Goal: Task Accomplishment & Management: Manage account settings

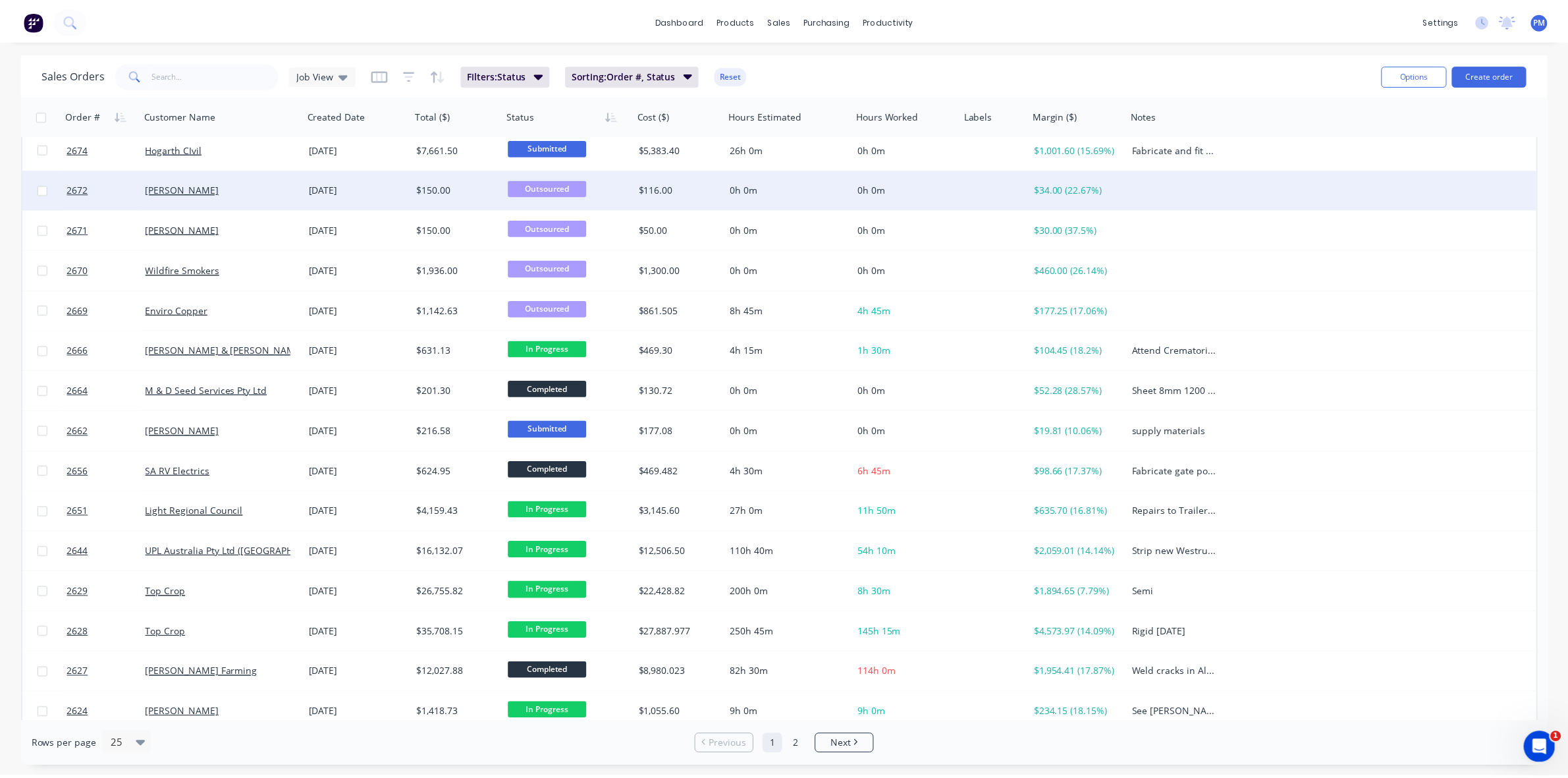
scroll to position [165, 0]
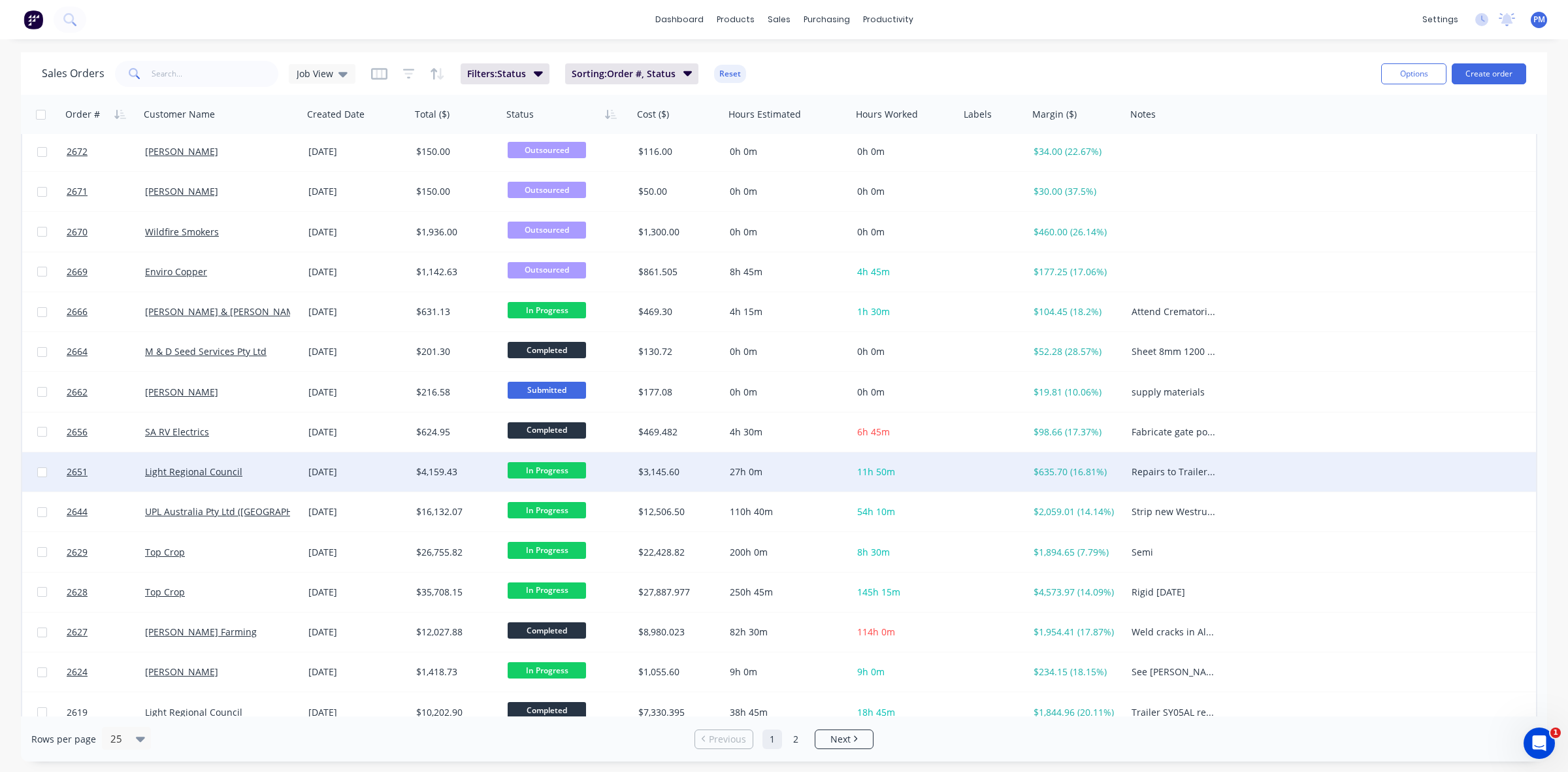
click at [262, 478] on div "Light Regional Council" at bounding box center [221, 472] width 164 height 39
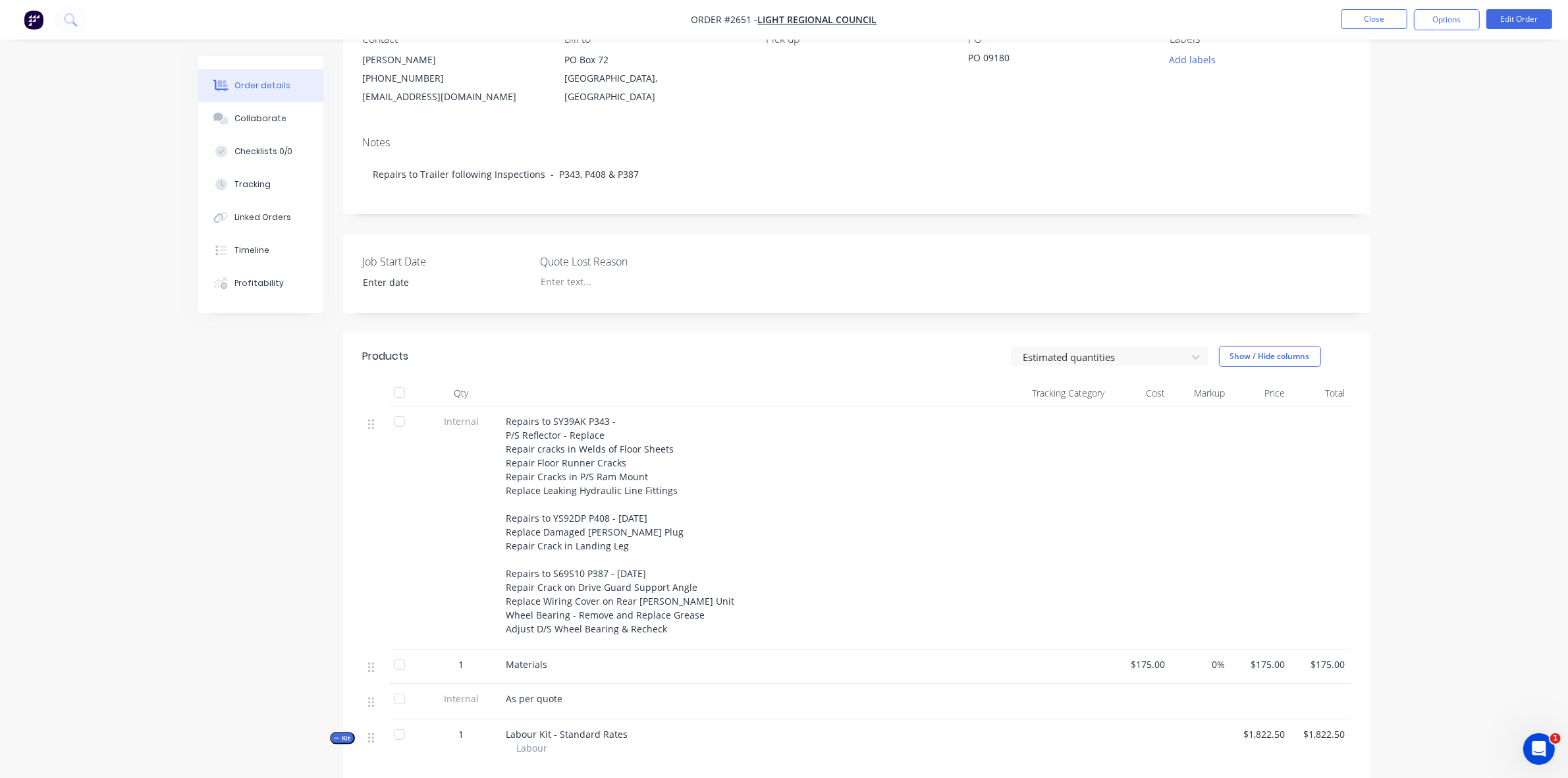
scroll to position [165, 0]
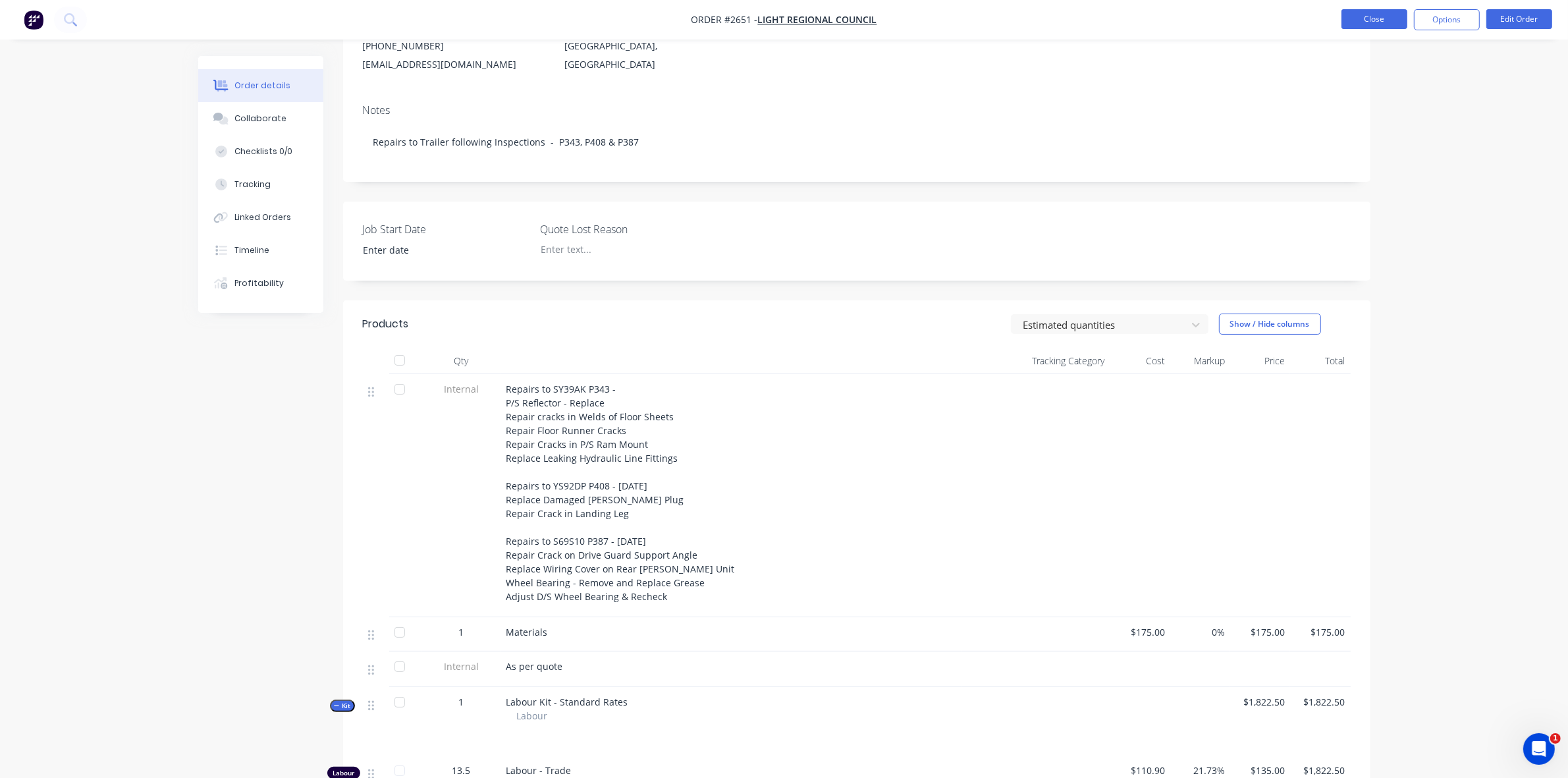
click at [1367, 19] on button "Close" at bounding box center [1374, 19] width 66 height 20
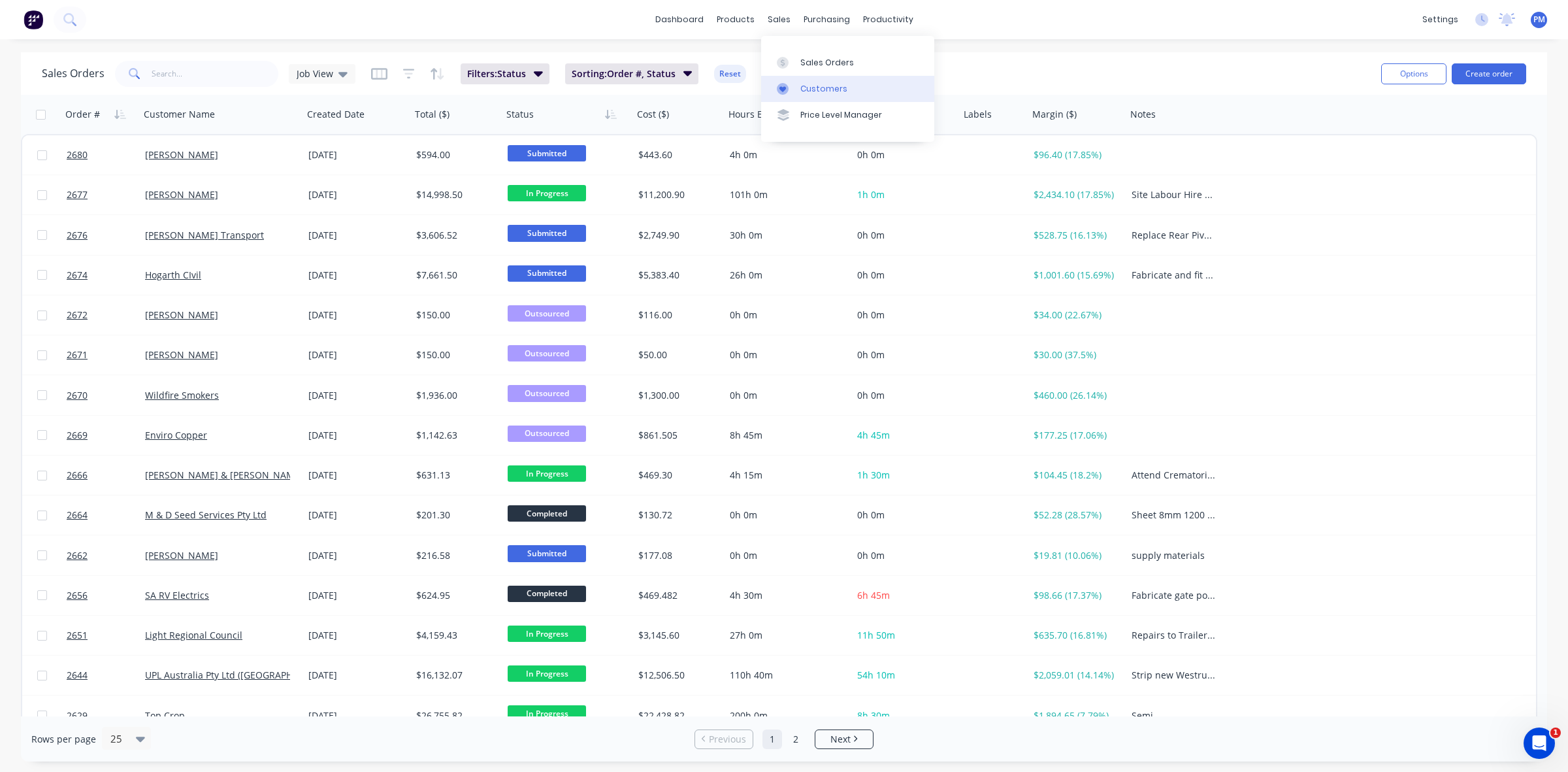
click at [817, 85] on div "Customers" at bounding box center [824, 88] width 47 height 12
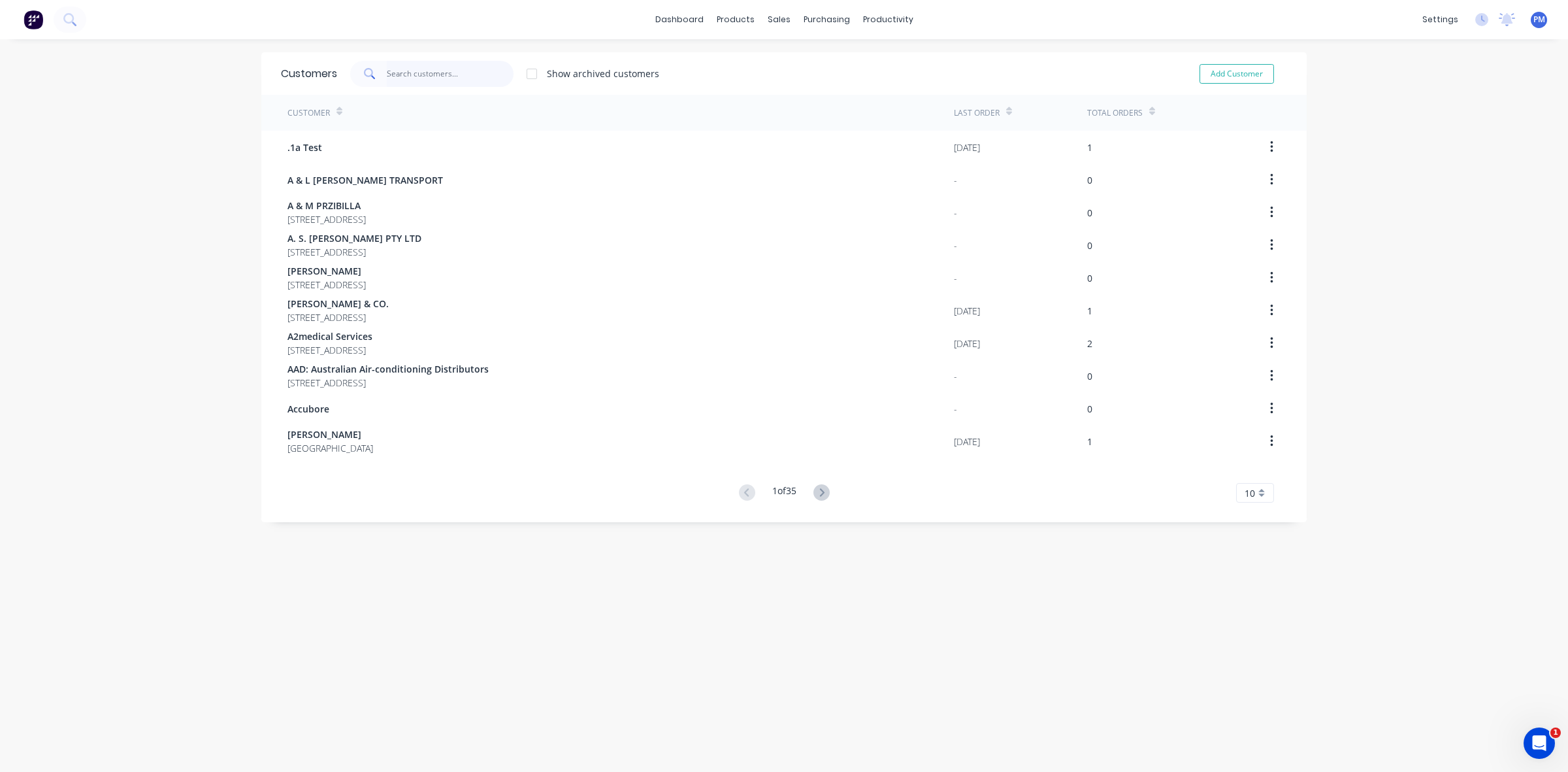
click at [445, 73] on input "text" at bounding box center [450, 73] width 127 height 26
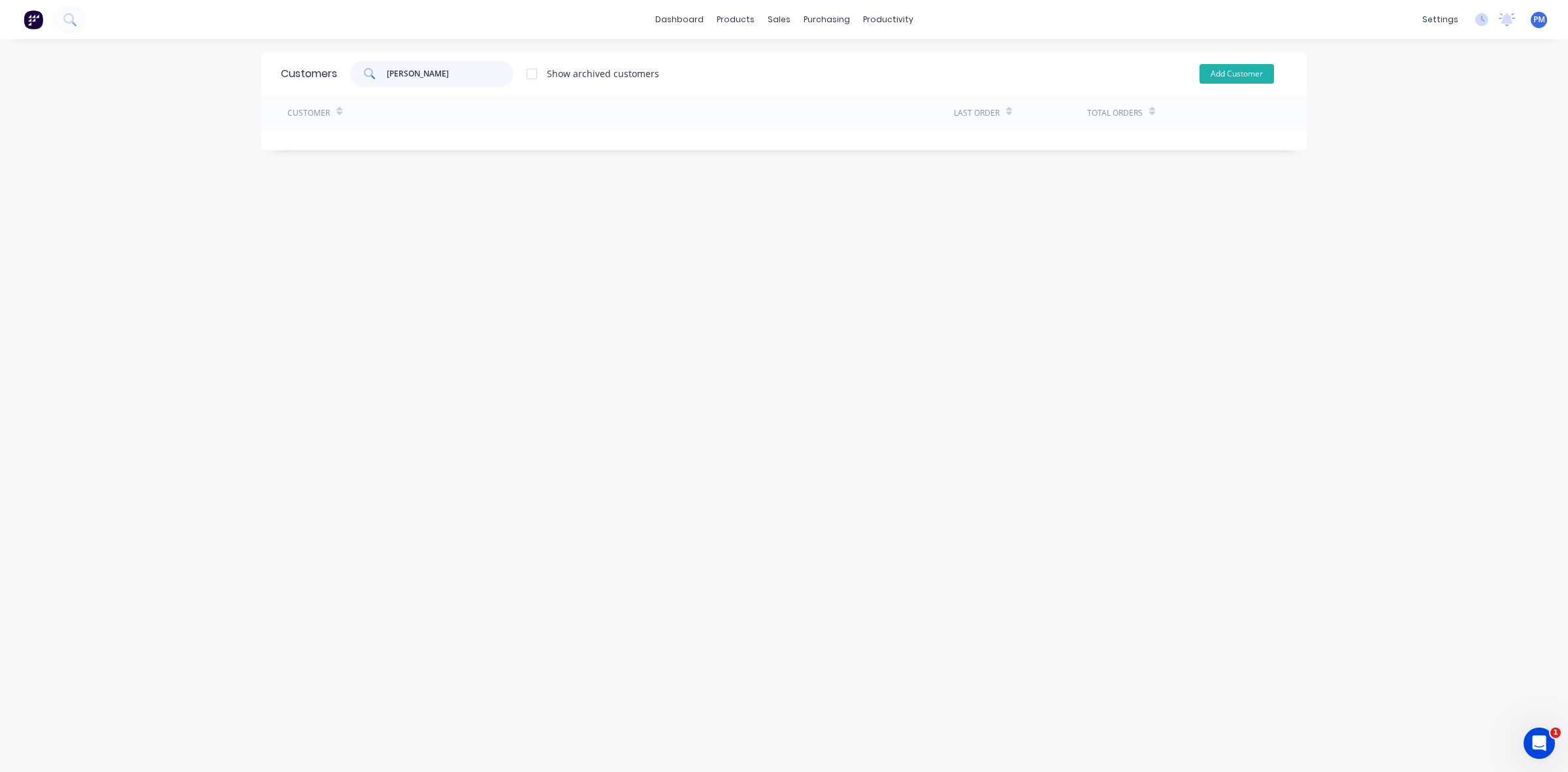
type input "[PERSON_NAME]"
click at [1211, 69] on button "Add Customer" at bounding box center [1237, 73] width 74 height 20
select select "AU"
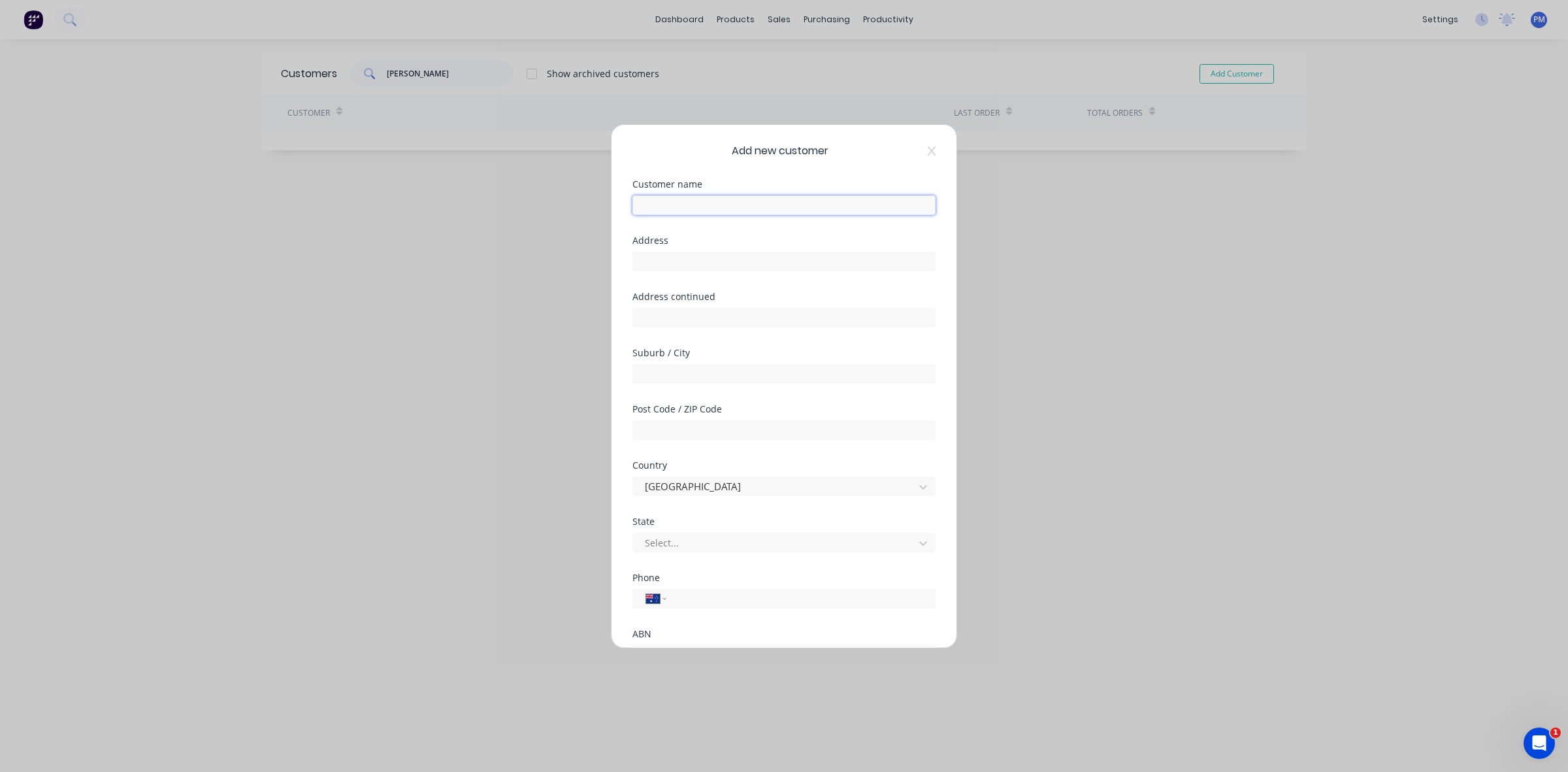
click at [671, 206] on input "text" at bounding box center [784, 205] width 303 height 20
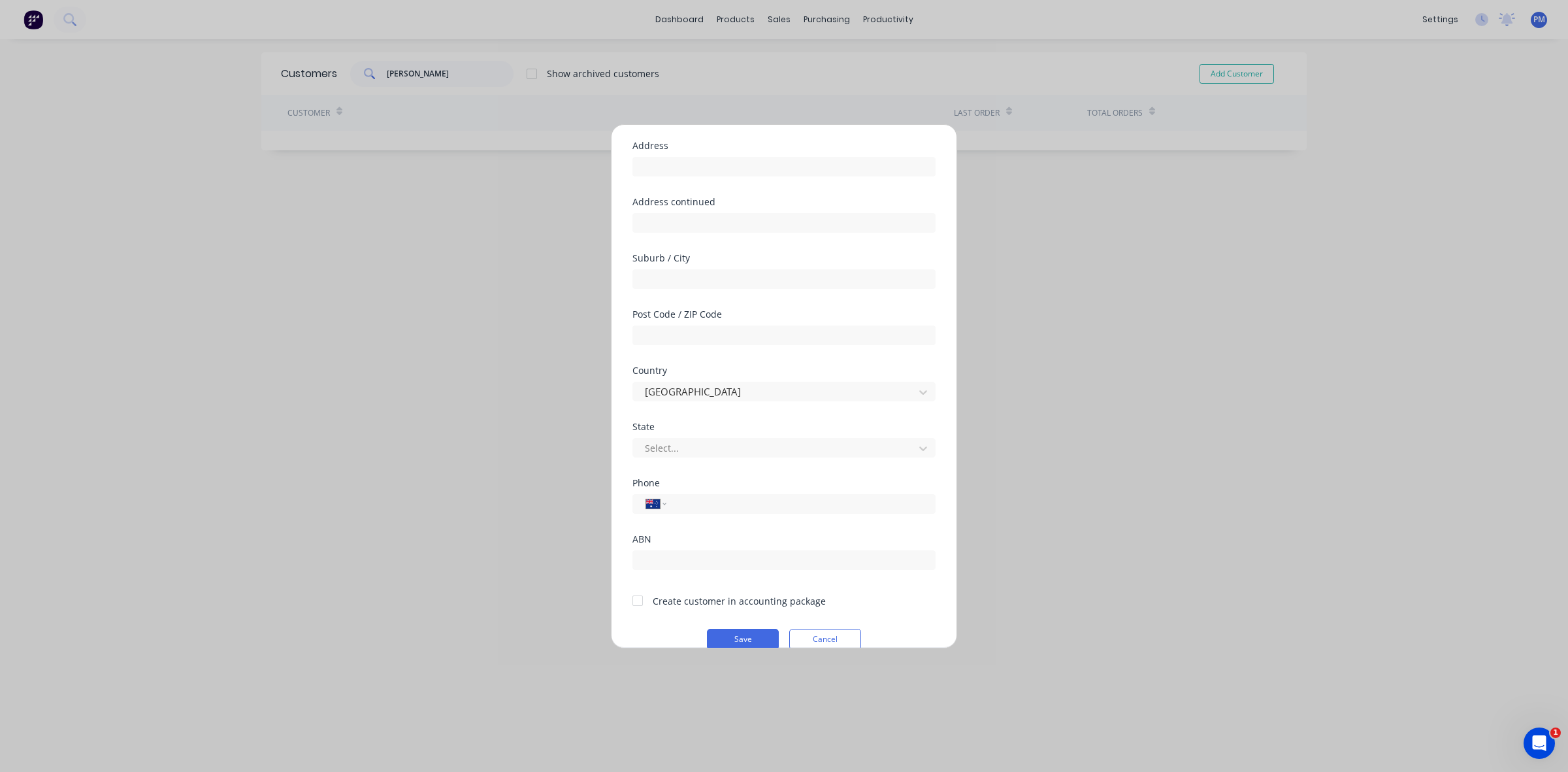
scroll to position [115, 0]
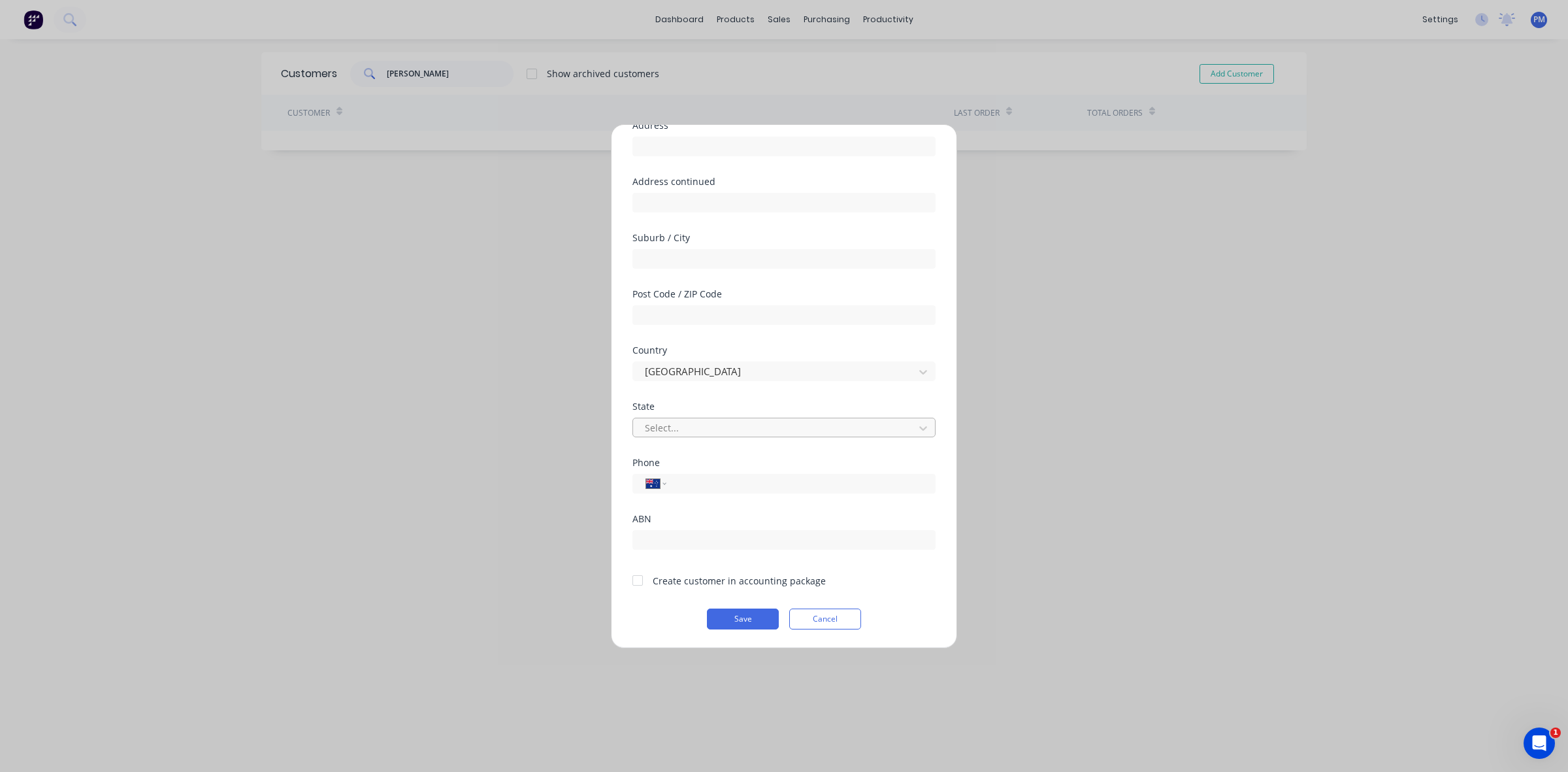
type input "[PERSON_NAME]"
click at [728, 432] on div at bounding box center [776, 428] width 264 height 17
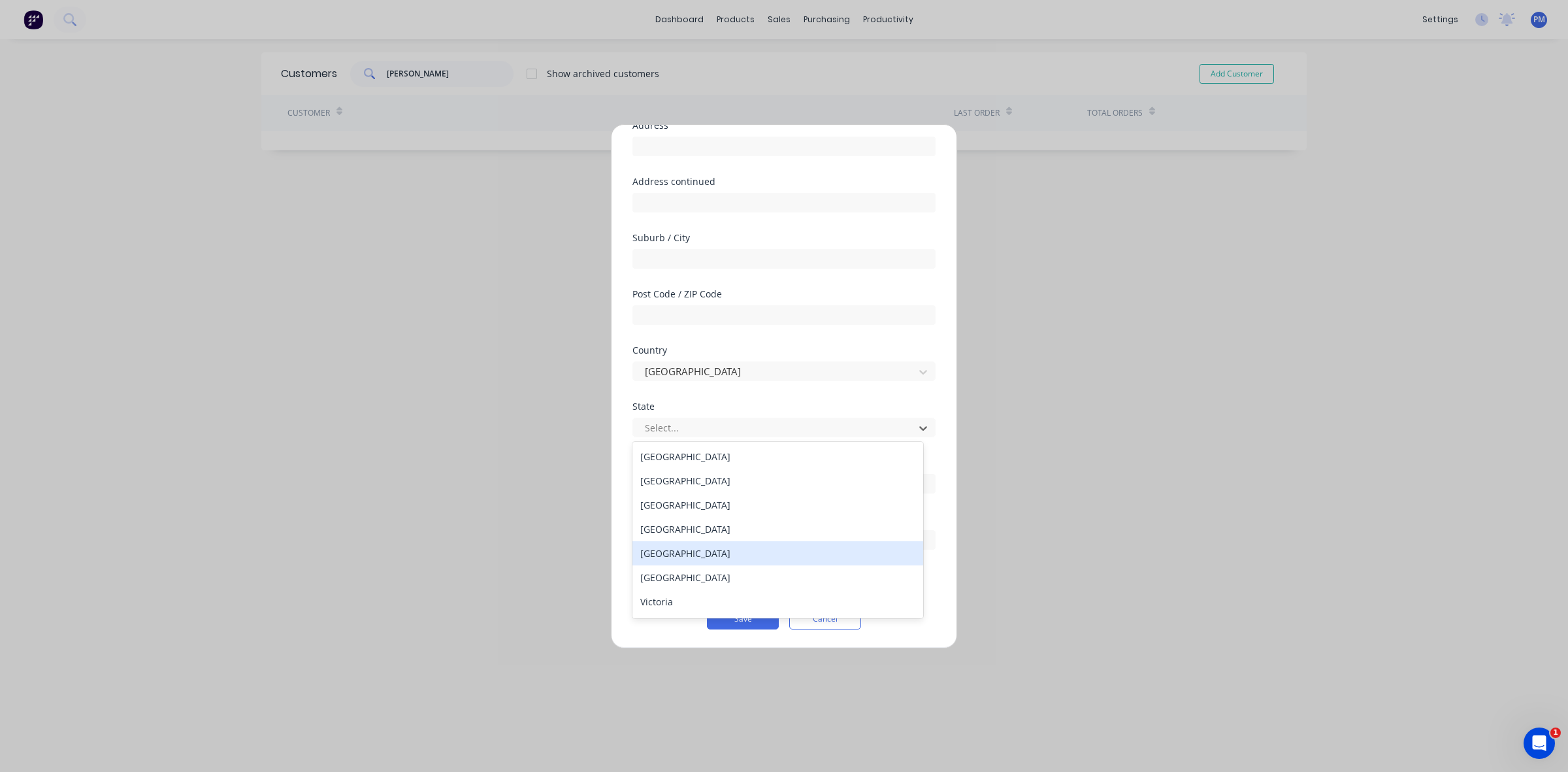
click at [686, 556] on div "[GEOGRAPHIC_DATA]" at bounding box center [777, 553] width 291 height 24
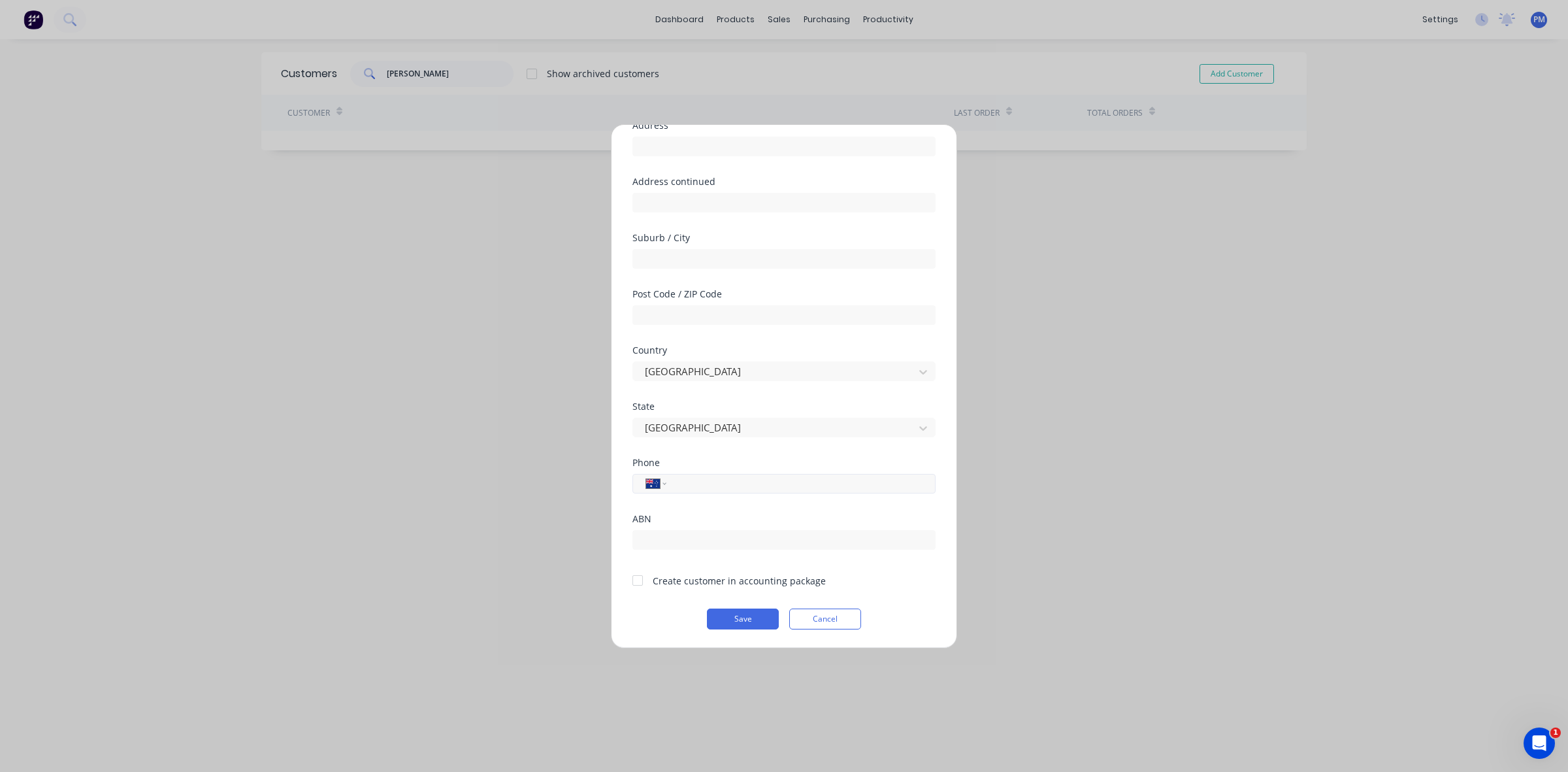
click at [690, 480] on input "tel" at bounding box center [798, 483] width 246 height 15
type input "0417 862 599"
click at [636, 581] on div at bounding box center [638, 580] width 26 height 26
click at [667, 542] on input "text" at bounding box center [784, 539] width 303 height 20
type input "CAsh Sale"
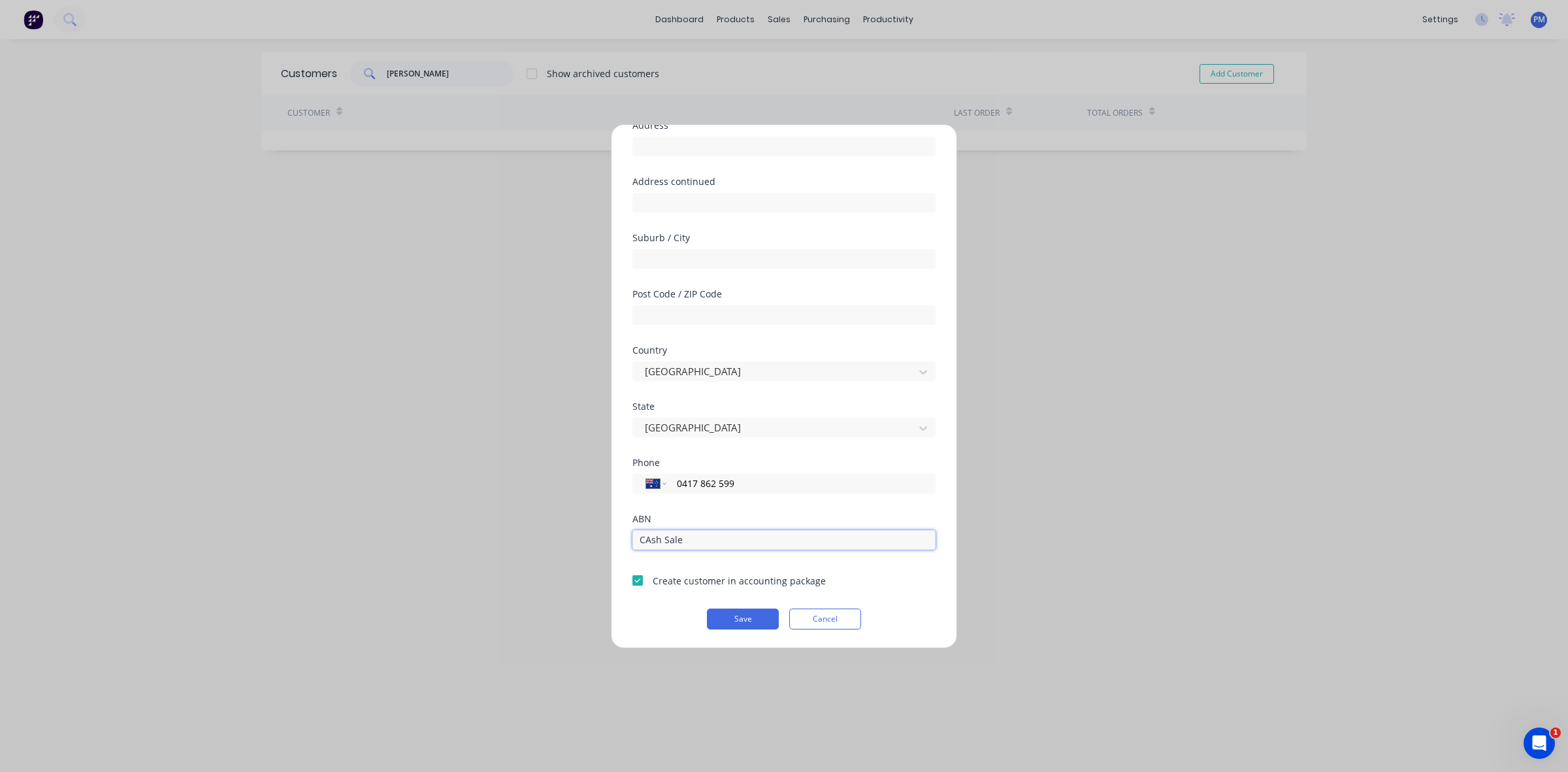
click at [647, 542] on input "CAsh Sale" at bounding box center [784, 539] width 303 height 20
drag, startPoint x: 695, startPoint y: 539, endPoint x: 633, endPoint y: 539, distance: 62.0
click at [633, 539] on input "CAsh Sale" at bounding box center [784, 539] width 303 height 20
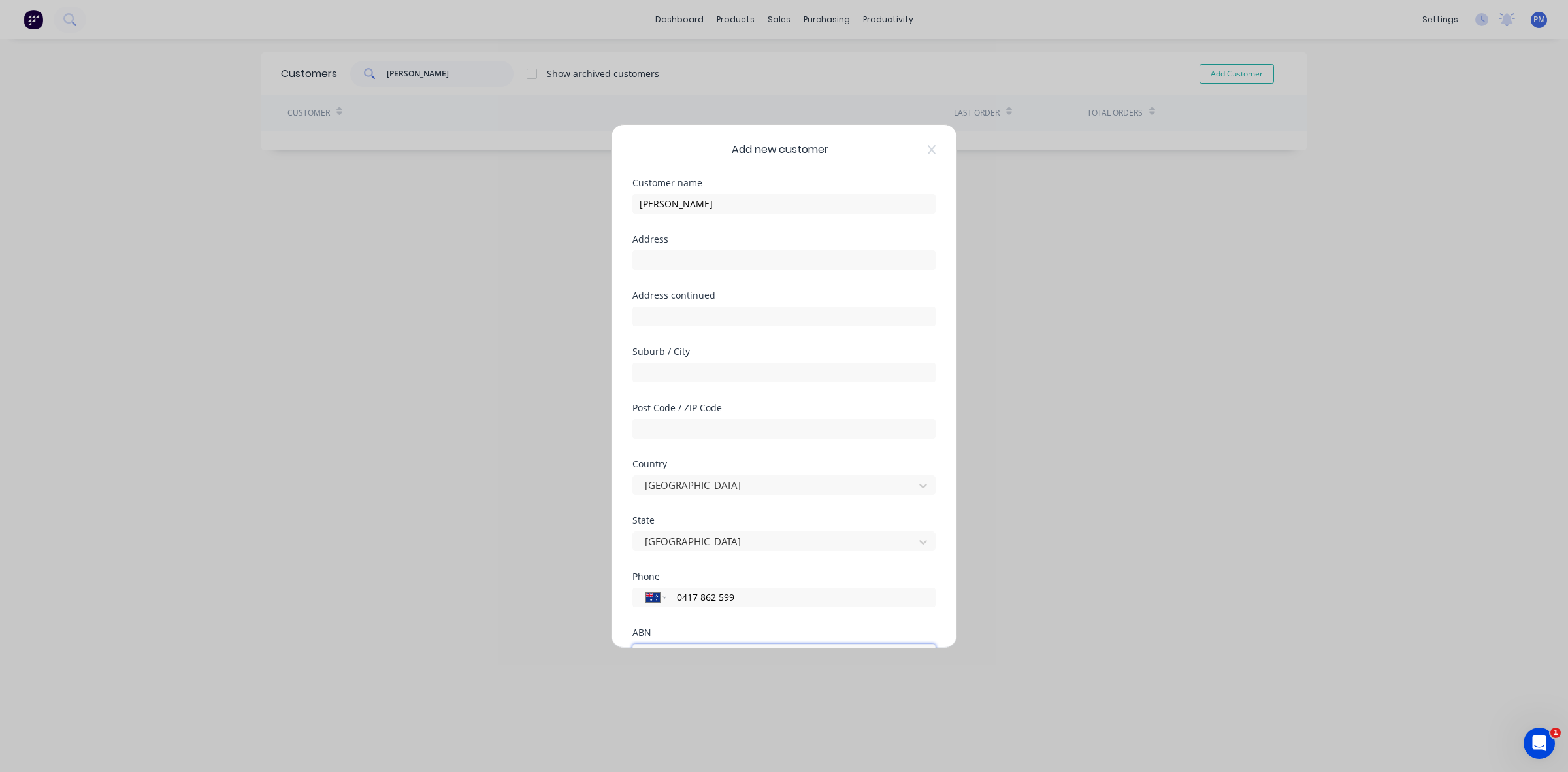
scroll to position [0, 0]
click at [680, 206] on input "[PERSON_NAME]" at bounding box center [784, 205] width 303 height 20
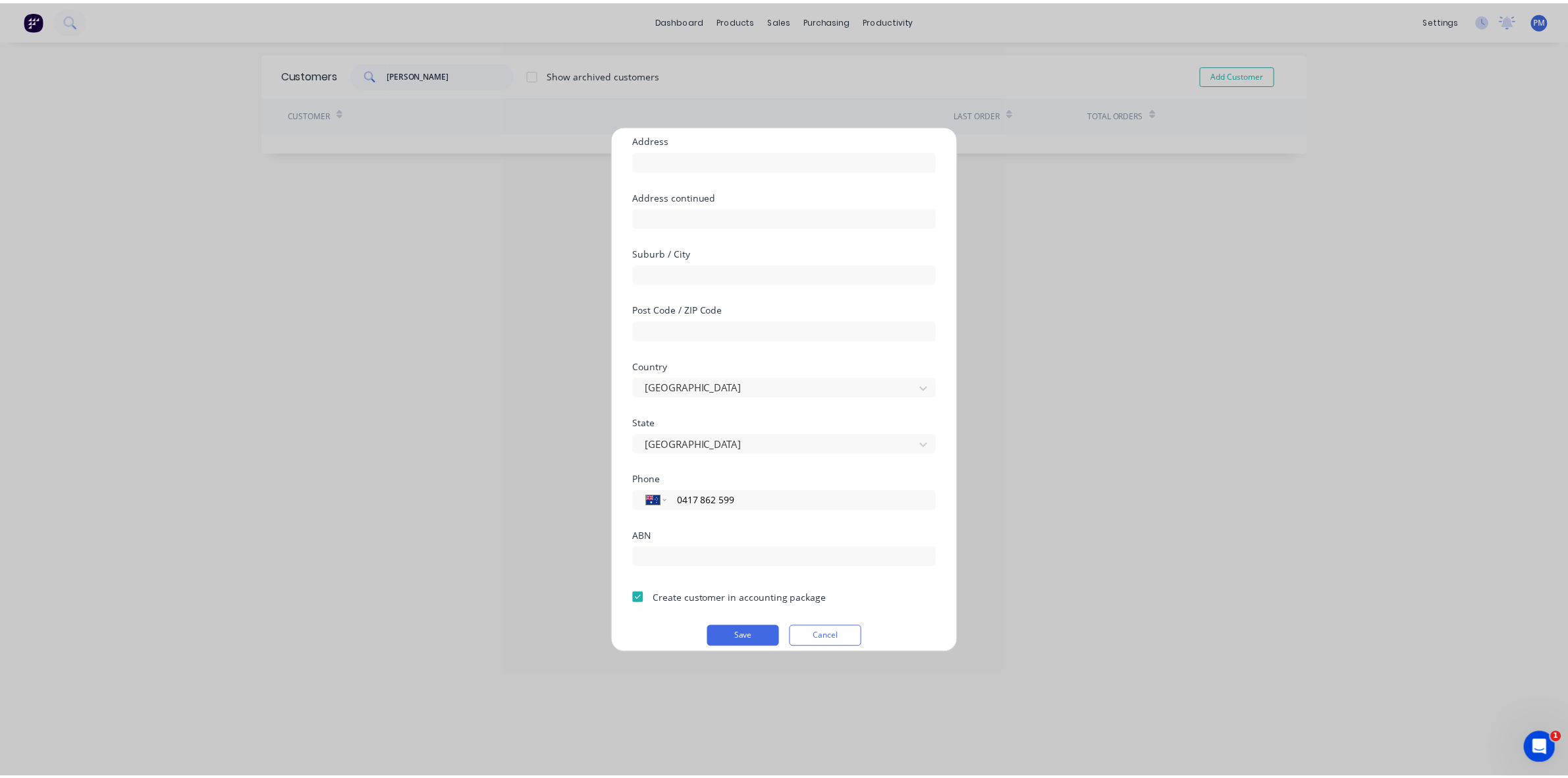
scroll to position [116, 0]
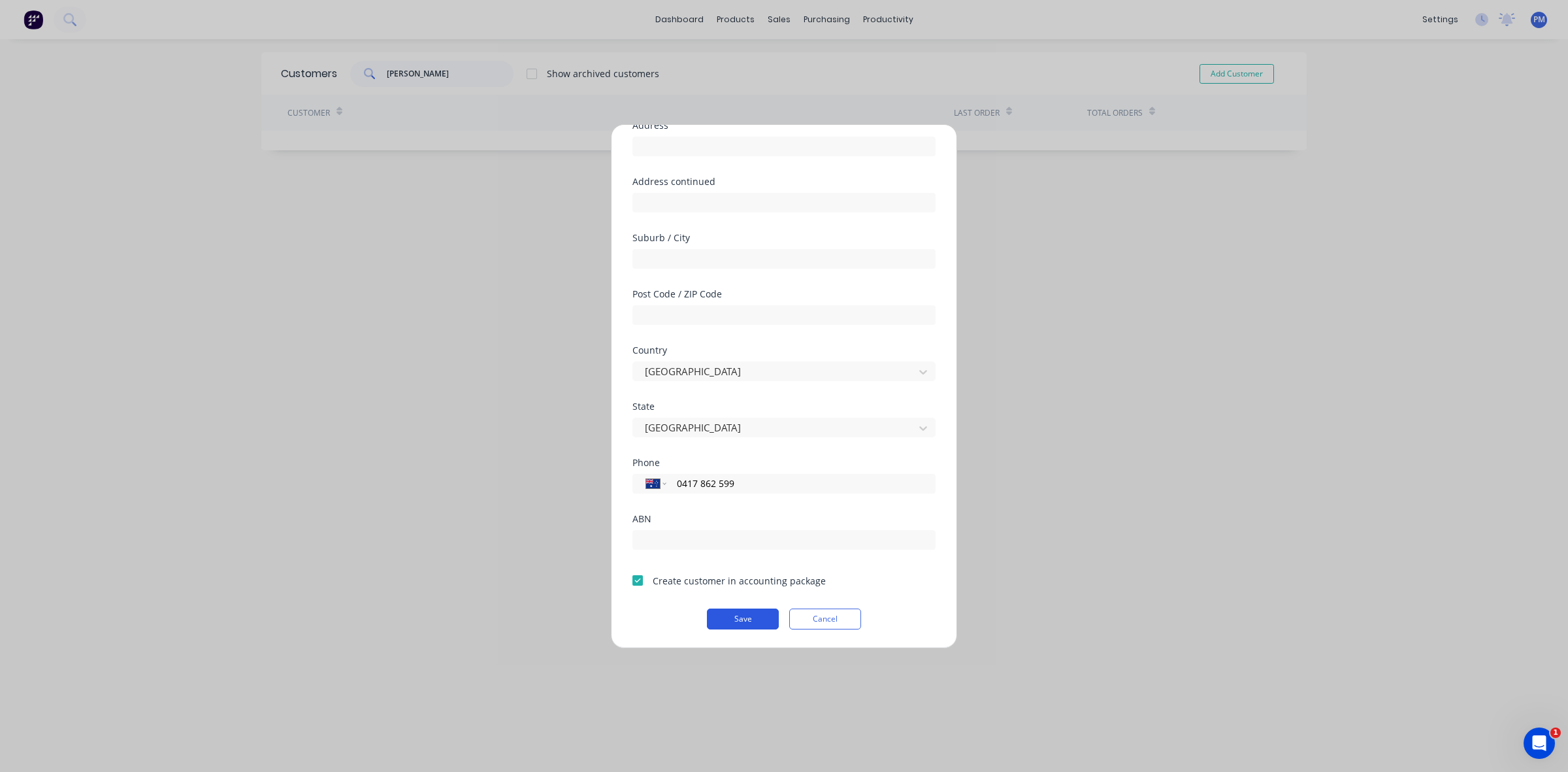
type input "[PERSON_NAME] Sale"
click at [735, 619] on button "Save" at bounding box center [742, 619] width 72 height 20
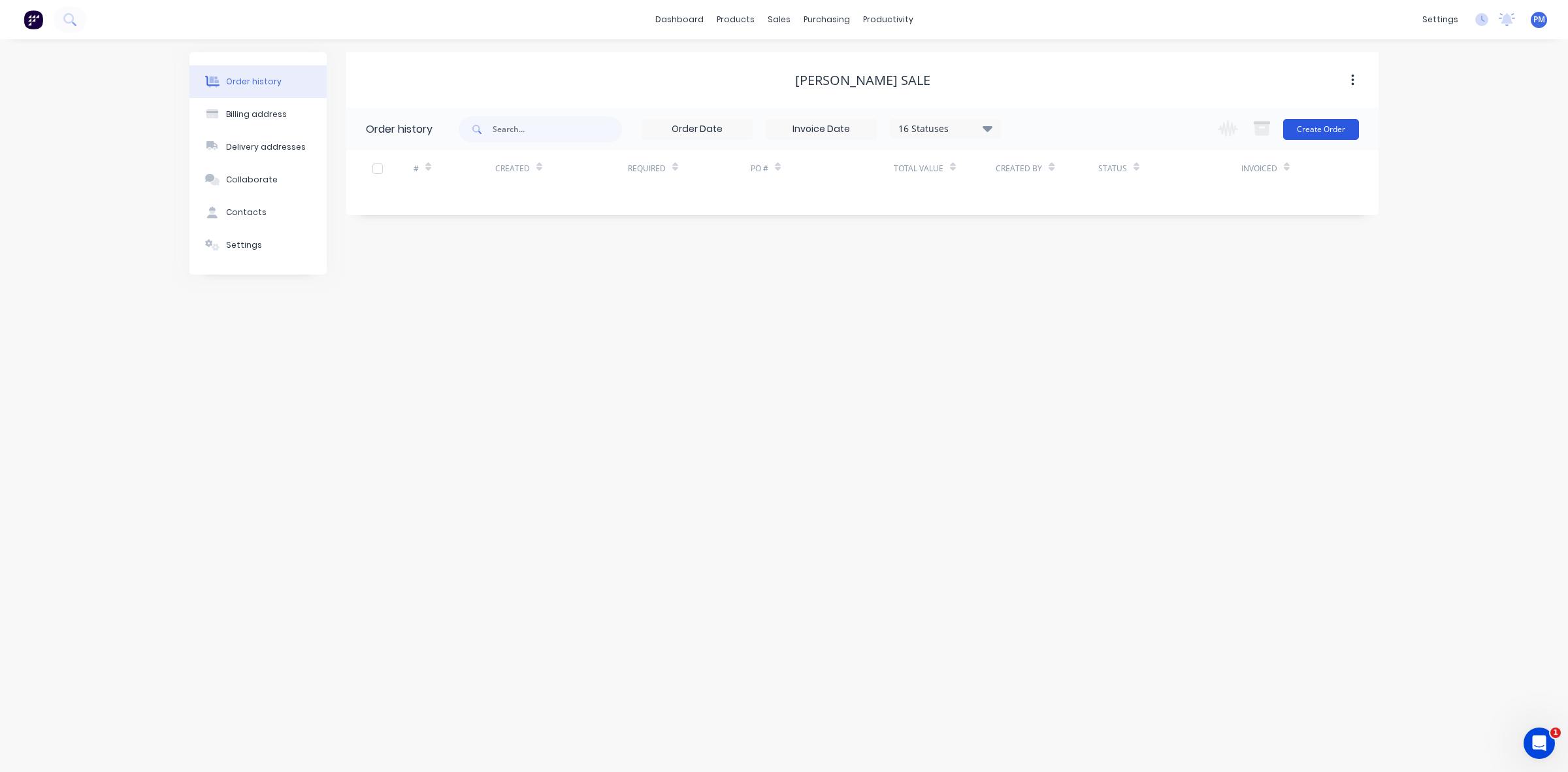
click at [1317, 126] on button "Create Order" at bounding box center [1321, 129] width 75 height 20
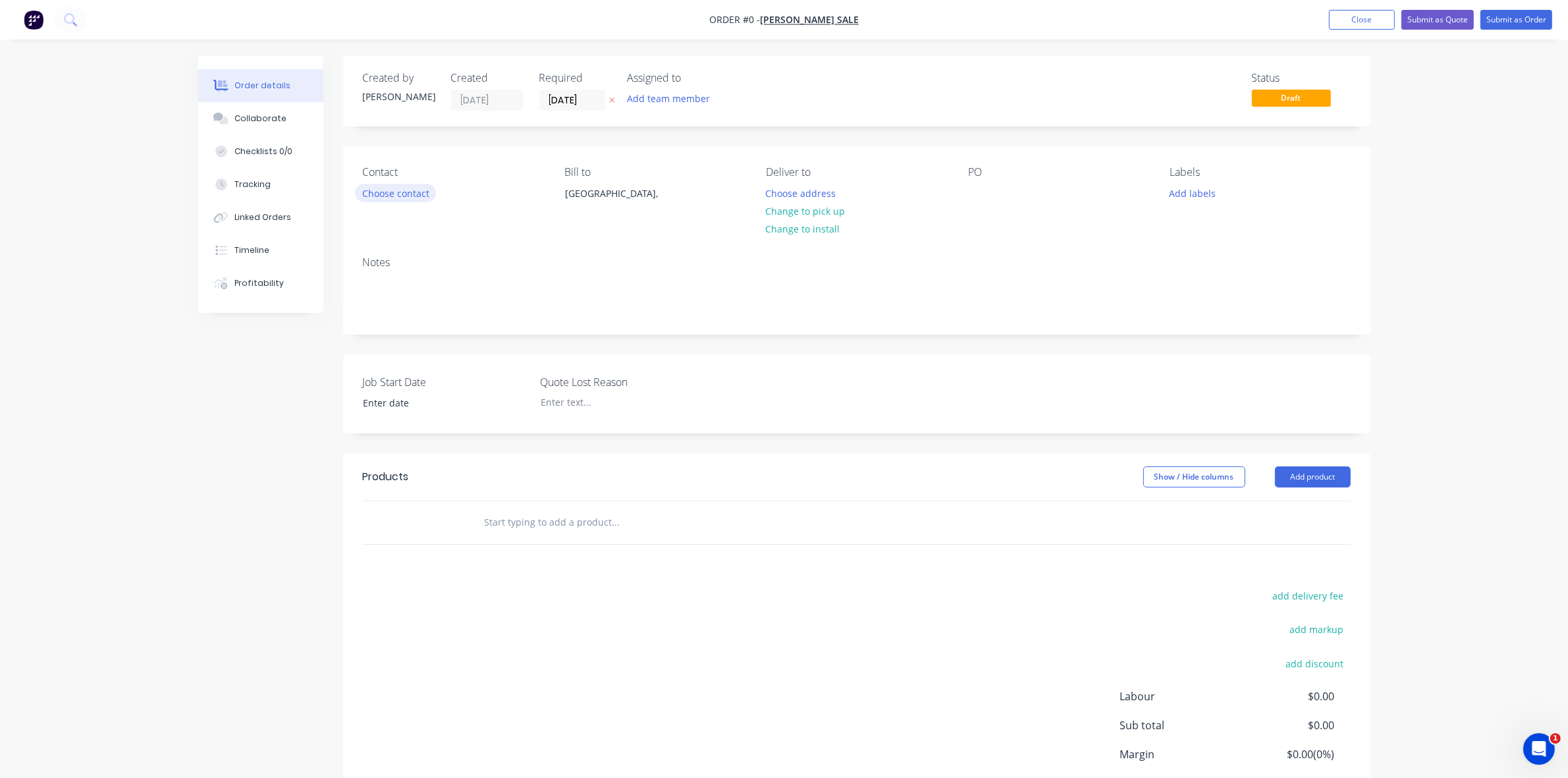
click at [407, 189] on button "Choose contact" at bounding box center [396, 192] width 81 height 18
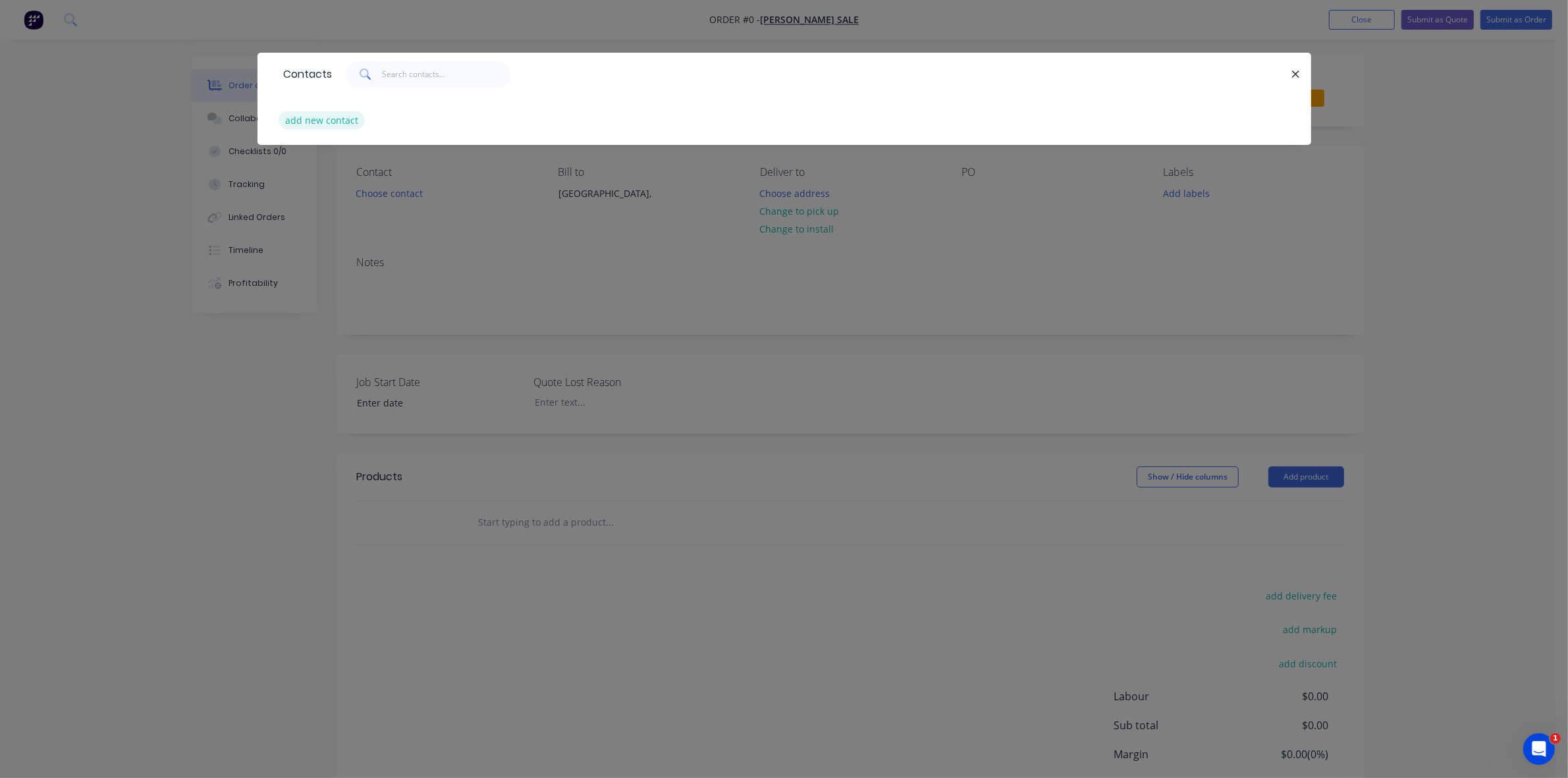
click at [311, 119] on button "add new contact" at bounding box center [321, 120] width 87 height 18
select select "AU"
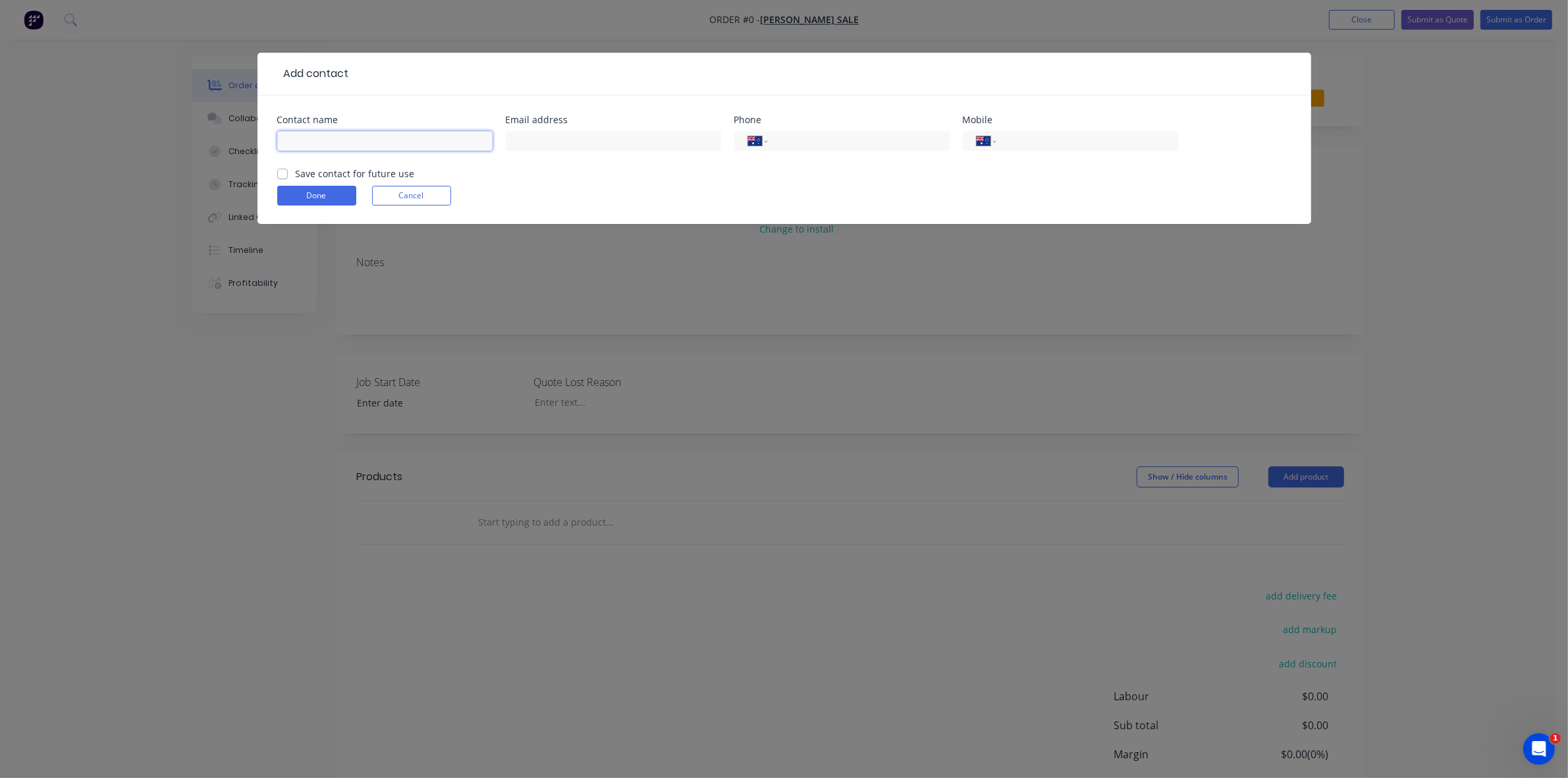
click at [313, 134] on input "text" at bounding box center [385, 141] width 216 height 20
type input "[PERSON_NAME]"
click at [875, 139] on input "tel" at bounding box center [856, 142] width 158 height 15
type input "0419 862 599"
click at [295, 172] on label "Save contact for future use" at bounding box center [354, 173] width 119 height 14
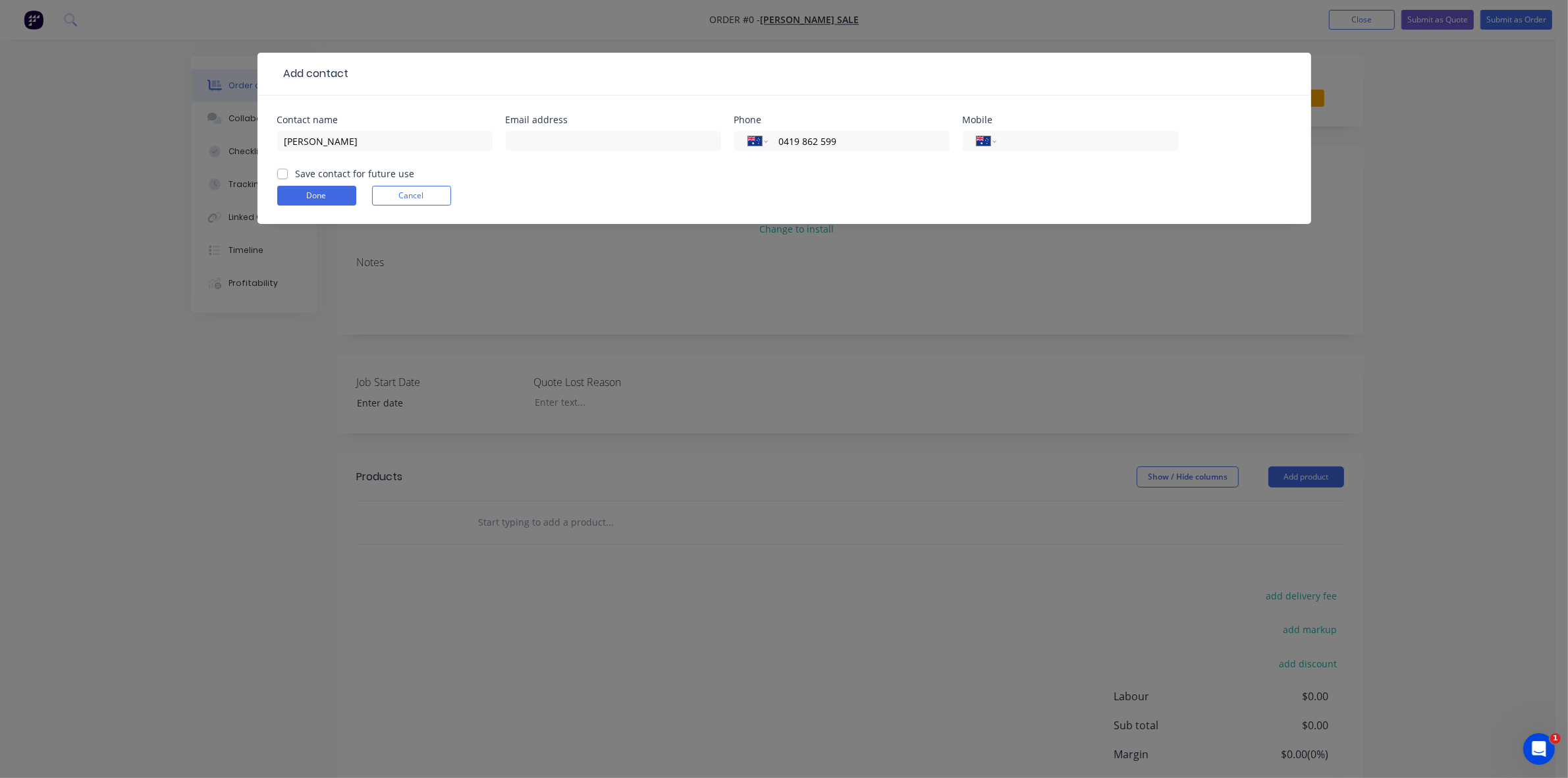
click at [280, 172] on input "Save contact for future use" at bounding box center [282, 172] width 10 height 12
checkbox input "true"
click at [306, 191] on button "Done" at bounding box center [317, 195] width 79 height 20
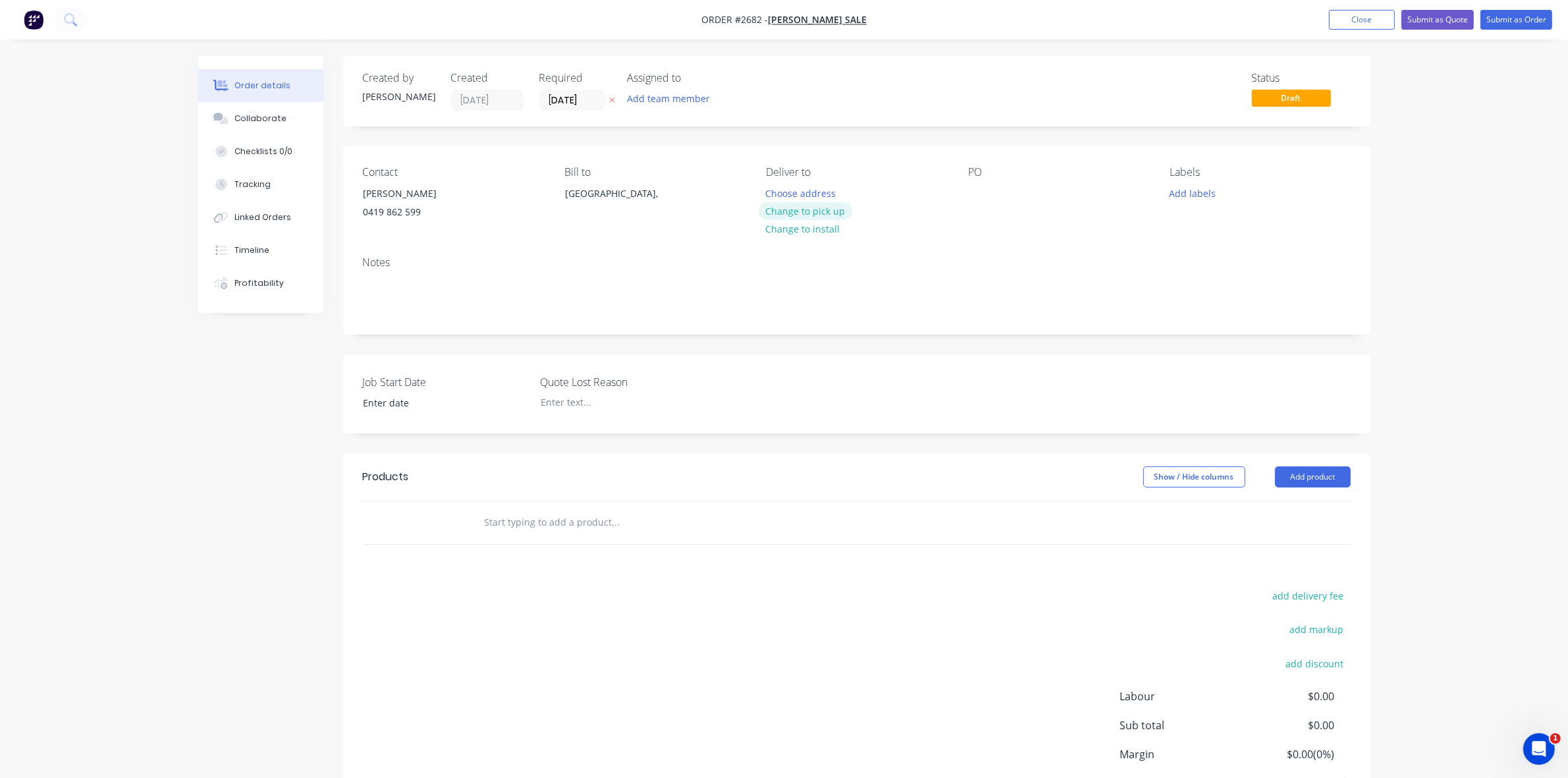
click at [778, 209] on button "Change to pick up" at bounding box center [805, 211] width 94 height 18
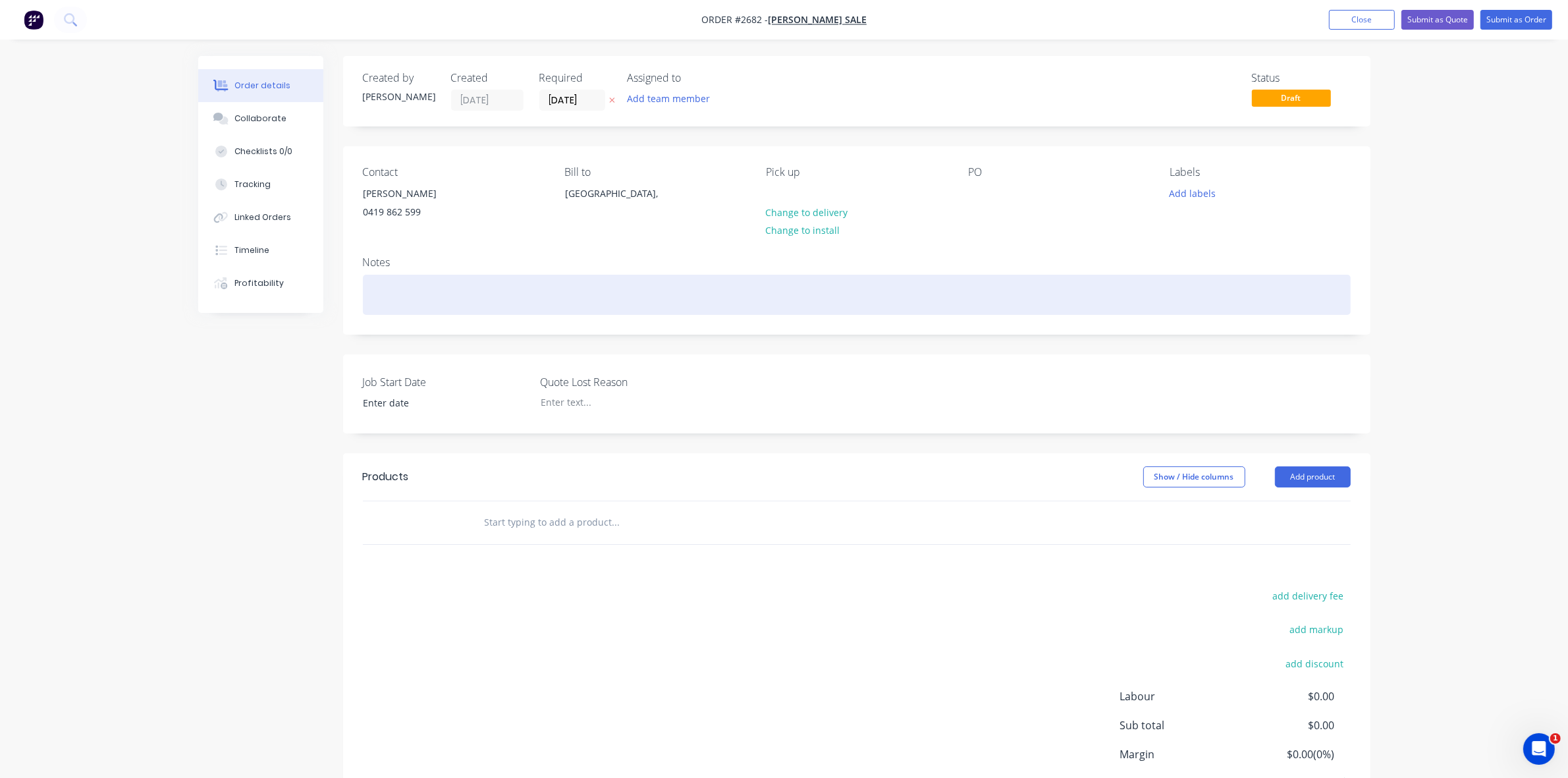
click at [420, 280] on div at bounding box center [857, 294] width 988 height 40
click at [384, 295] on div "Puch holes" at bounding box center [857, 294] width 988 height 40
click at [426, 296] on div "Punch holes" at bounding box center [857, 294] width 988 height 40
click at [446, 291] on div "Punch holes as" at bounding box center [857, 294] width 988 height 40
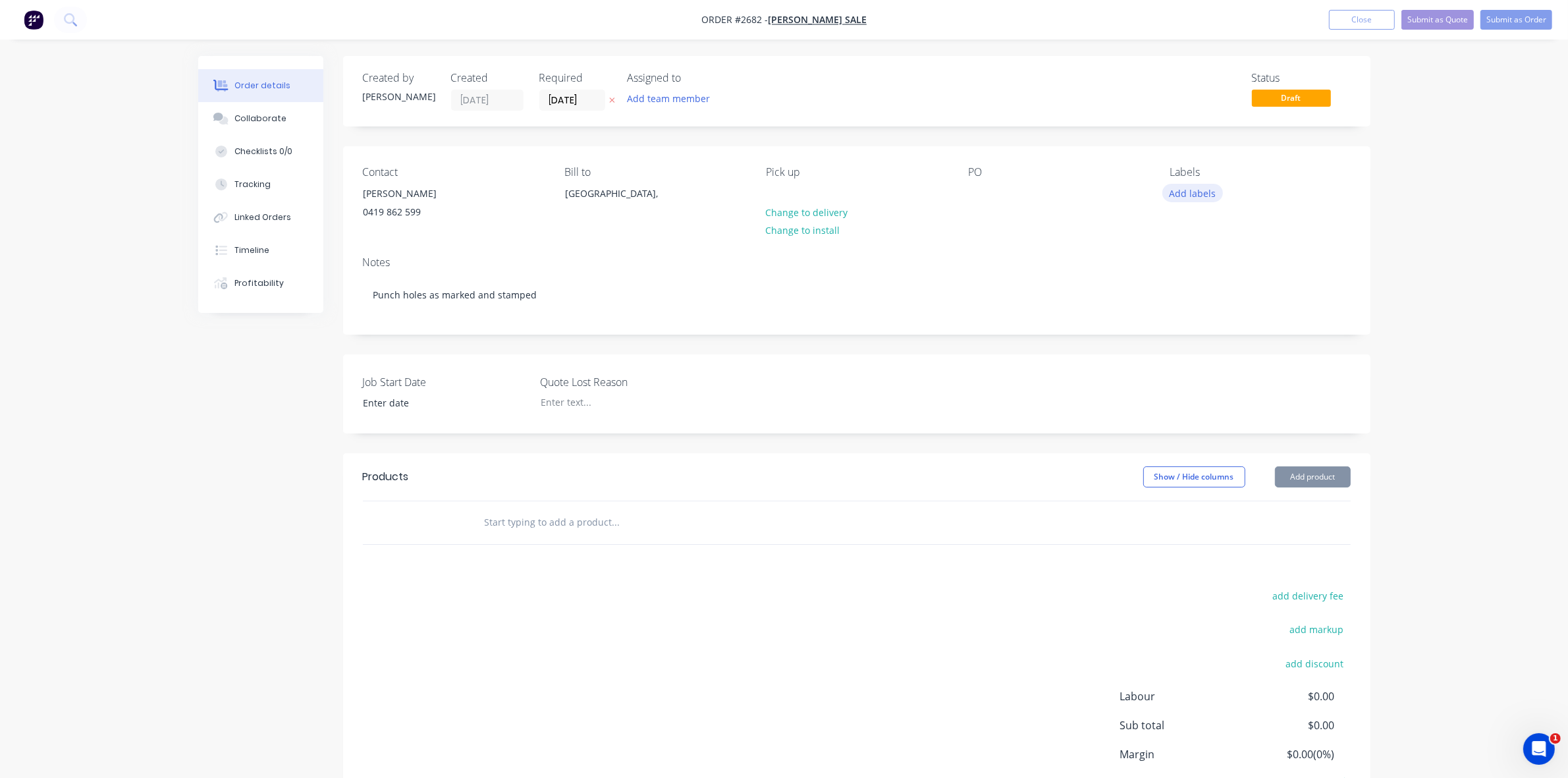
click at [1192, 189] on button "Add labels" at bounding box center [1192, 192] width 61 height 18
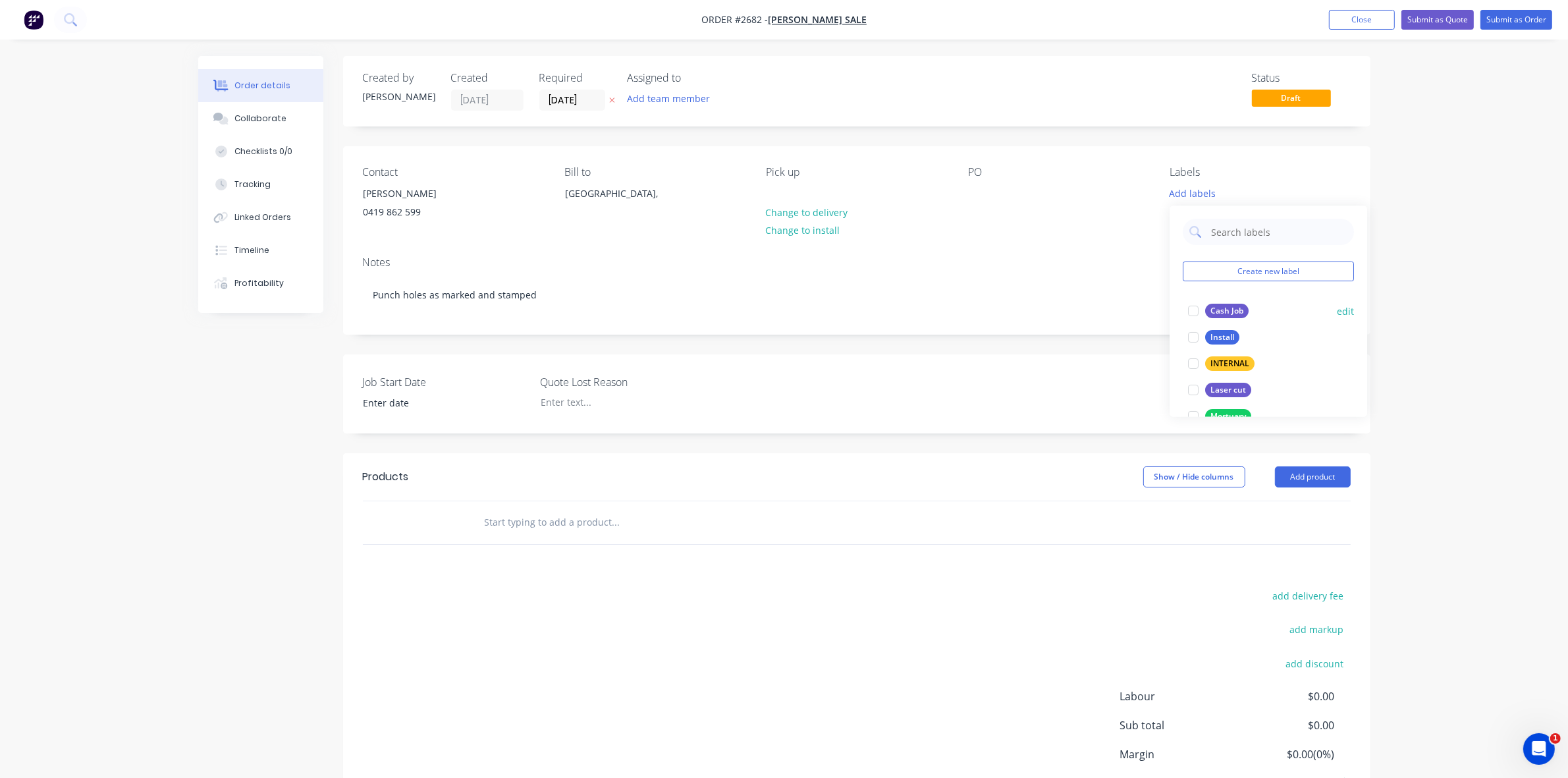
click at [1195, 311] on div at bounding box center [1193, 311] width 26 height 26
click at [969, 350] on div "Created by [PERSON_NAME] Created [DATE] Required [DATE] Assigned to Add team me…" at bounding box center [857, 458] width 1027 height 805
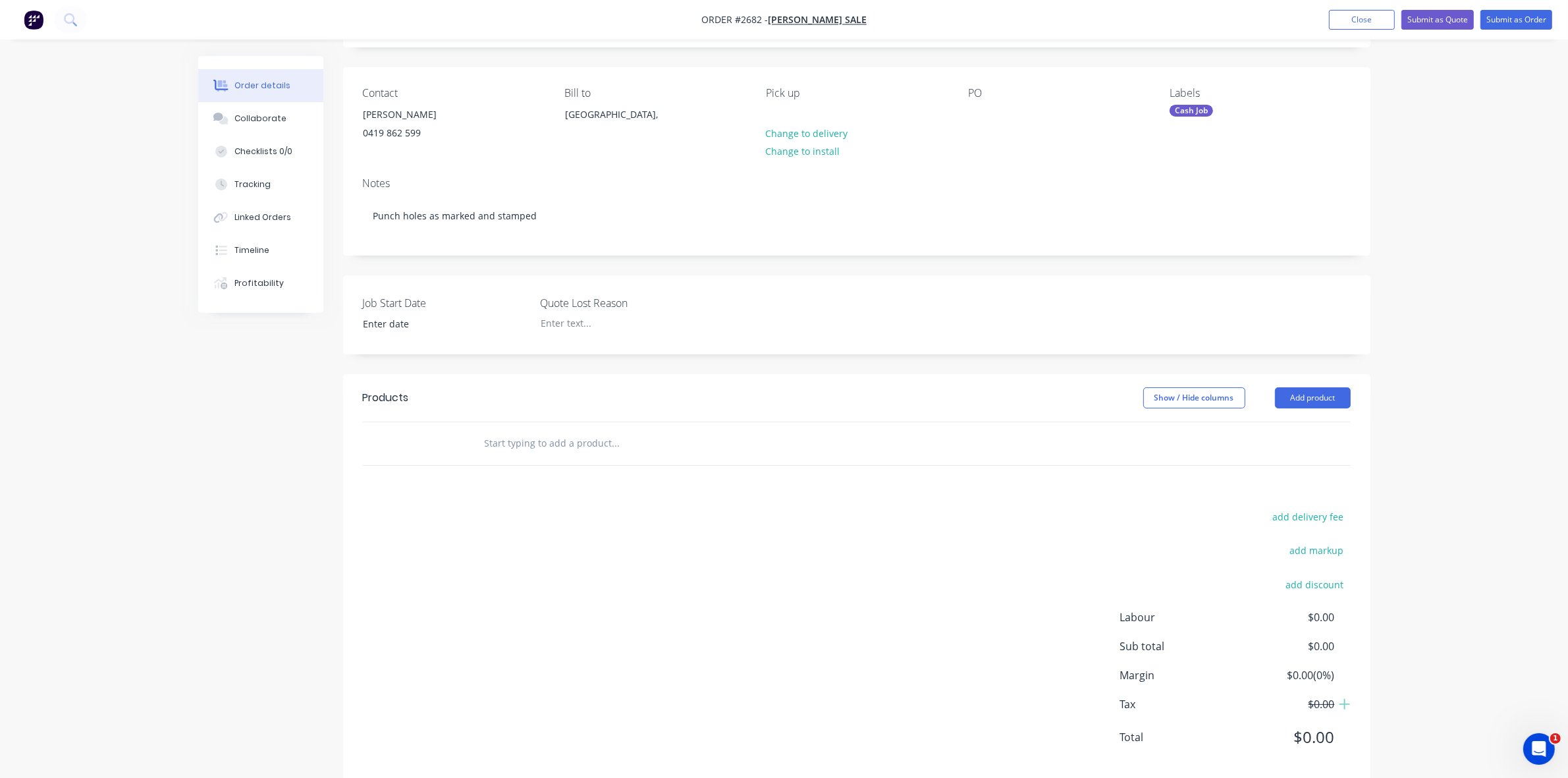
scroll to position [82, 0]
click at [386, 320] on input at bounding box center [435, 321] width 164 height 20
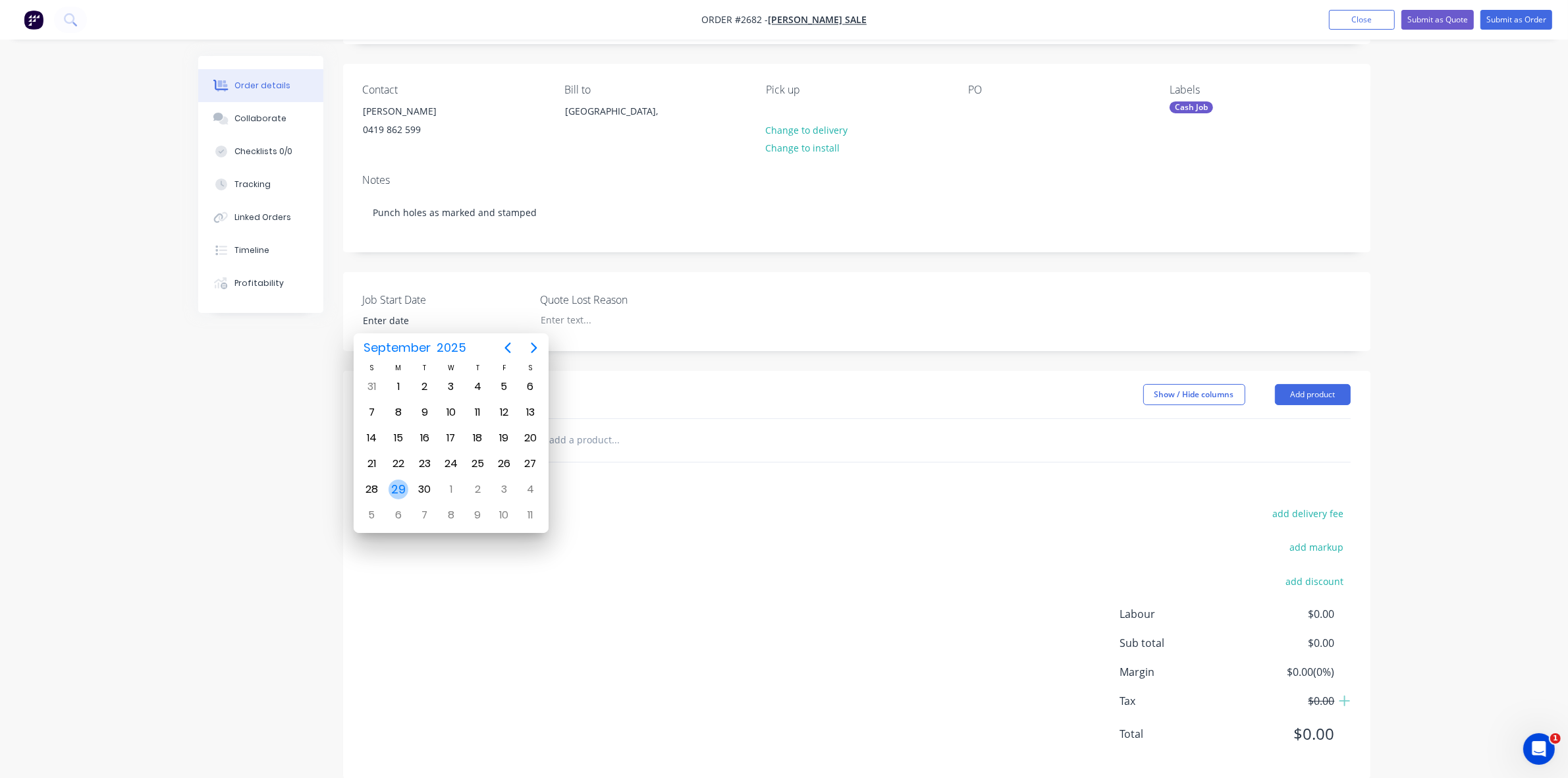
click at [396, 483] on div "29" at bounding box center [397, 488] width 20 height 20
type input "[DATE]"
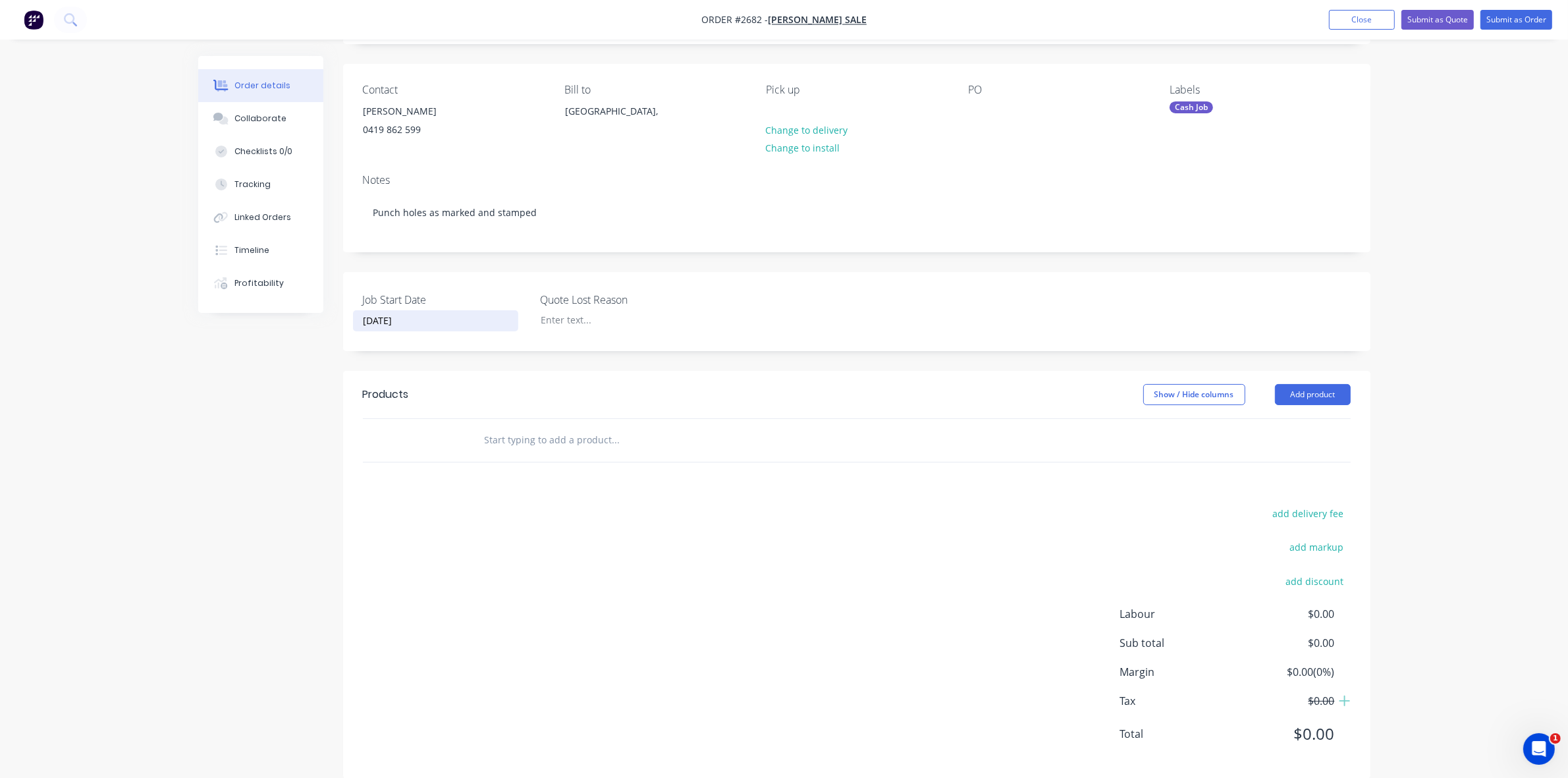
click at [315, 415] on div "Created by [PERSON_NAME] Created [DATE] Required [DATE] Assigned to Add team me…" at bounding box center [784, 386] width 1172 height 825
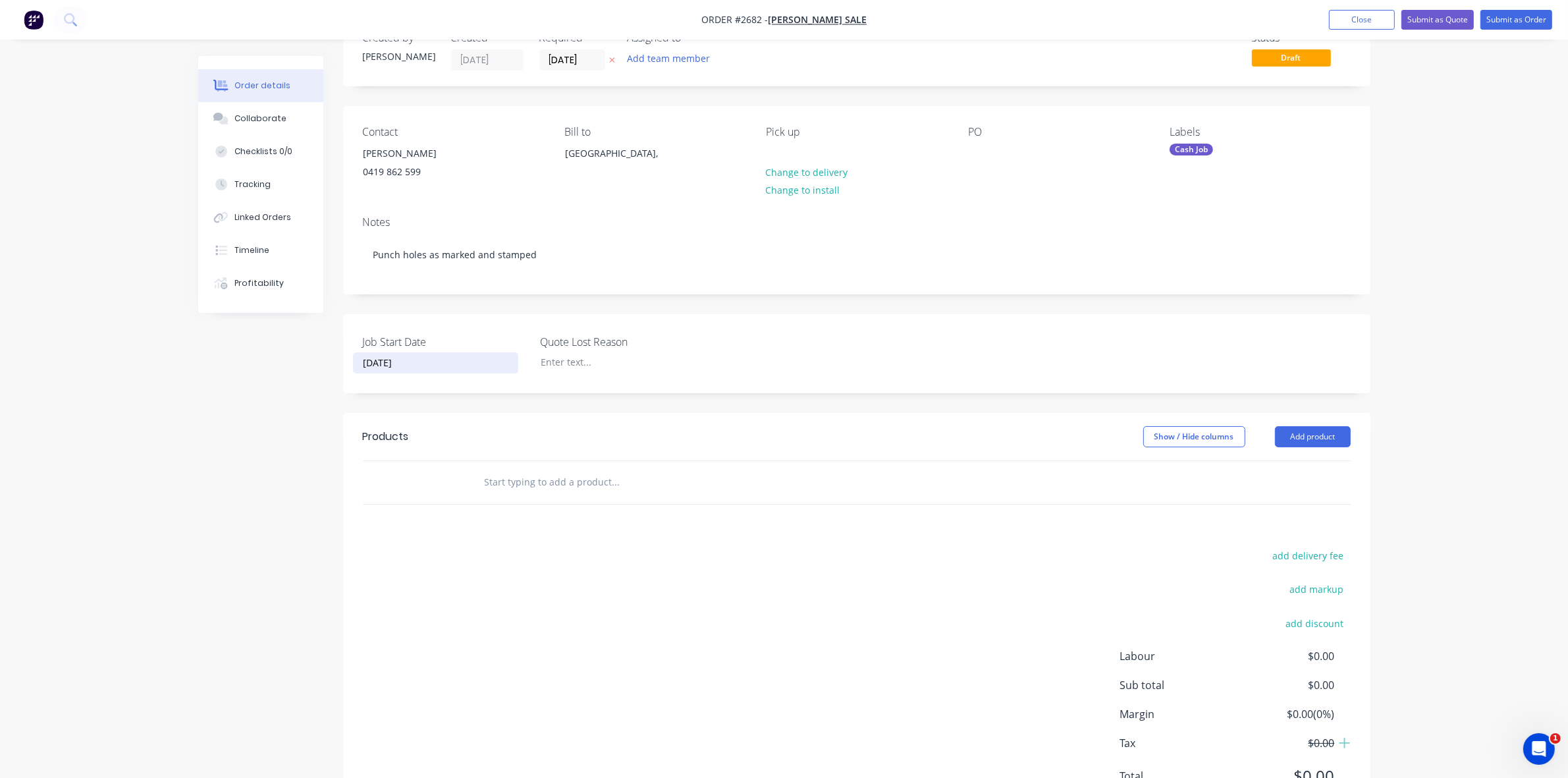
scroll to position [0, 0]
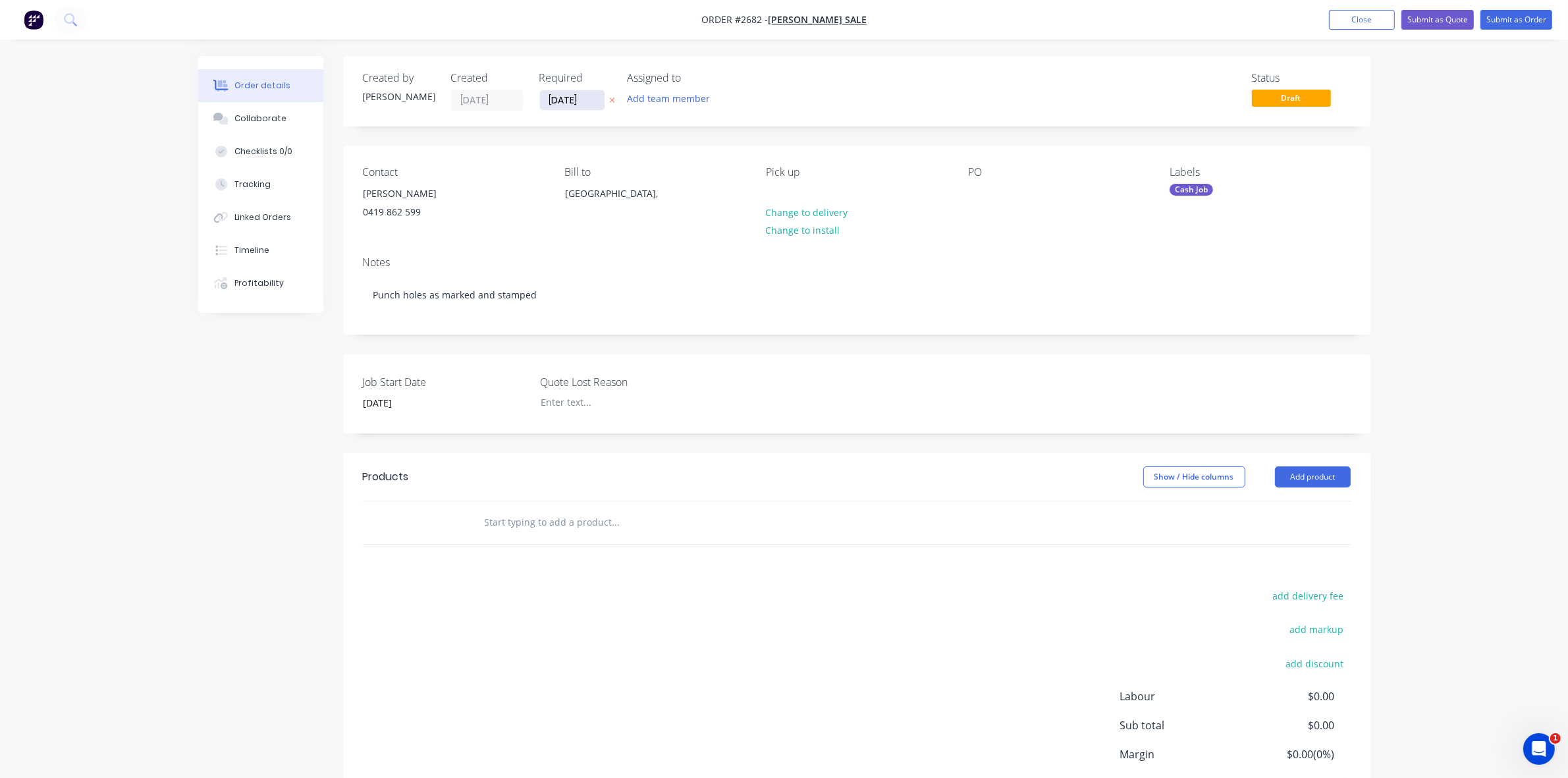
click at [575, 98] on input "[DATE]" at bounding box center [572, 99] width 65 height 20
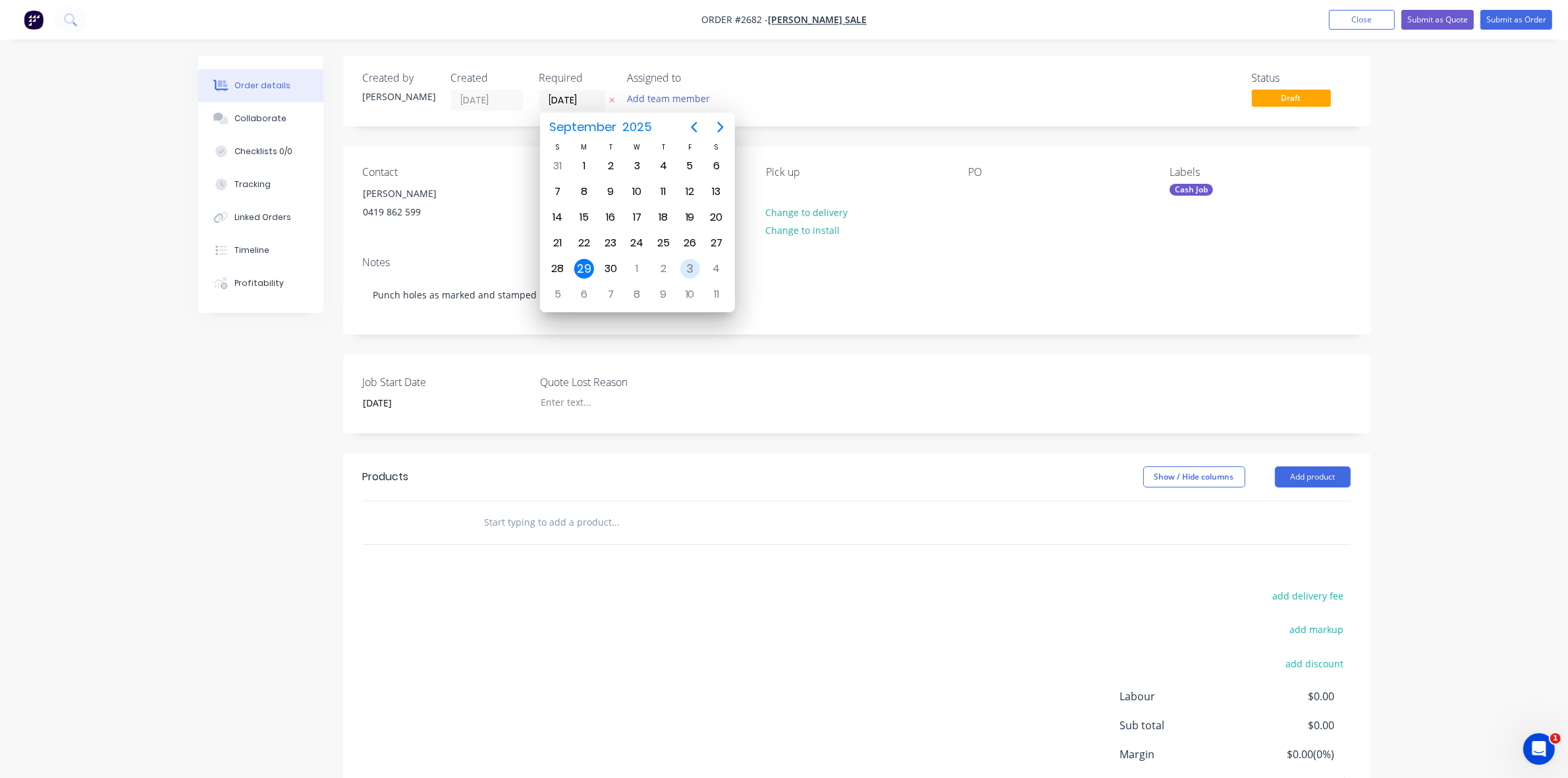
click at [687, 264] on div "3" at bounding box center [690, 268] width 20 height 20
type input "[DATE]"
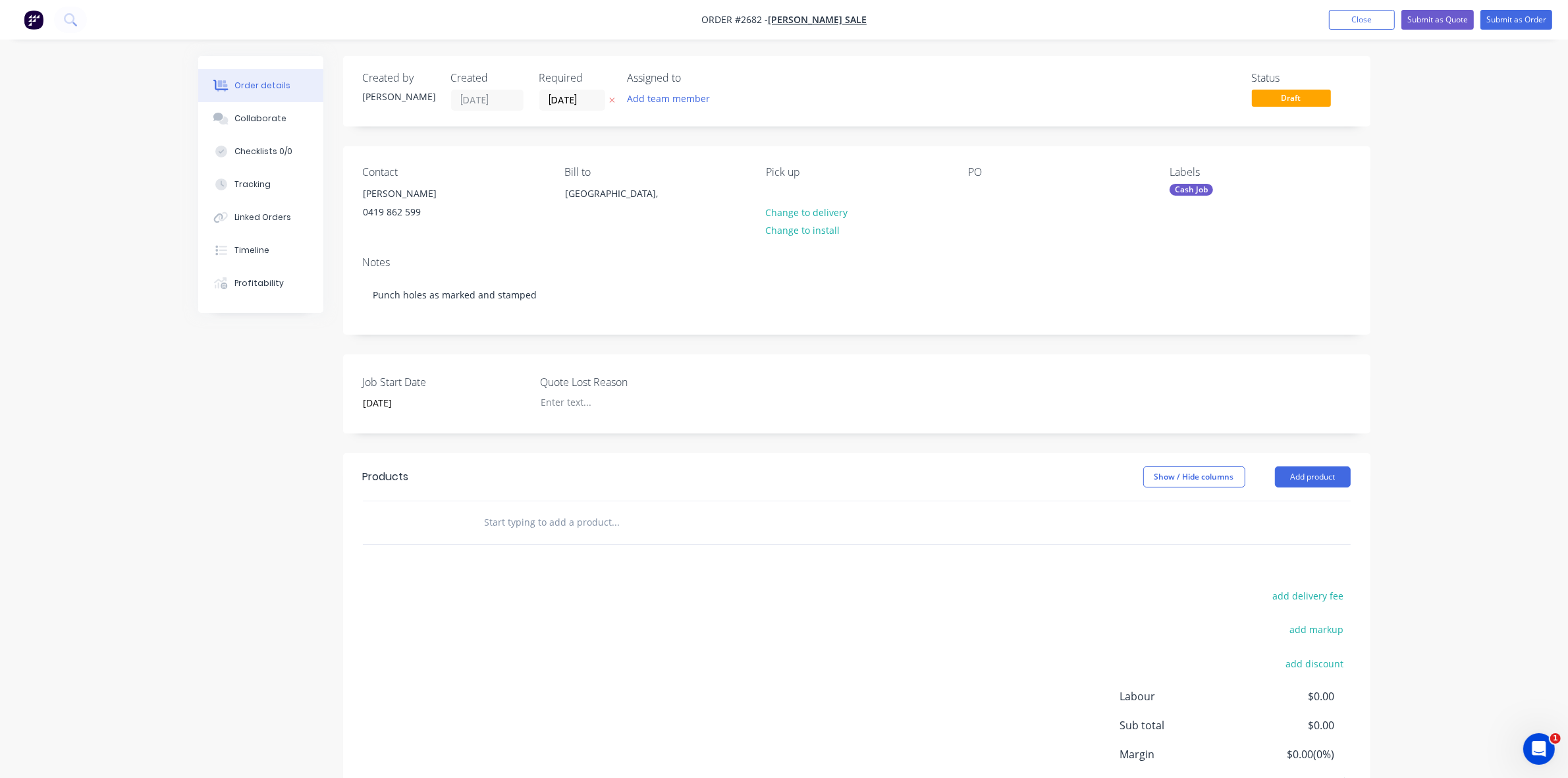
click at [202, 389] on div "Created by [PERSON_NAME] Created [DATE] Required [DATE] Assigned to Add team me…" at bounding box center [784, 469] width 1172 height 825
click at [1307, 471] on button "Add product" at bounding box center [1312, 476] width 76 height 21
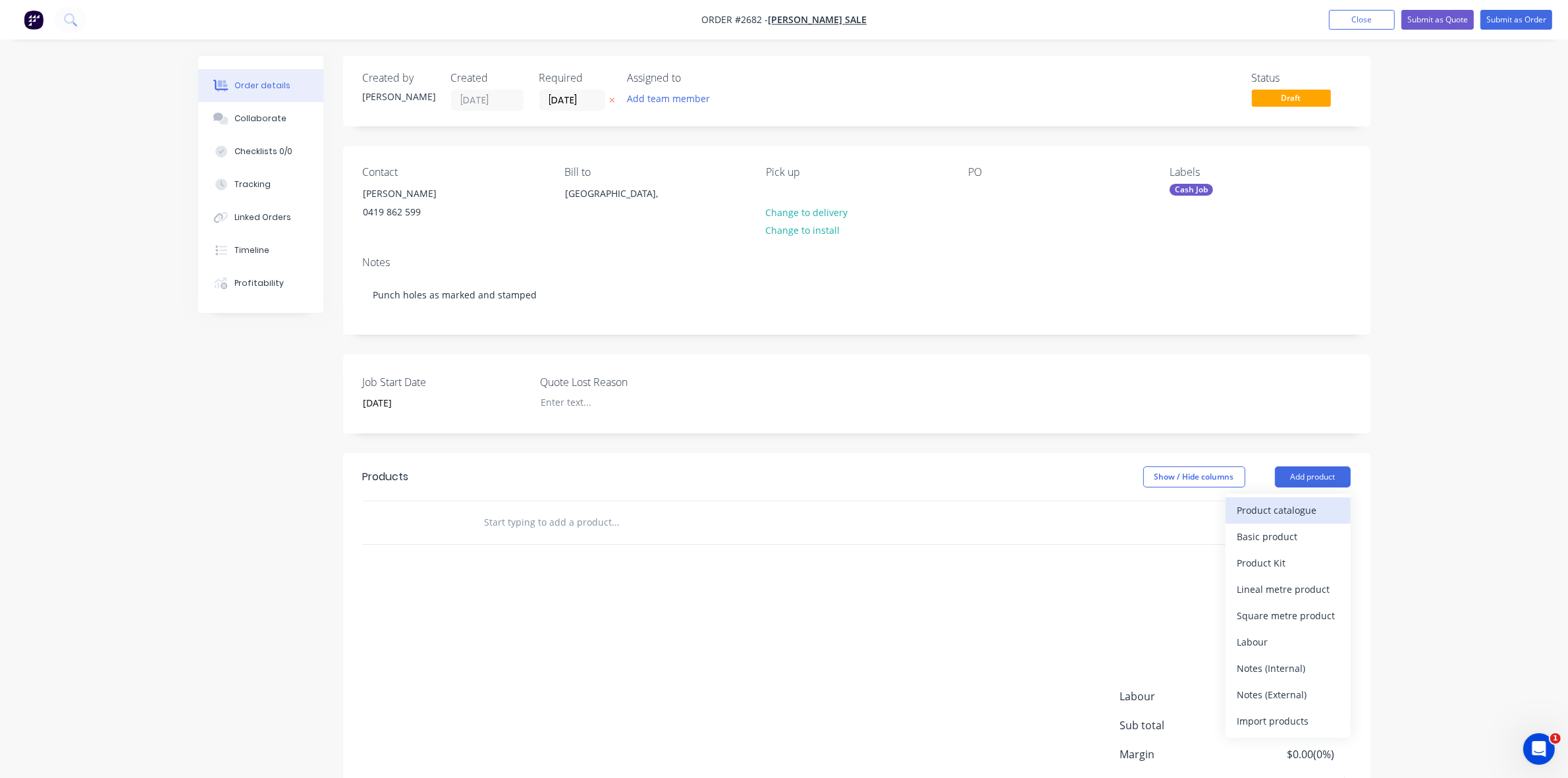
click at [1272, 513] on div "Product catalogue" at bounding box center [1288, 510] width 101 height 19
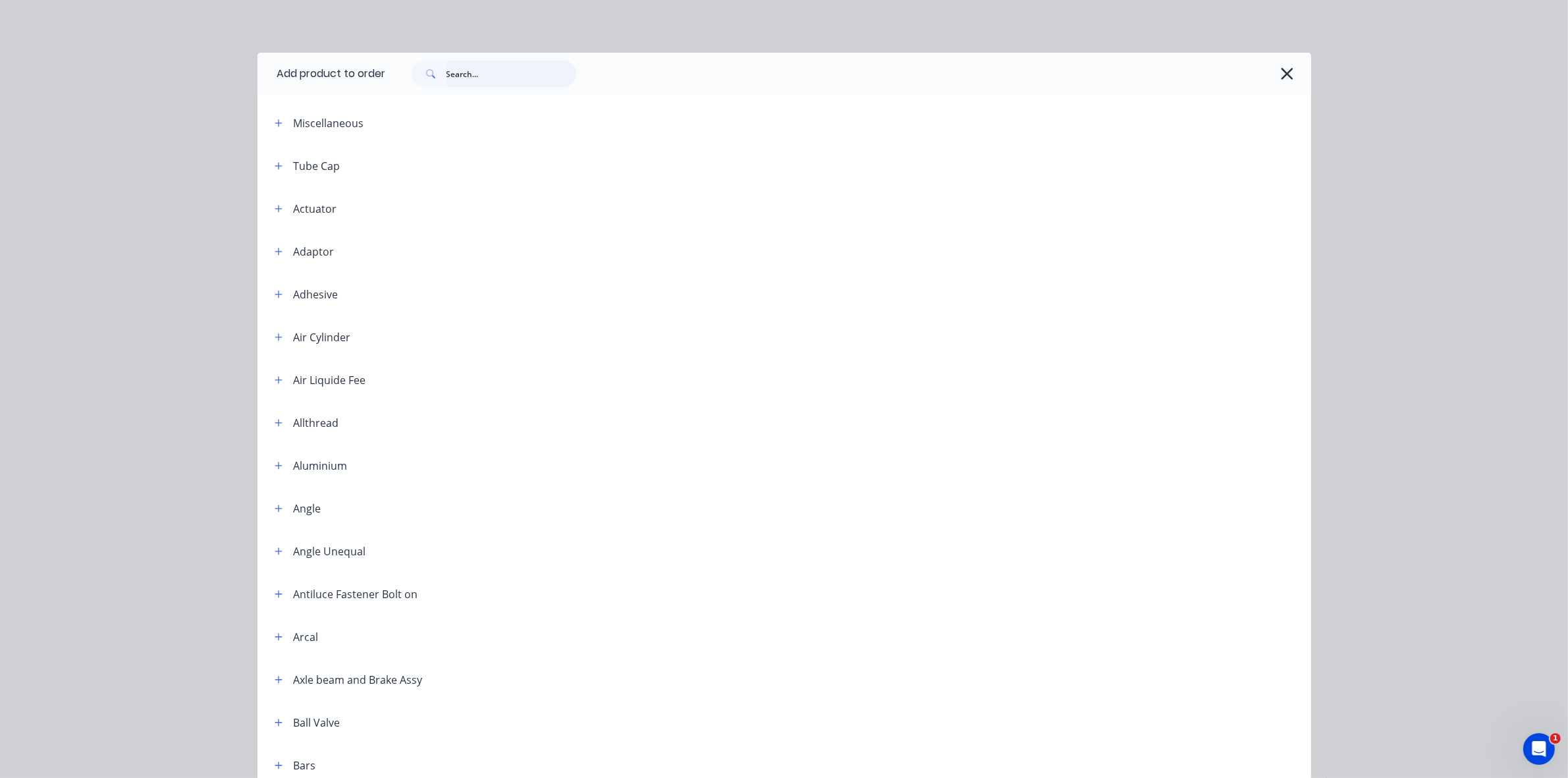
click at [477, 67] on input "text" at bounding box center [511, 74] width 130 height 26
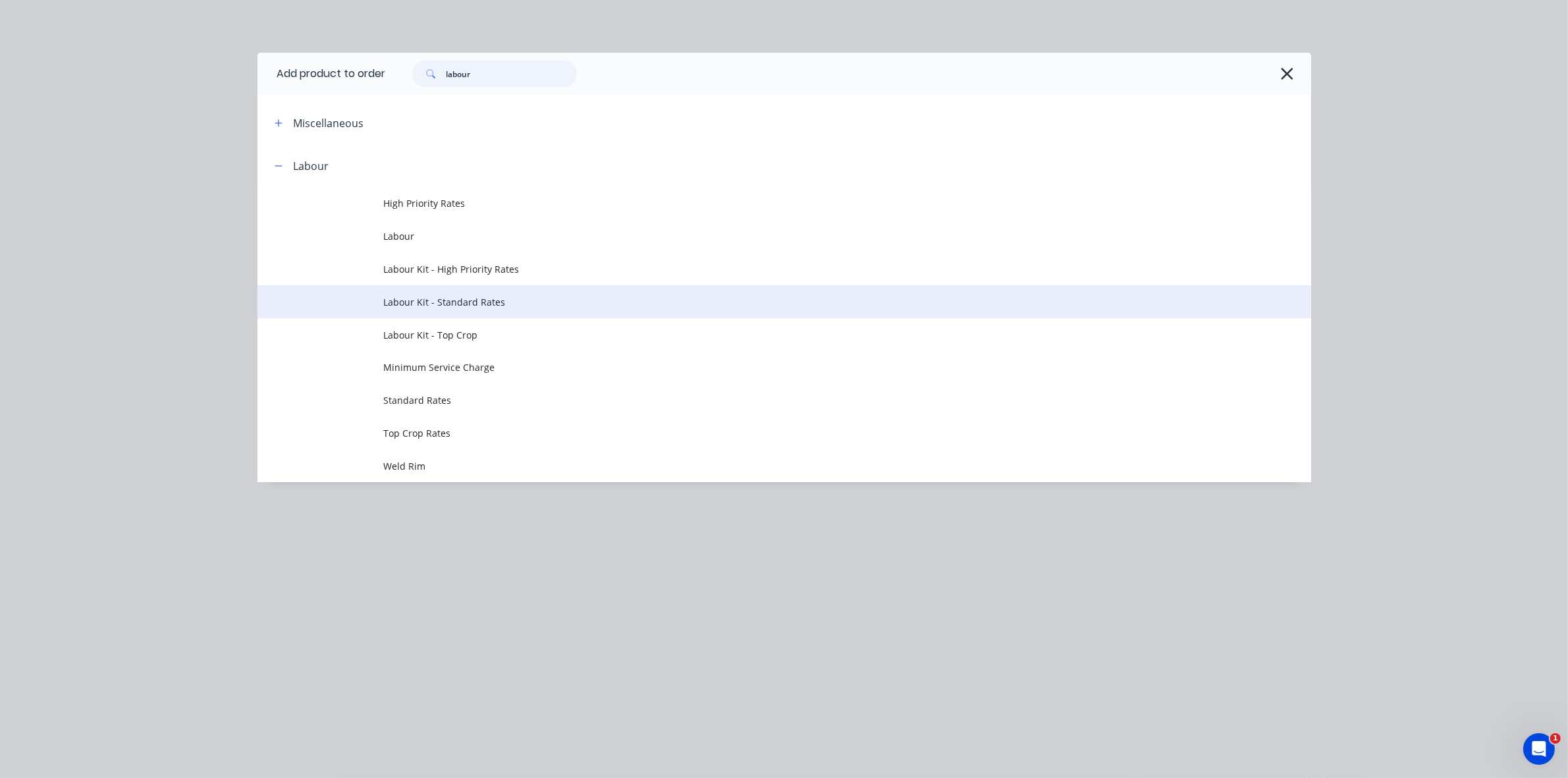
type input "labour"
click at [481, 304] on span "Labour Kit - Standard Rates" at bounding box center [754, 302] width 741 height 14
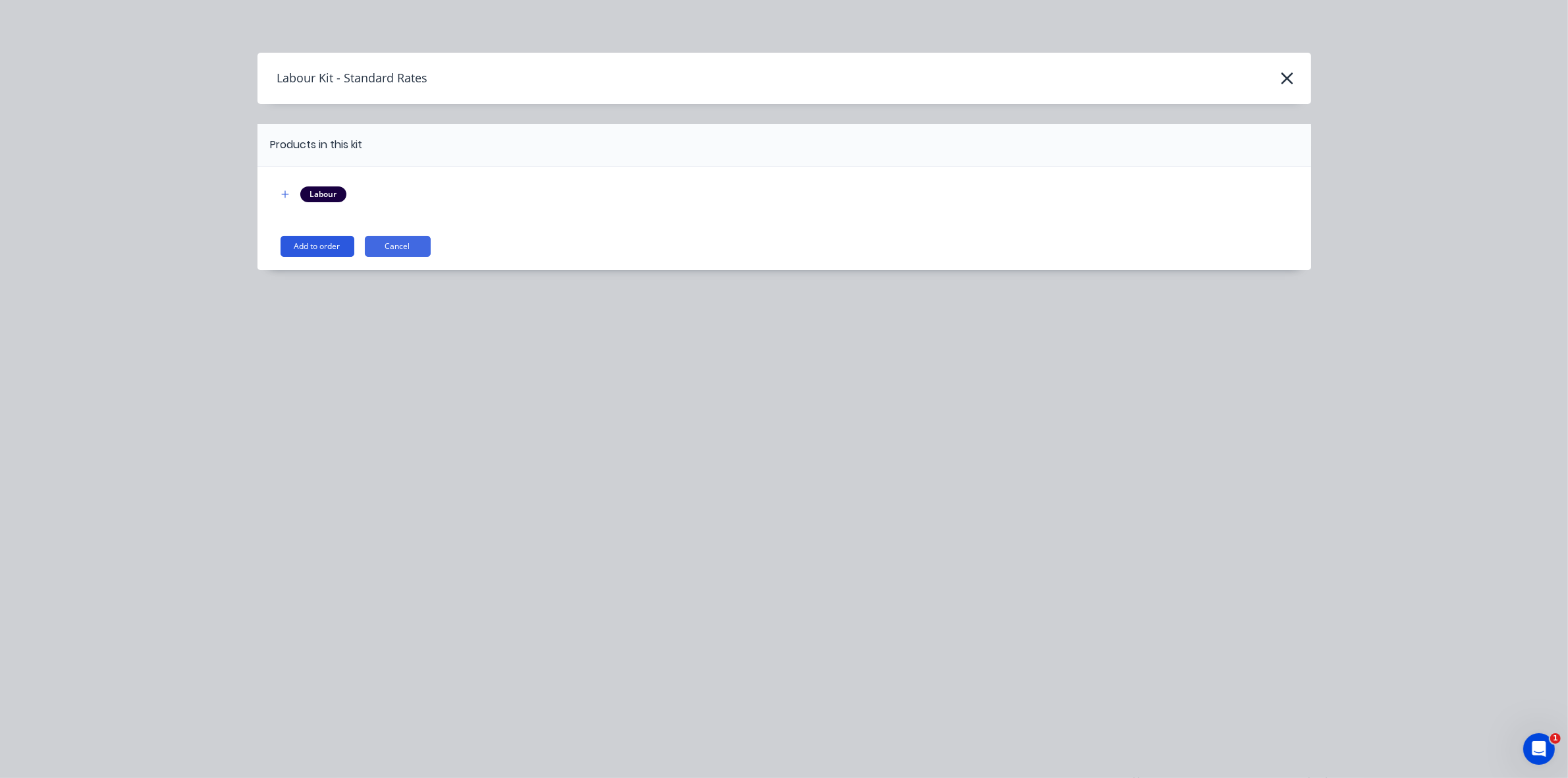
click at [331, 247] on button "Add to order" at bounding box center [317, 247] width 74 height 21
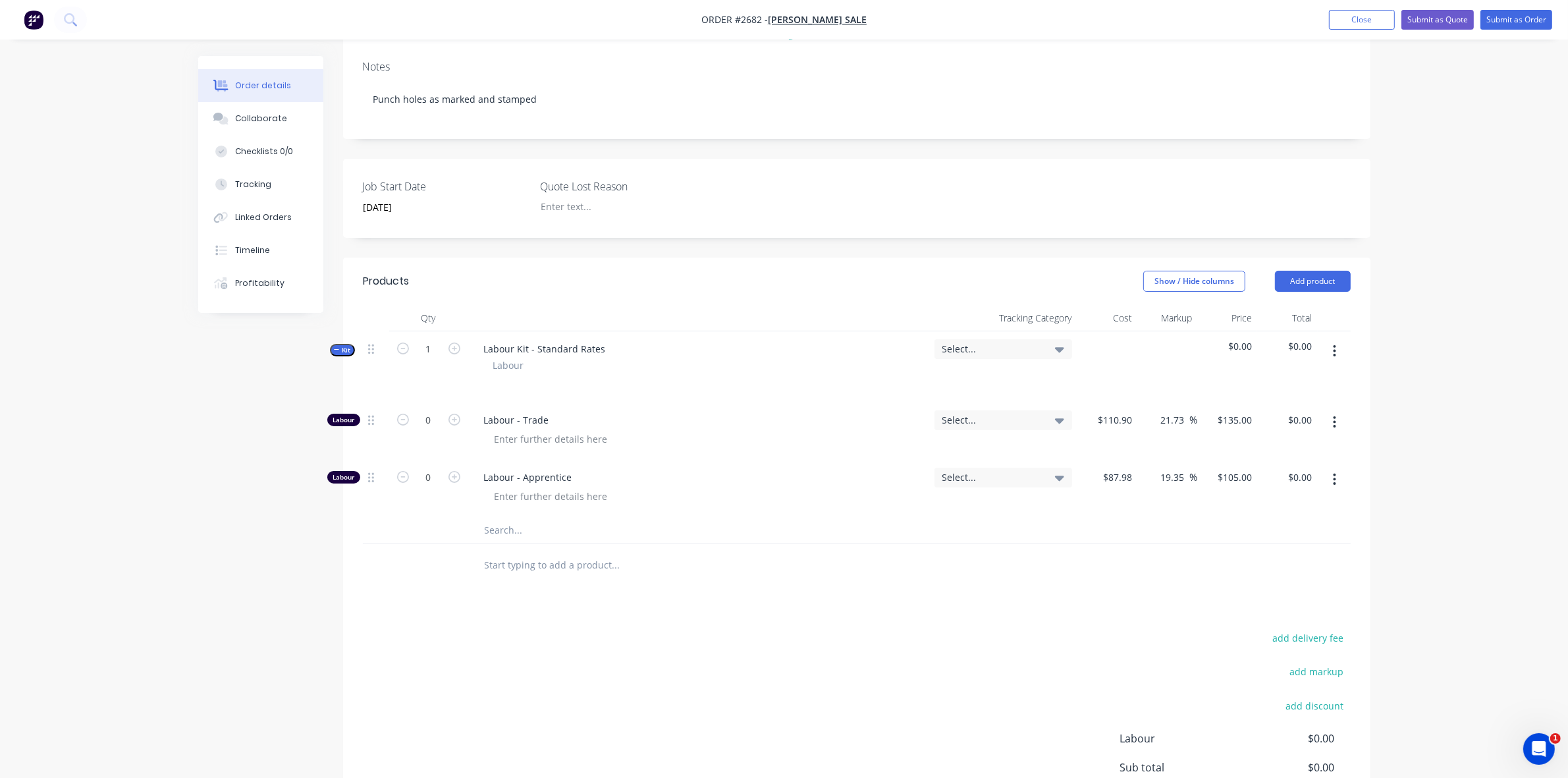
scroll to position [247, 0]
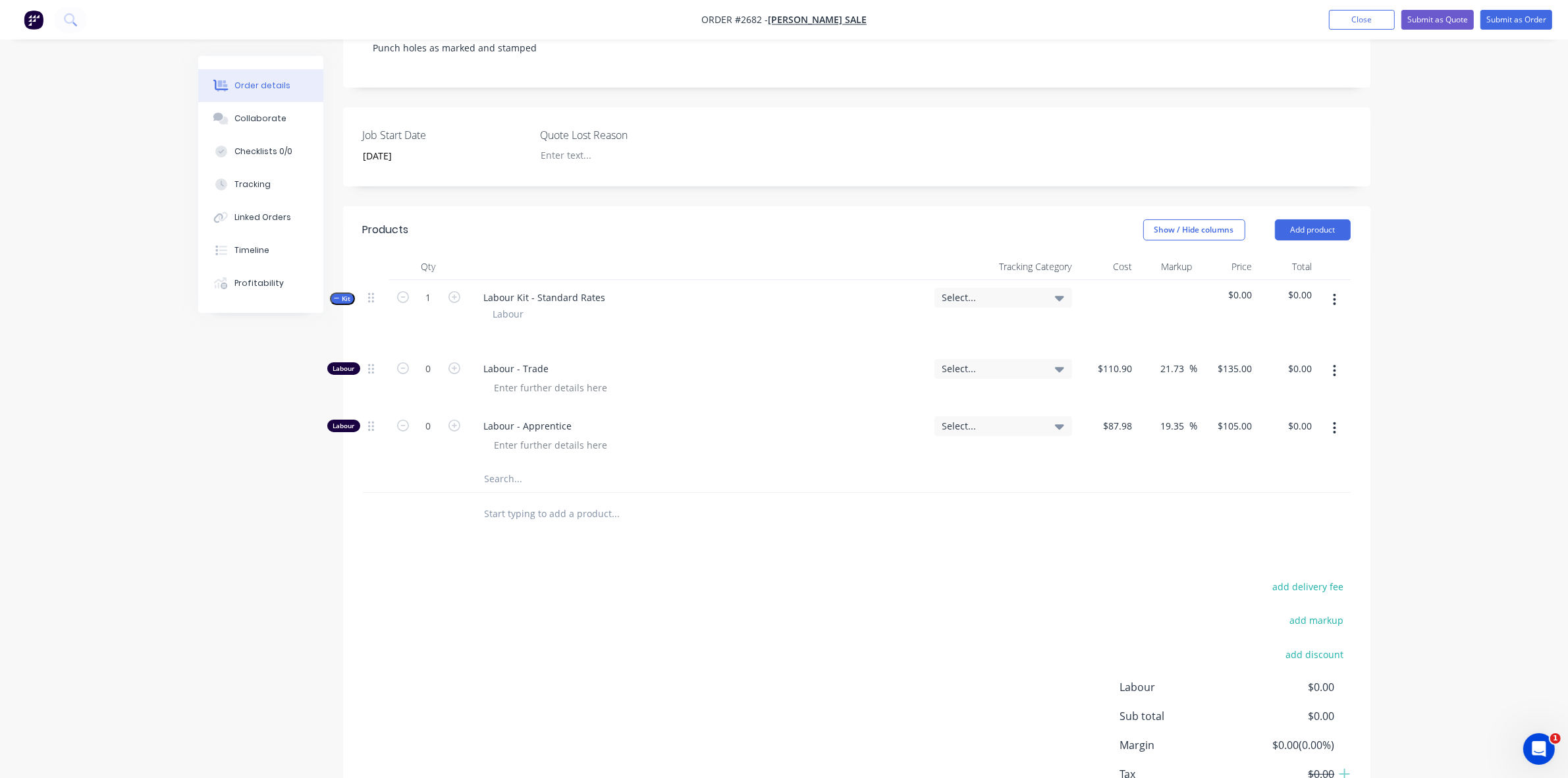
click at [1336, 373] on icon "button" at bounding box center [1335, 370] width 4 height 14
click at [1253, 453] on div "Delete" at bounding box center [1288, 457] width 101 height 19
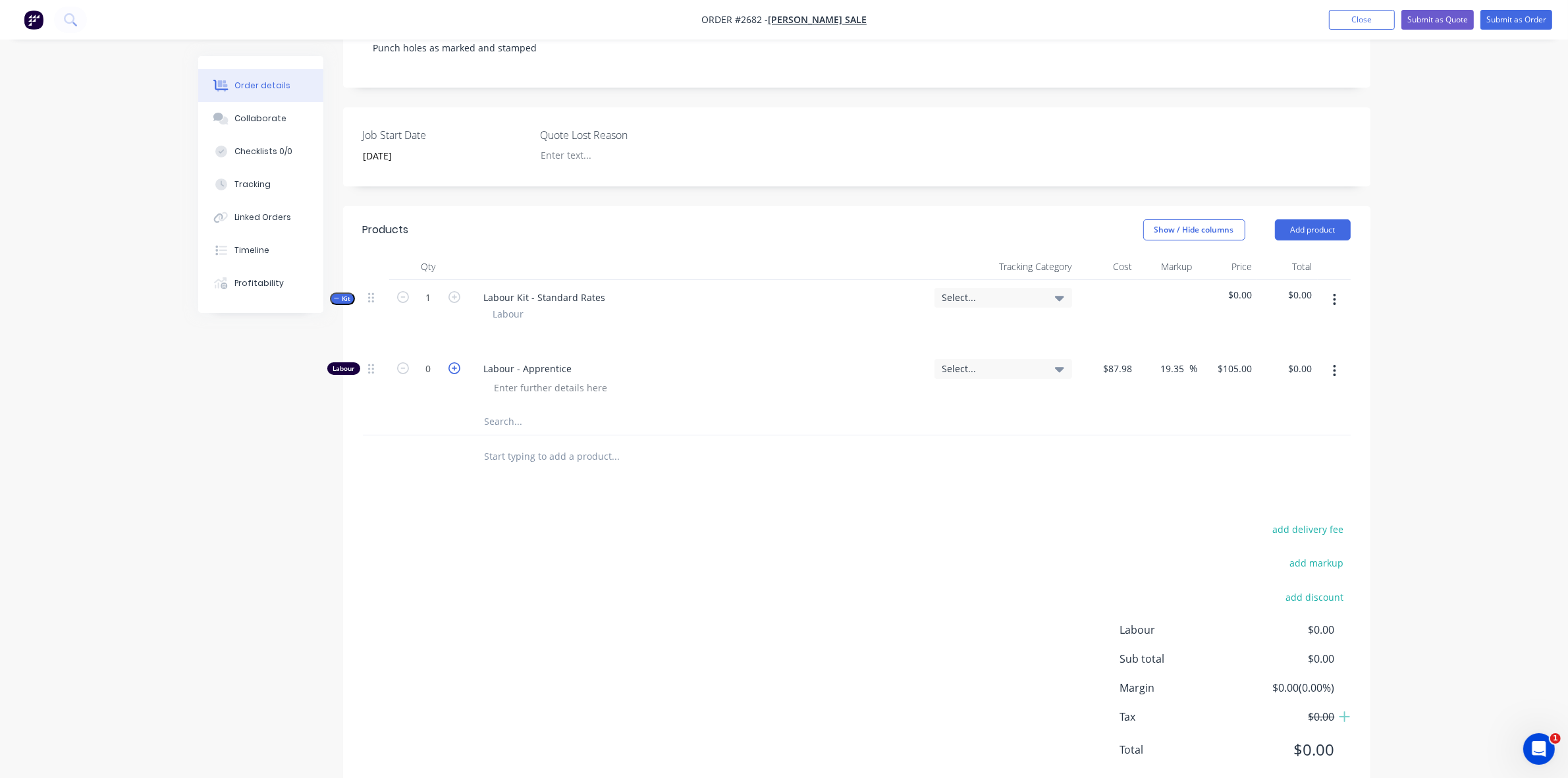
click at [455, 371] on icon "button" at bounding box center [454, 367] width 12 height 12
type input "1"
type input "$105.00"
click at [455, 371] on icon "button" at bounding box center [454, 367] width 12 height 12
type input "2"
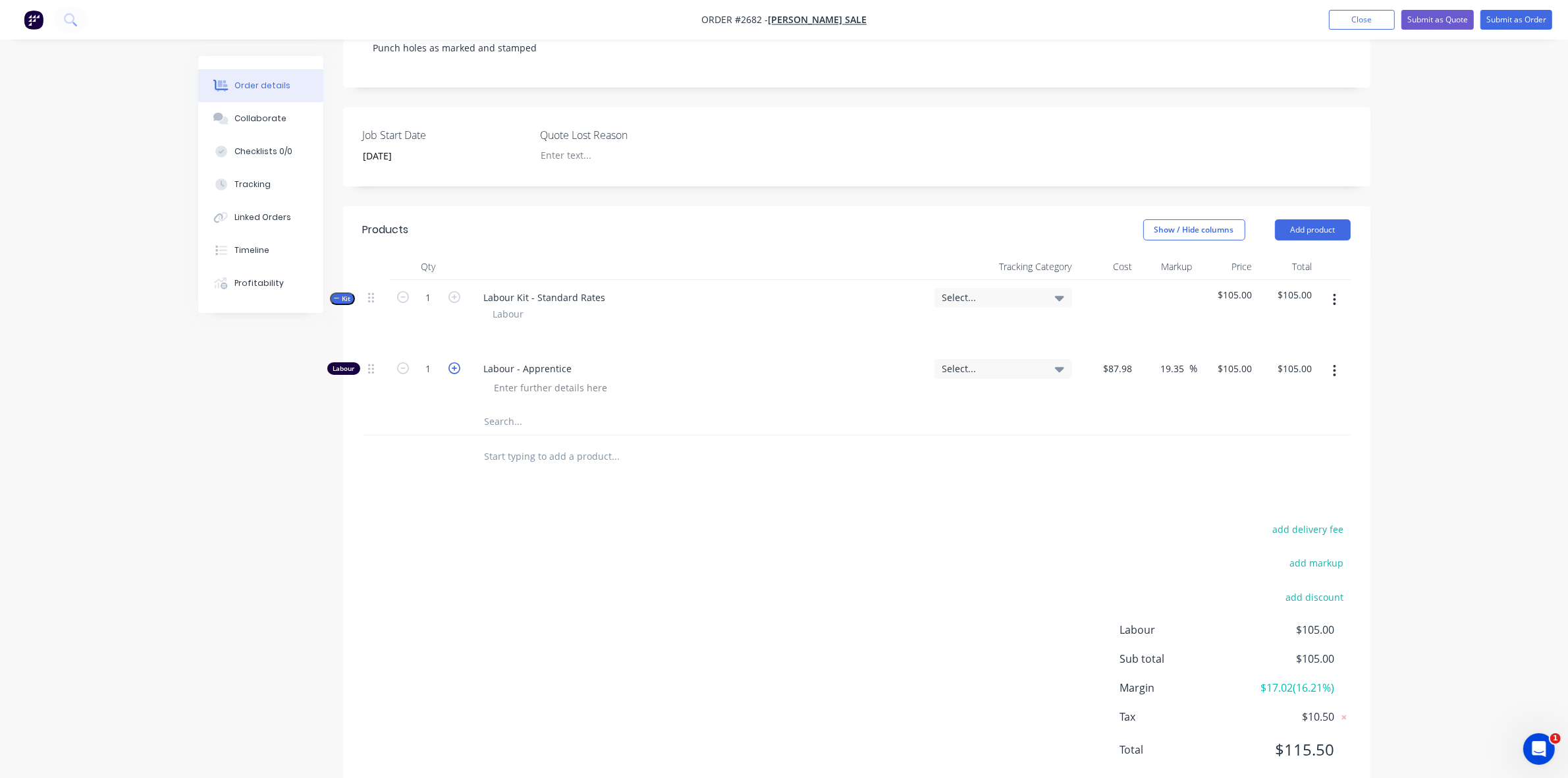
type input "$210.00"
click at [455, 371] on icon "button" at bounding box center [454, 367] width 12 height 12
type input "3"
type input "$315.00"
click at [455, 371] on icon "button" at bounding box center [454, 367] width 12 height 12
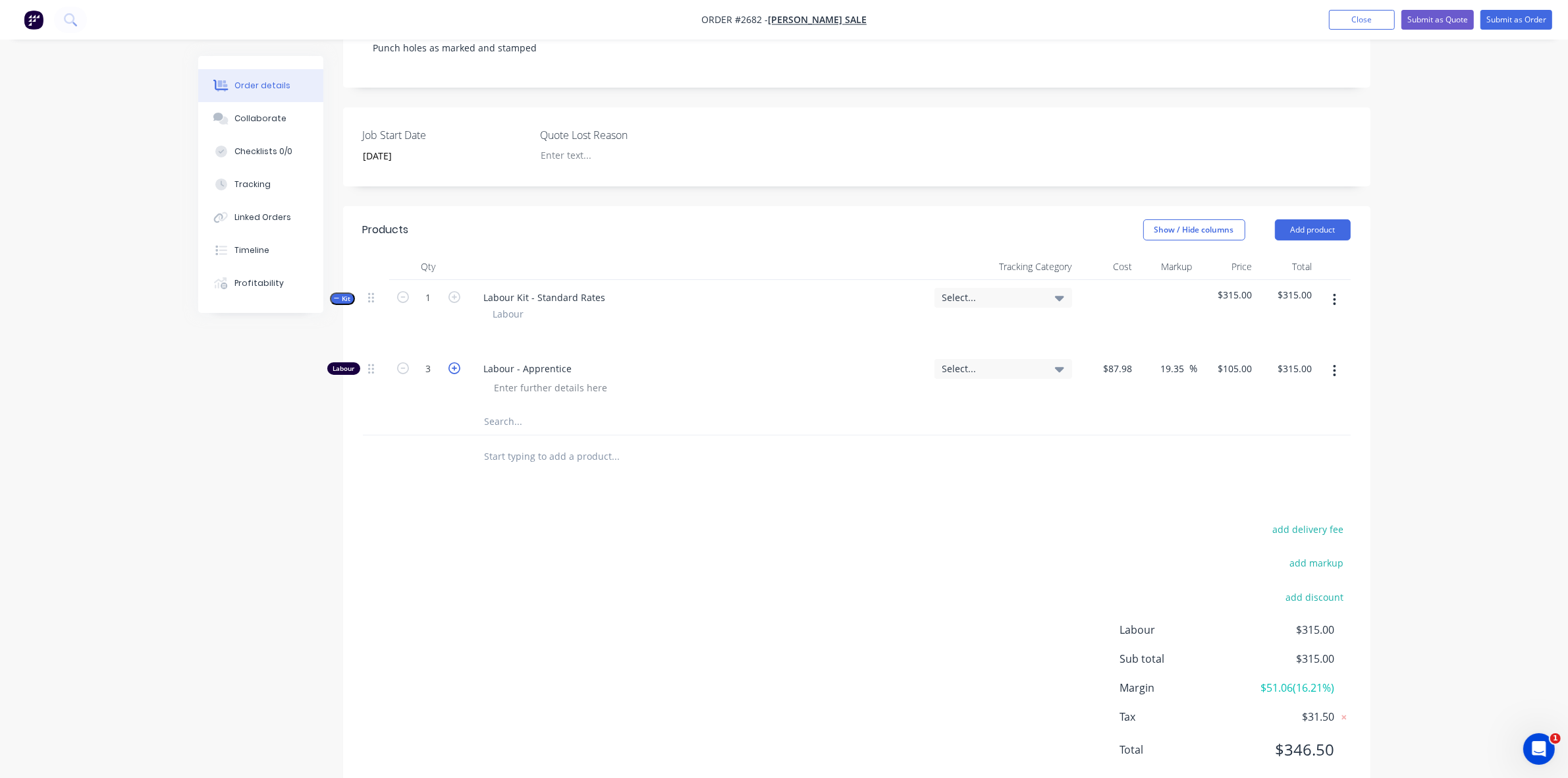
type input "4"
type input "$420.00"
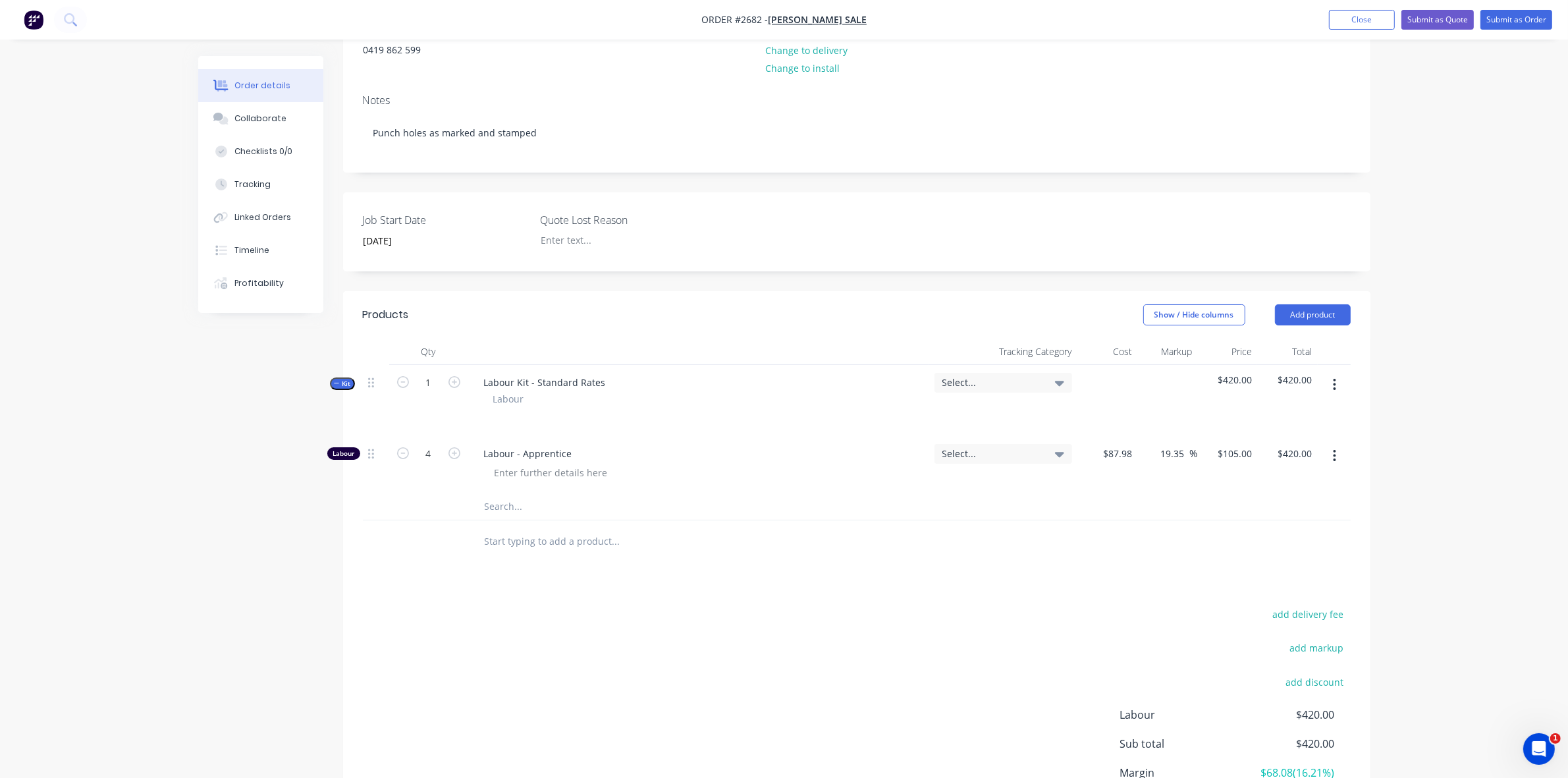
scroll to position [165, 0]
click at [453, 450] on icon "button" at bounding box center [454, 450] width 12 height 12
type input "5"
type input "$525.00"
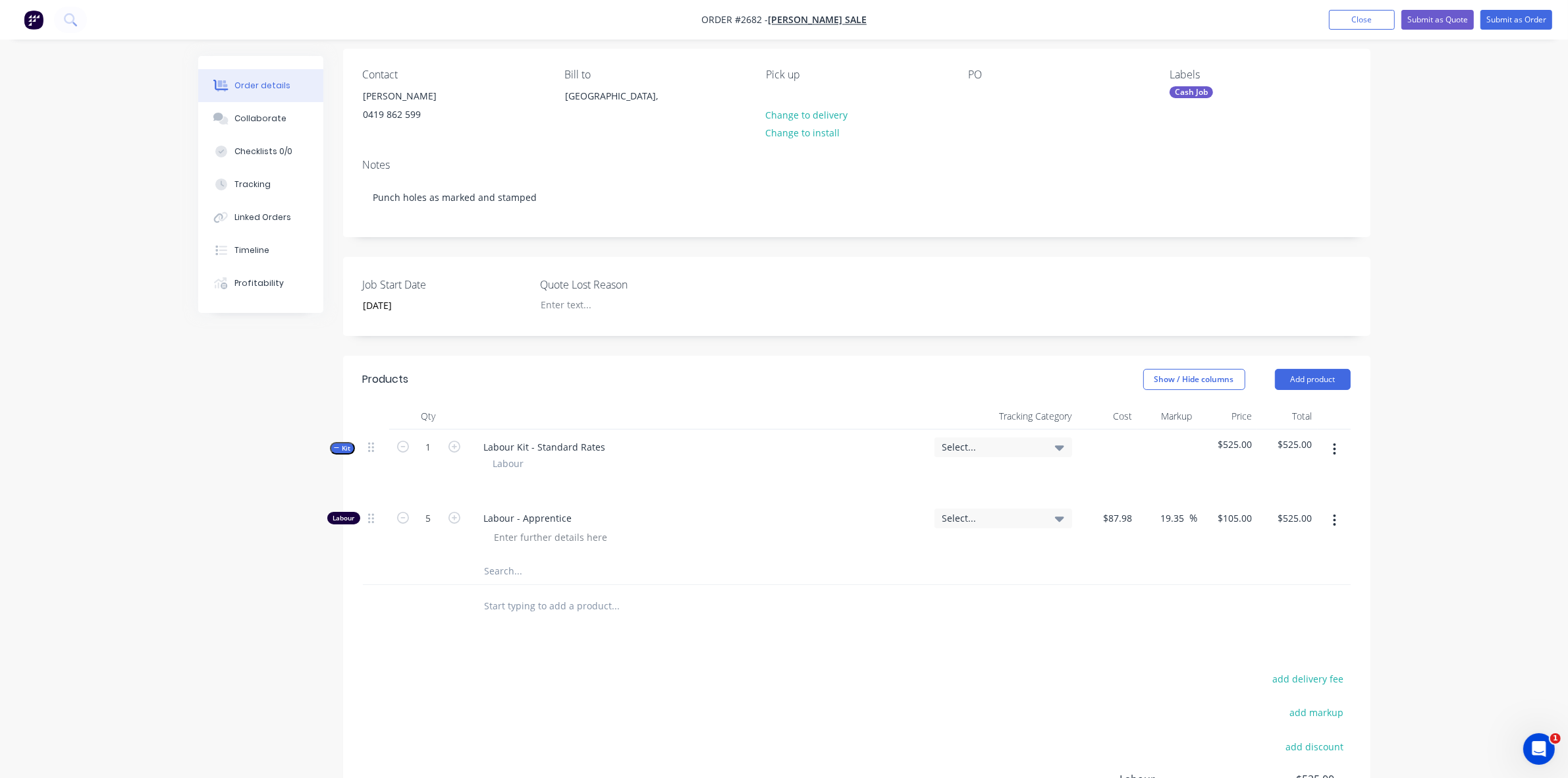
scroll to position [0, 0]
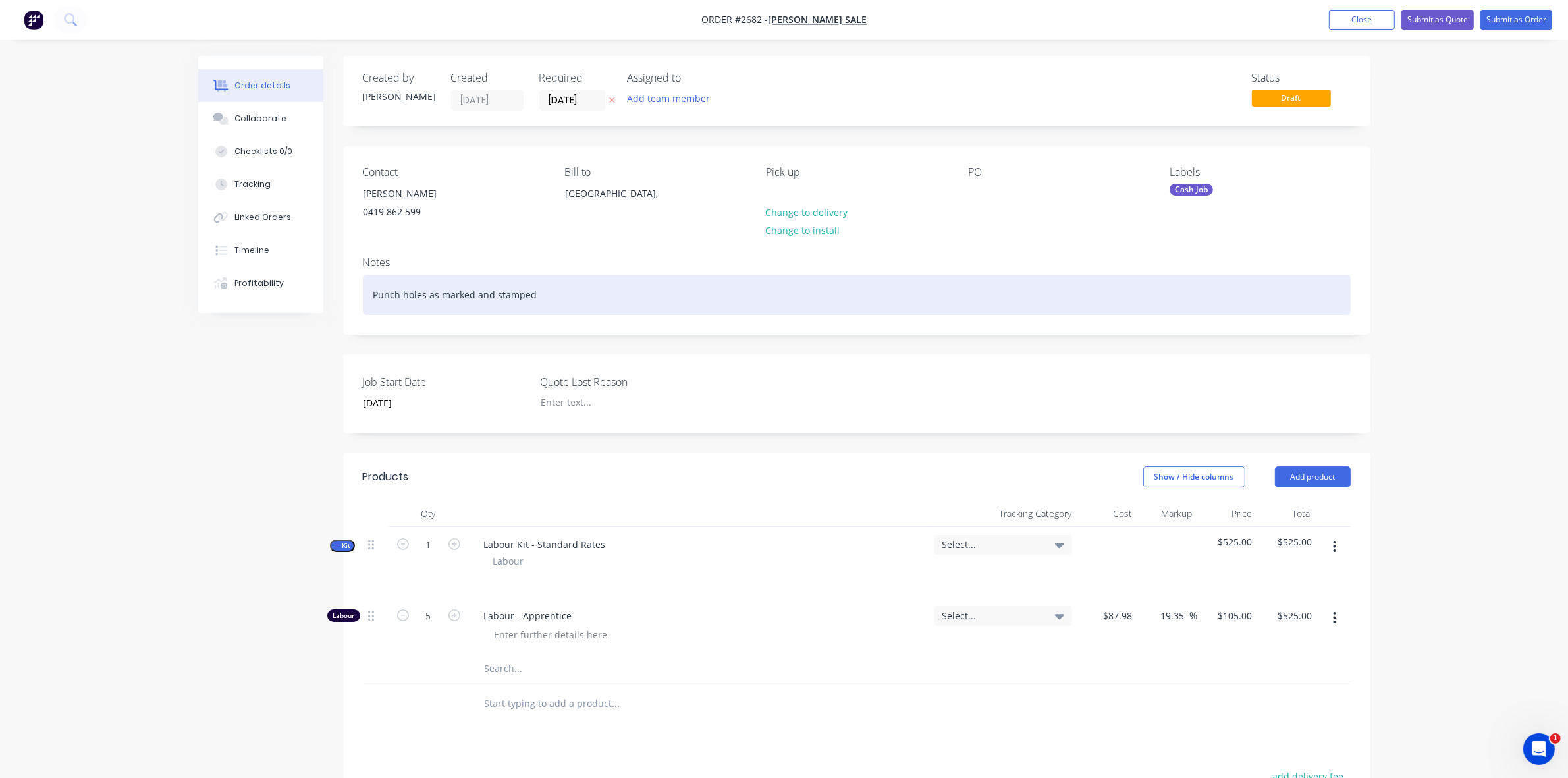
click at [540, 298] on div "Punch holes as marked and stamped" at bounding box center [857, 294] width 988 height 40
click at [531, 298] on div "Punch holes as marked and stamped - 70 plates" at bounding box center [857, 294] width 988 height 40
click at [583, 292] on div "Punch holes as marked and stamped 22mm & 18MM - 70 plates" at bounding box center [857, 294] width 988 height 40
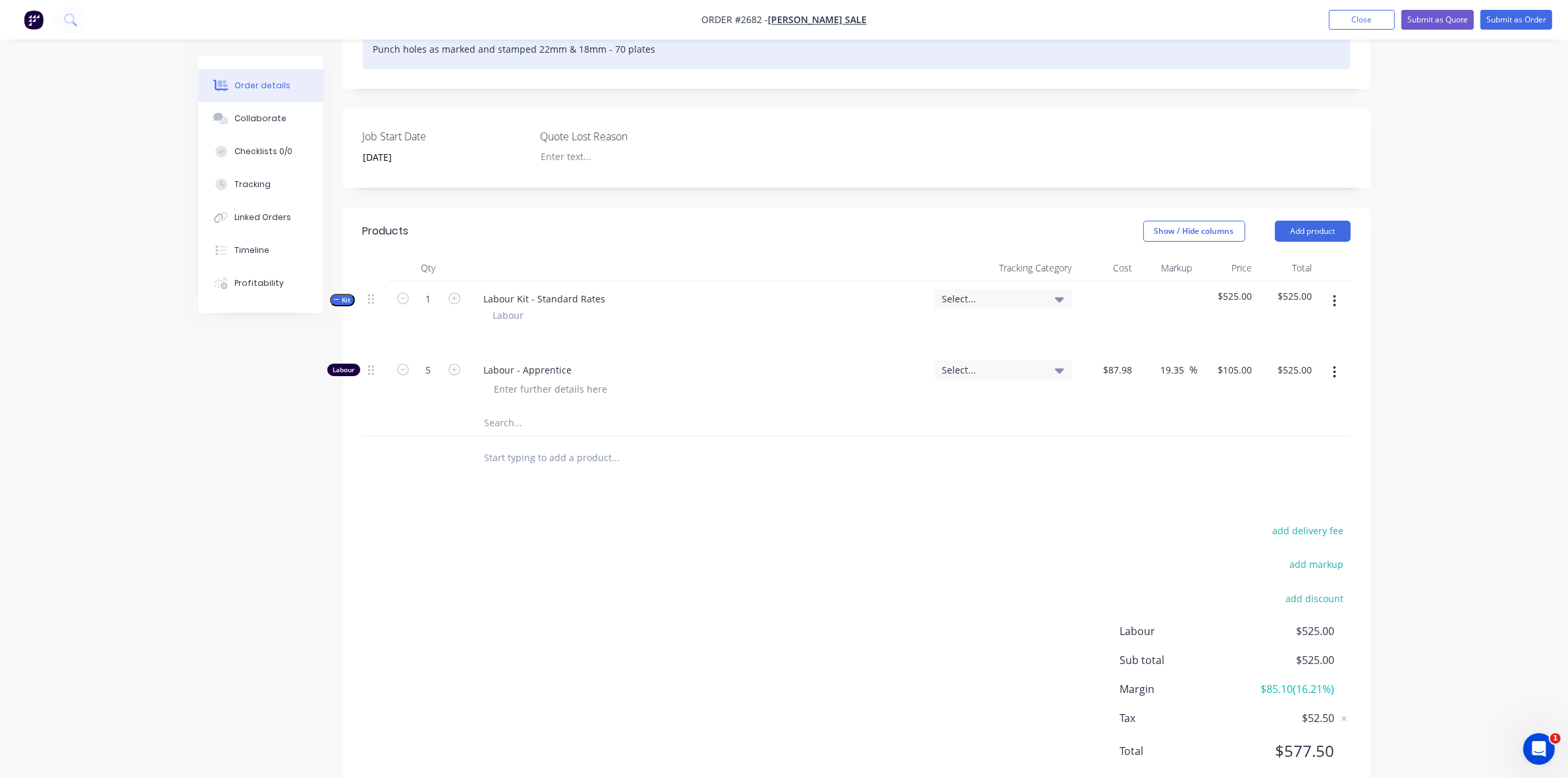
scroll to position [247, 0]
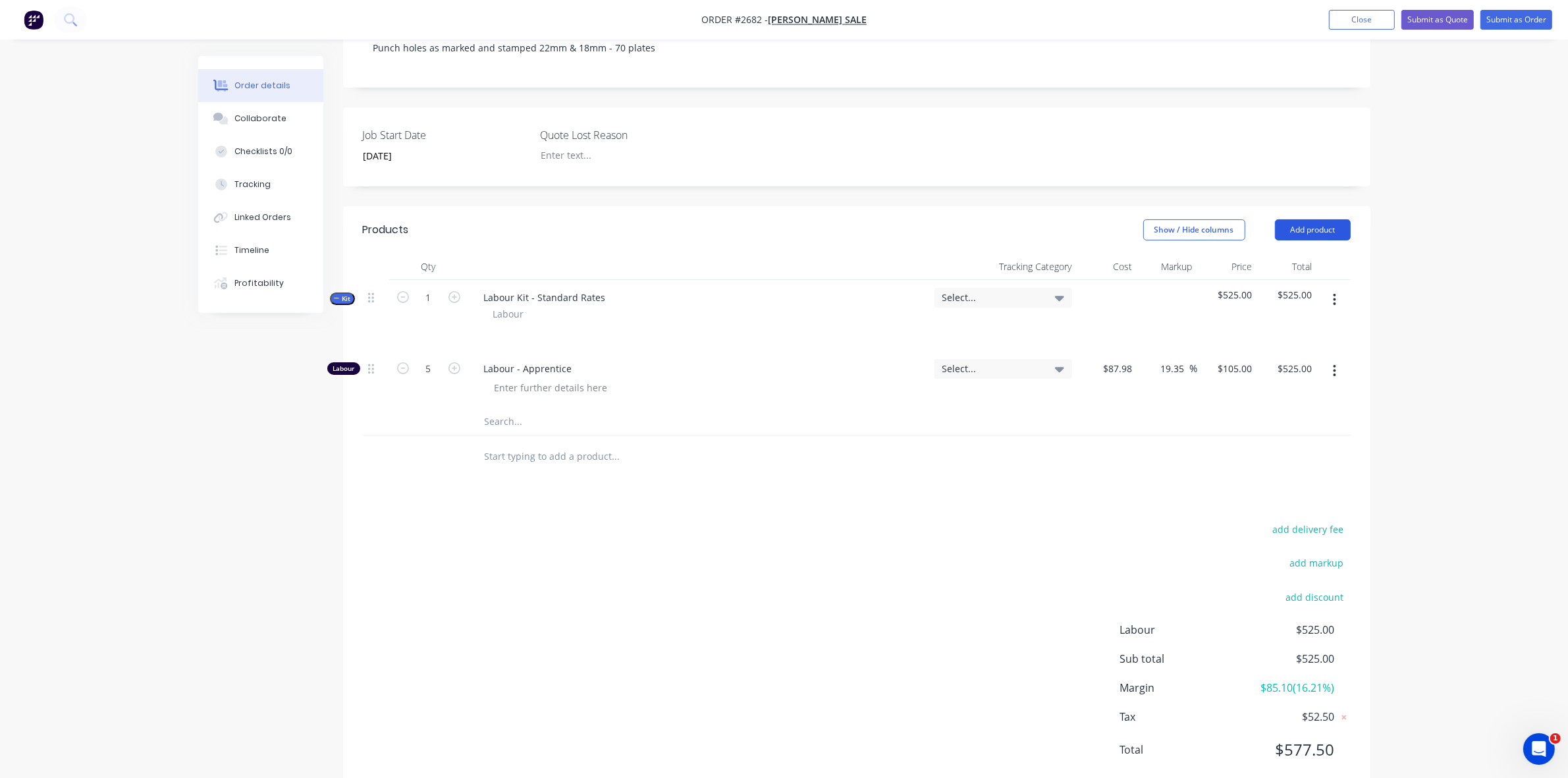
click at [1311, 232] on button "Add product" at bounding box center [1312, 230] width 76 height 21
click at [1268, 422] on div "Notes (Internal)" at bounding box center [1288, 421] width 101 height 19
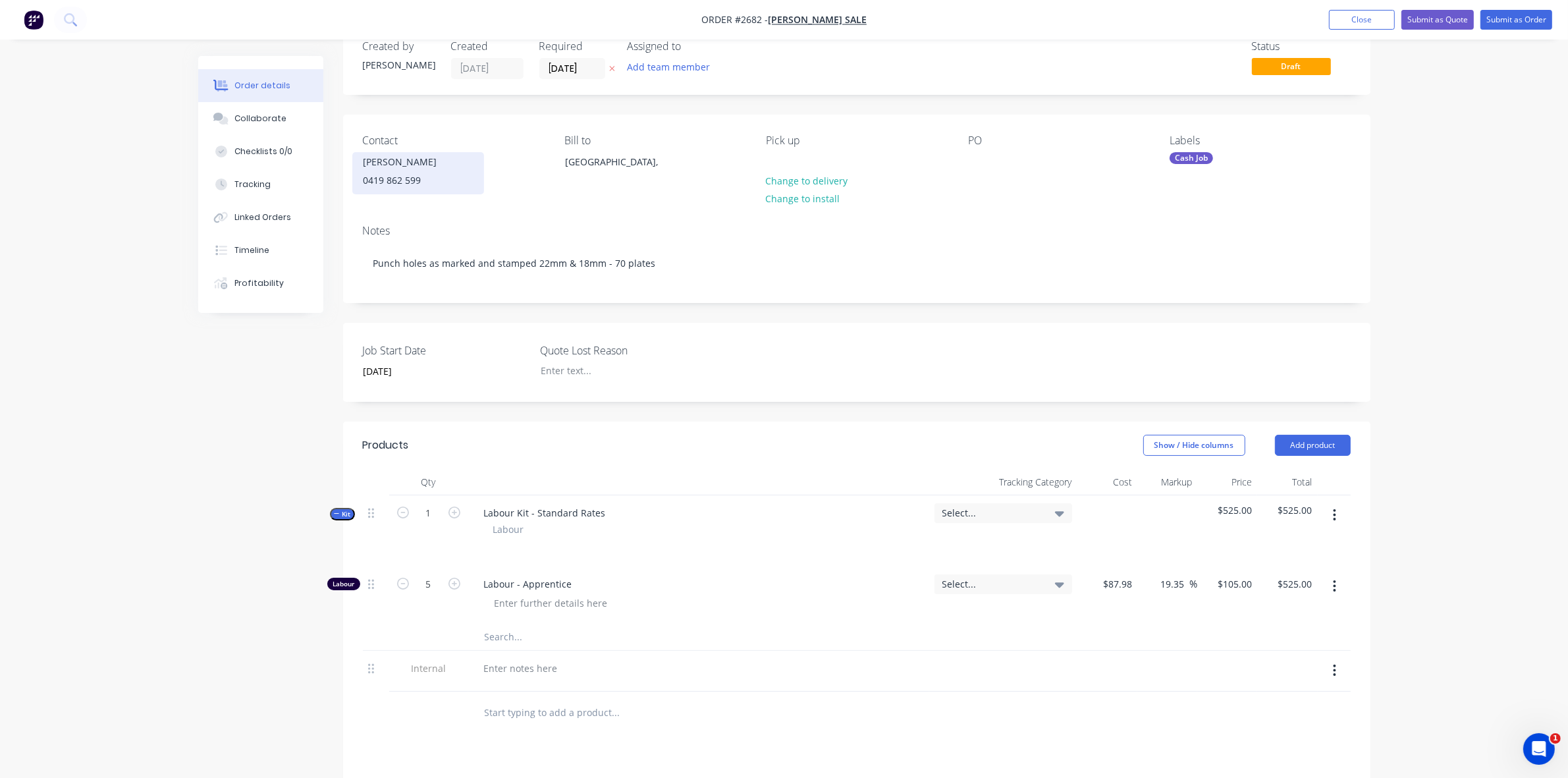
scroll to position [0, 0]
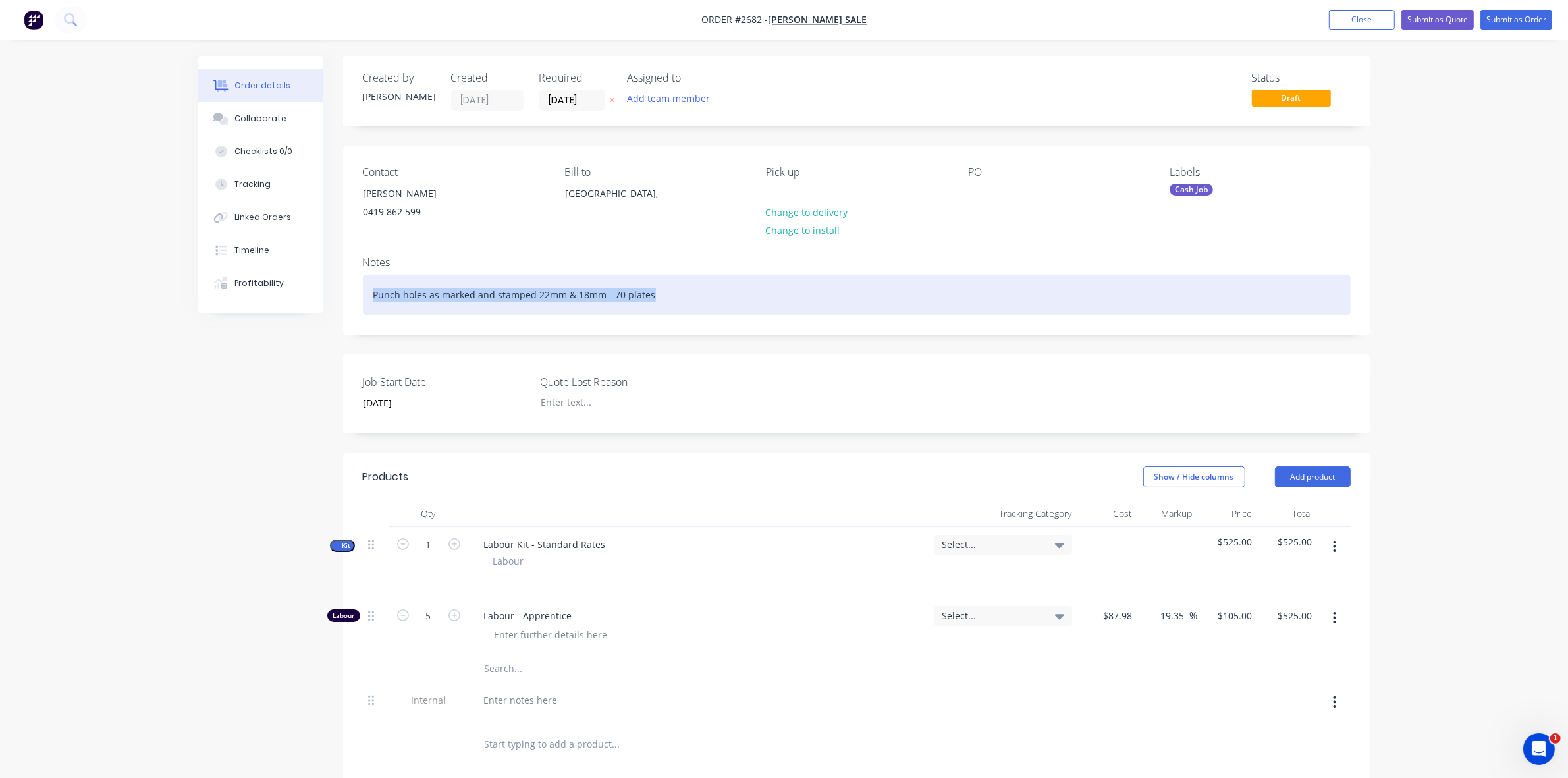
drag, startPoint x: 664, startPoint y: 295, endPoint x: 372, endPoint y: 307, distance: 292.2
click at [372, 307] on div "Punch holes as marked and stamped 22mm & 18mm - 70 plates" at bounding box center [857, 294] width 988 height 40
copy div "Punch holes as marked and stamped 22mm & 18mm - 70 plates"
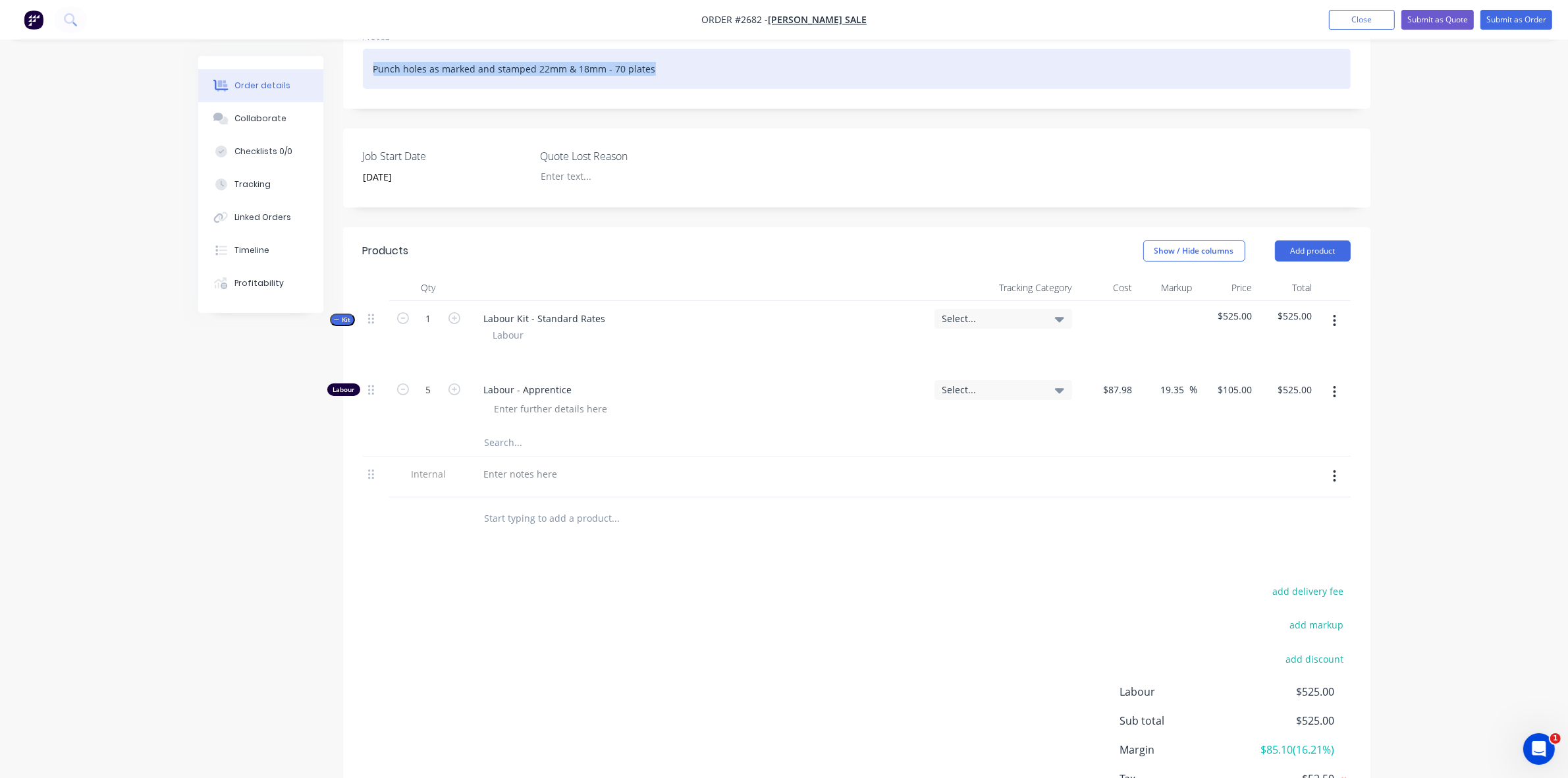
scroll to position [247, 0]
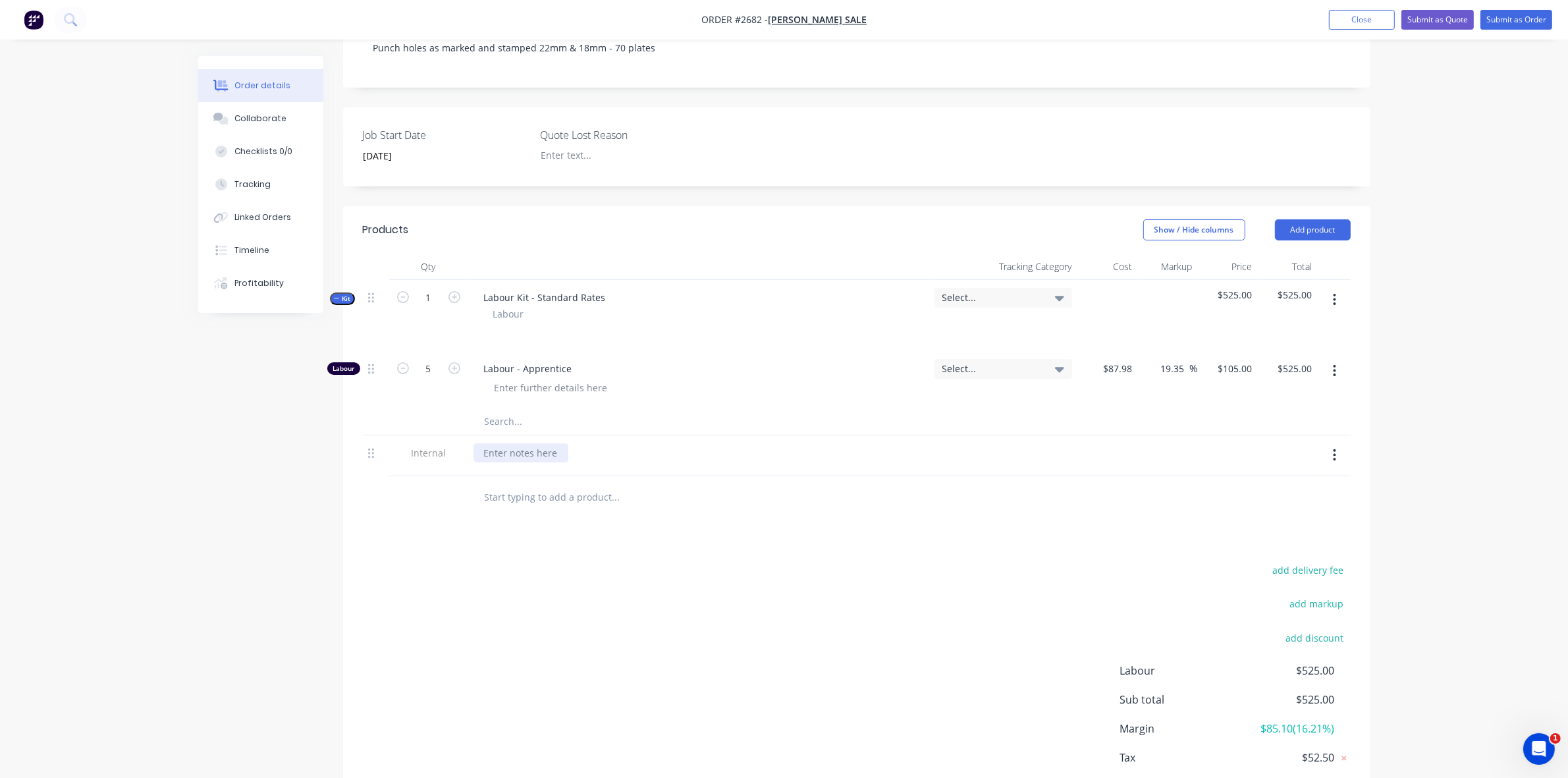
click at [502, 453] on div at bounding box center [520, 453] width 95 height 19
click at [508, 453] on div at bounding box center [520, 453] width 95 height 19
paste div
click at [511, 455] on div "Punch holes as marked and stamped 22mm & 18mm - 70 plates" at bounding box center [625, 453] width 304 height 19
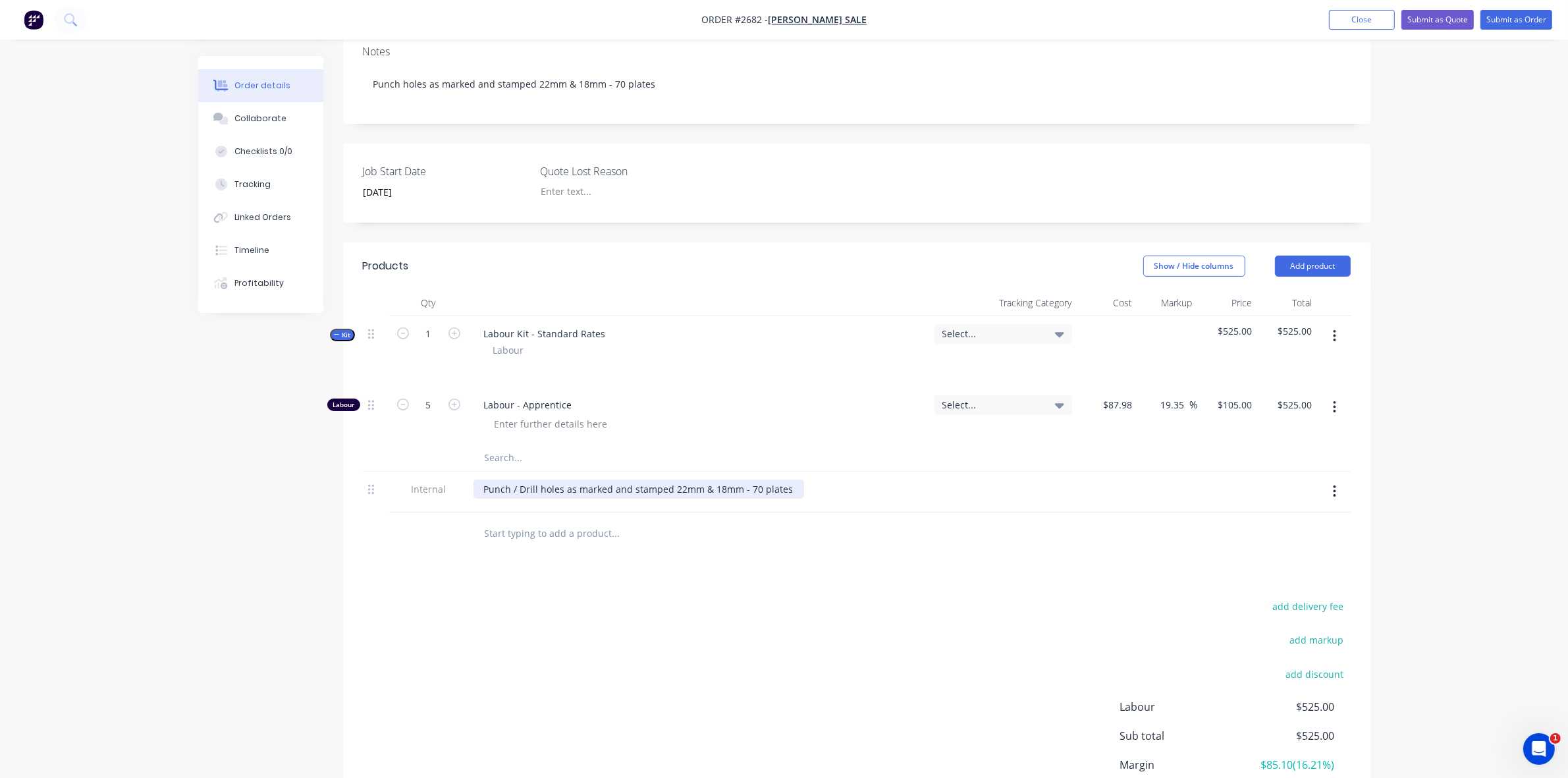
scroll to position [0, 0]
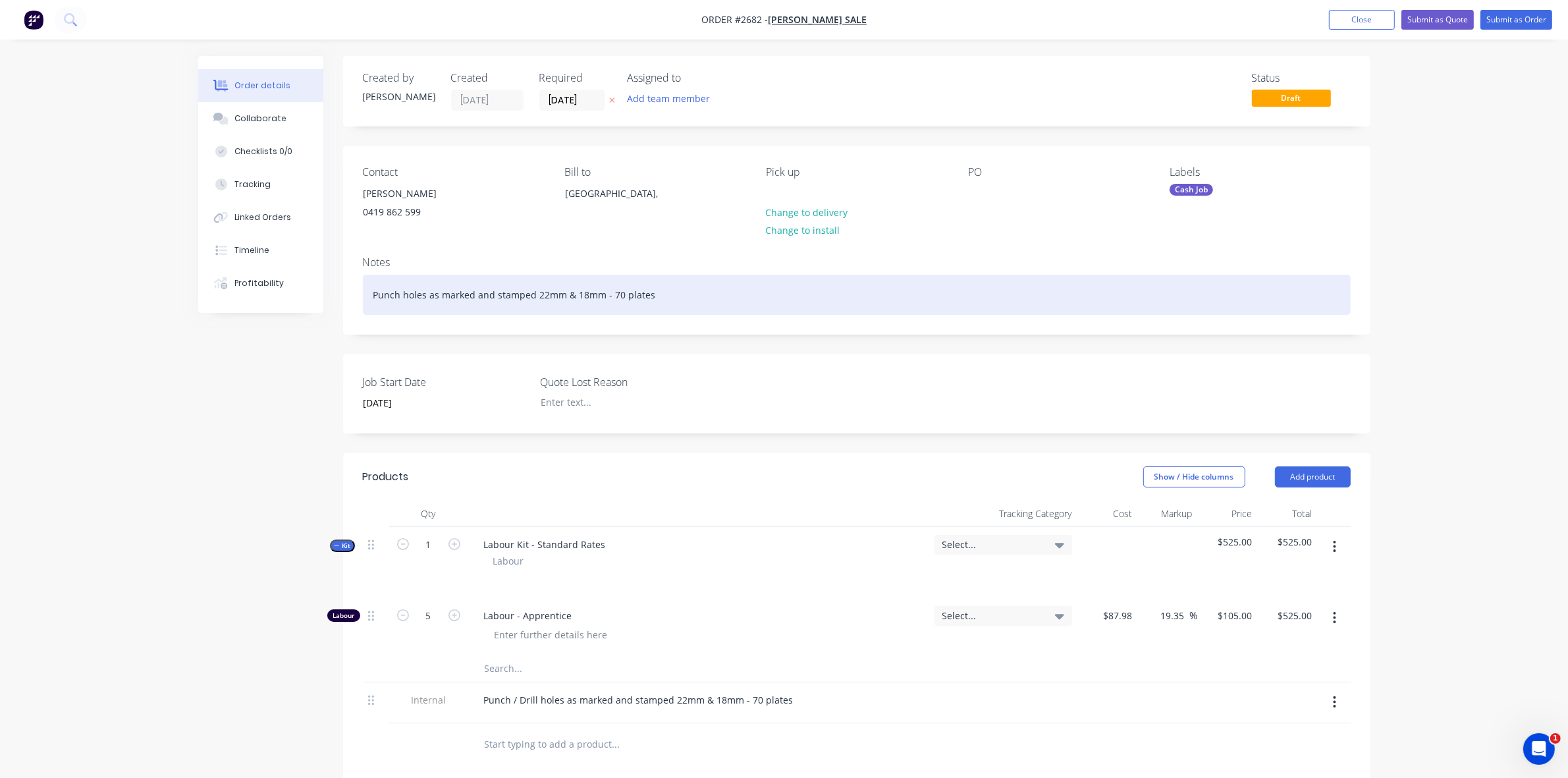
click at [398, 292] on div "Punch holes as marked and stamped 22mm & 18mm - 70 plates" at bounding box center [857, 294] width 988 height 40
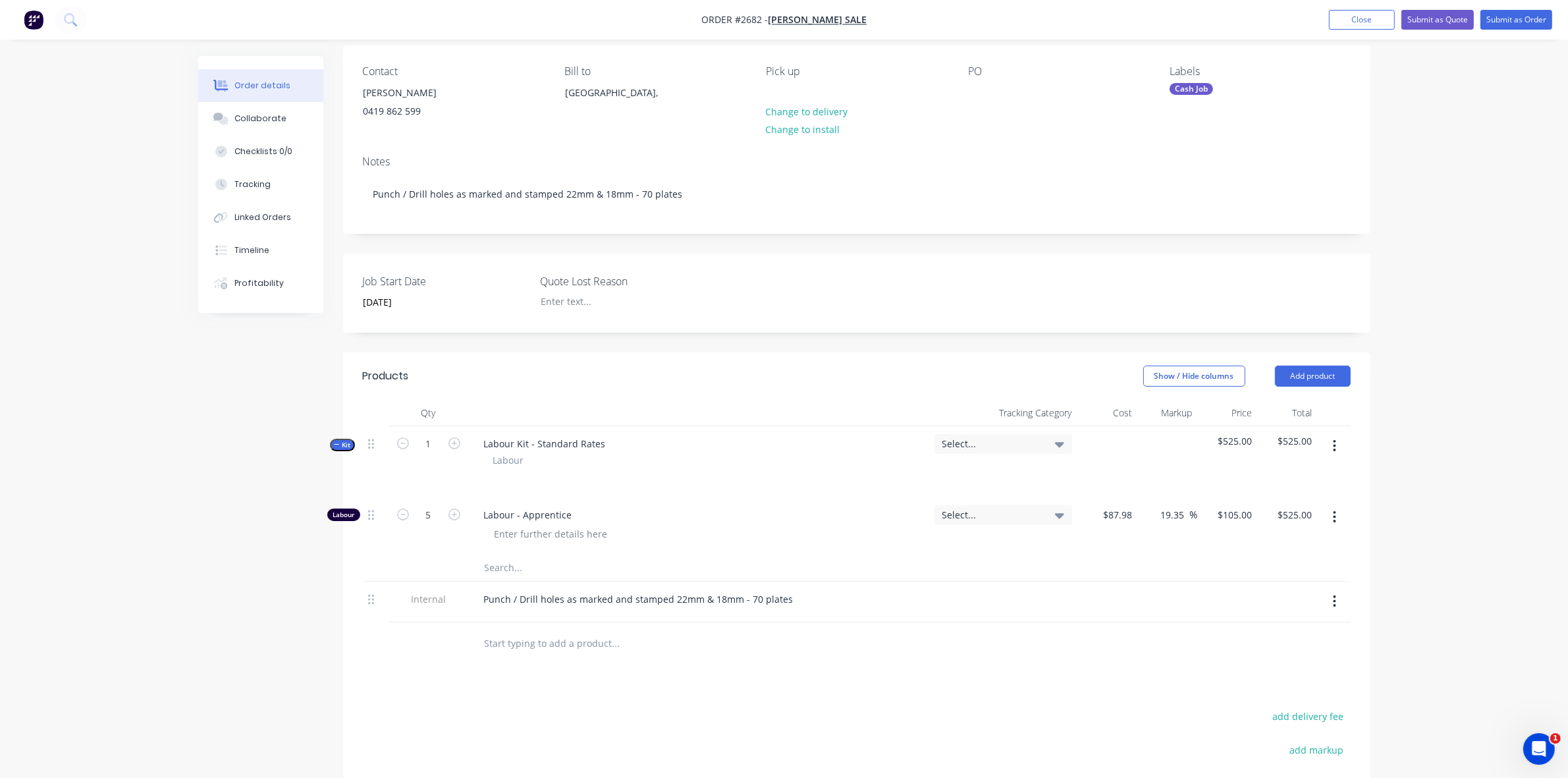
scroll to position [82, 0]
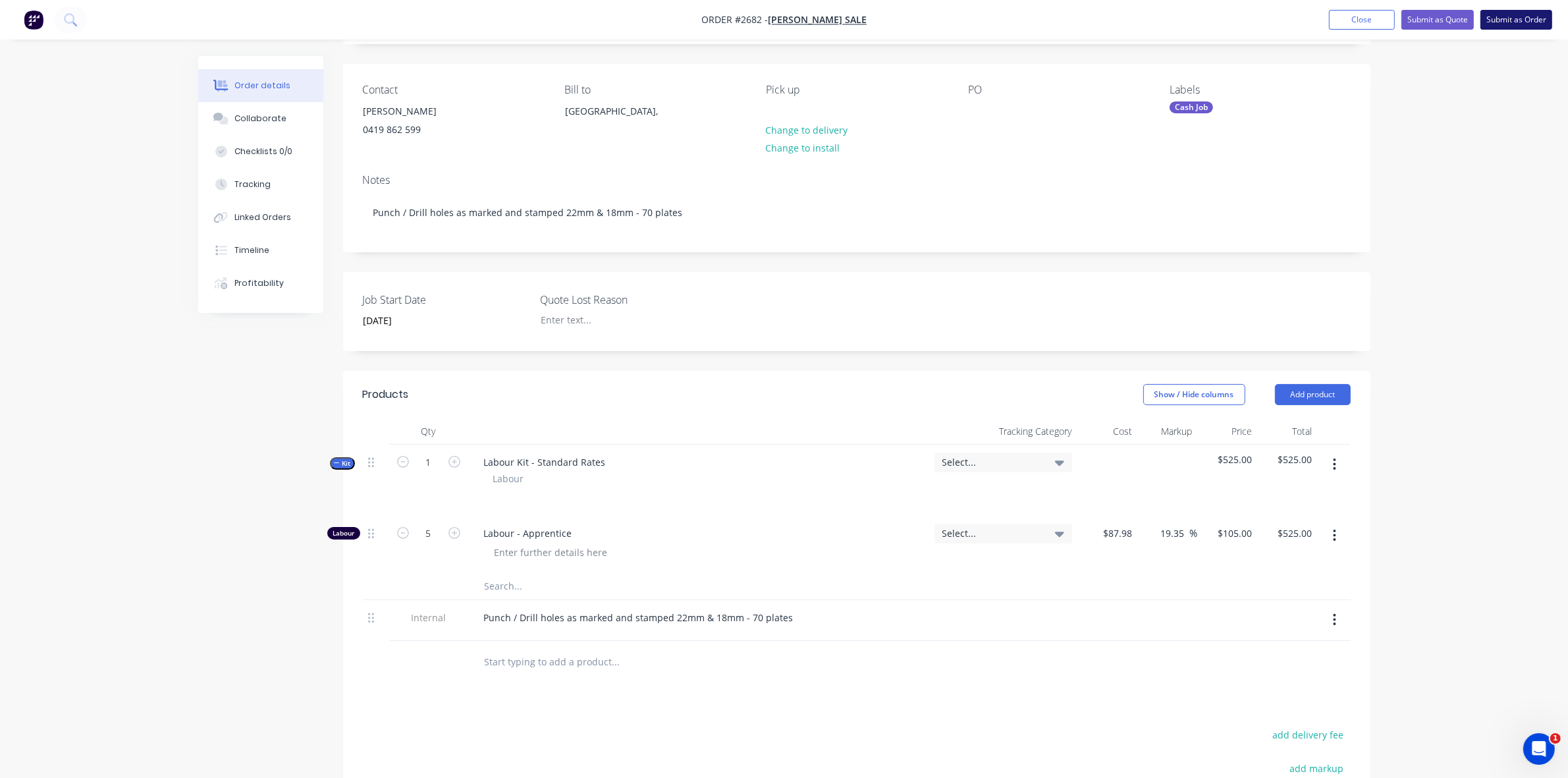
click at [1521, 20] on button "Submit as Order" at bounding box center [1516, 20] width 72 height 20
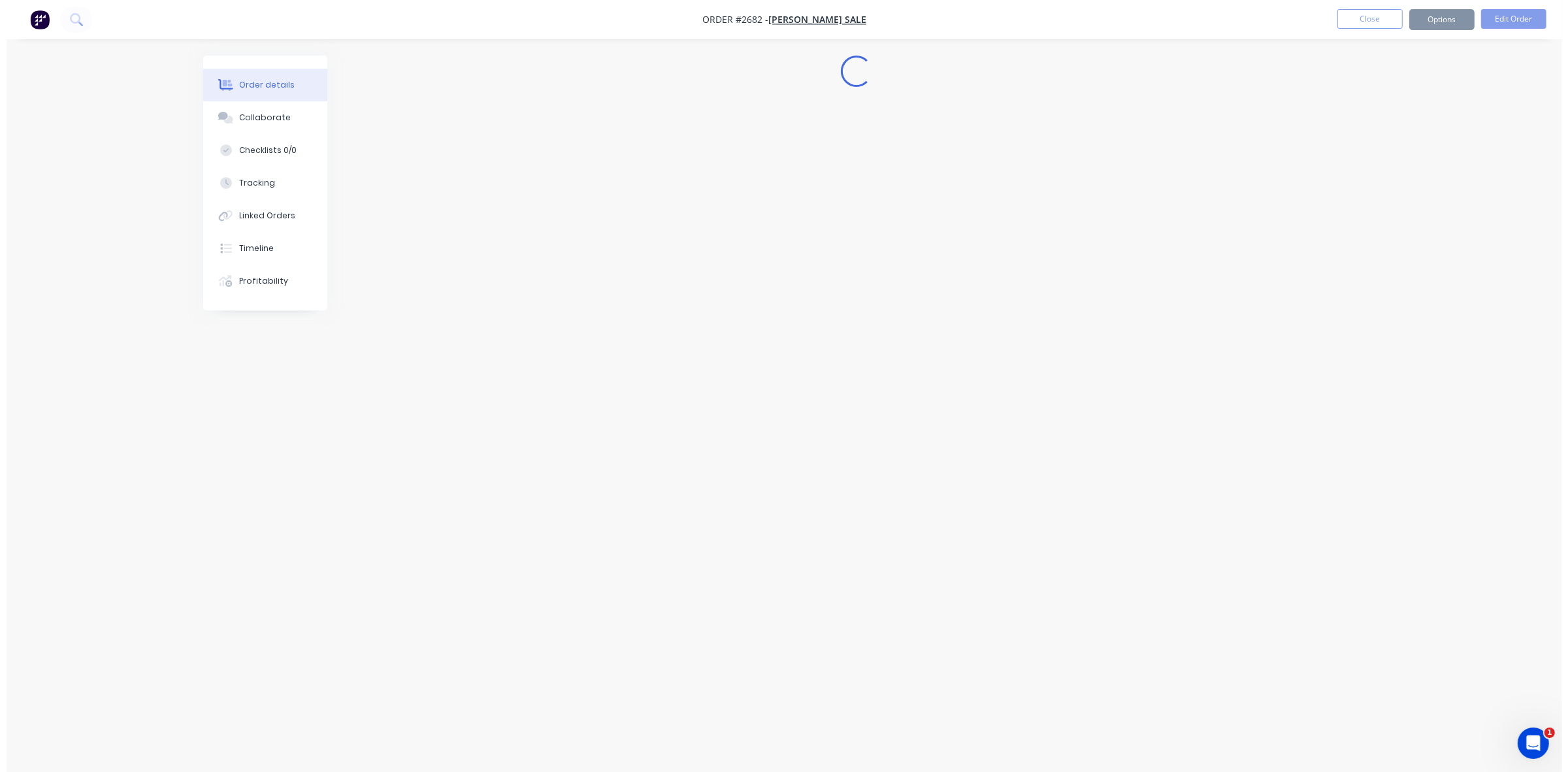
scroll to position [0, 0]
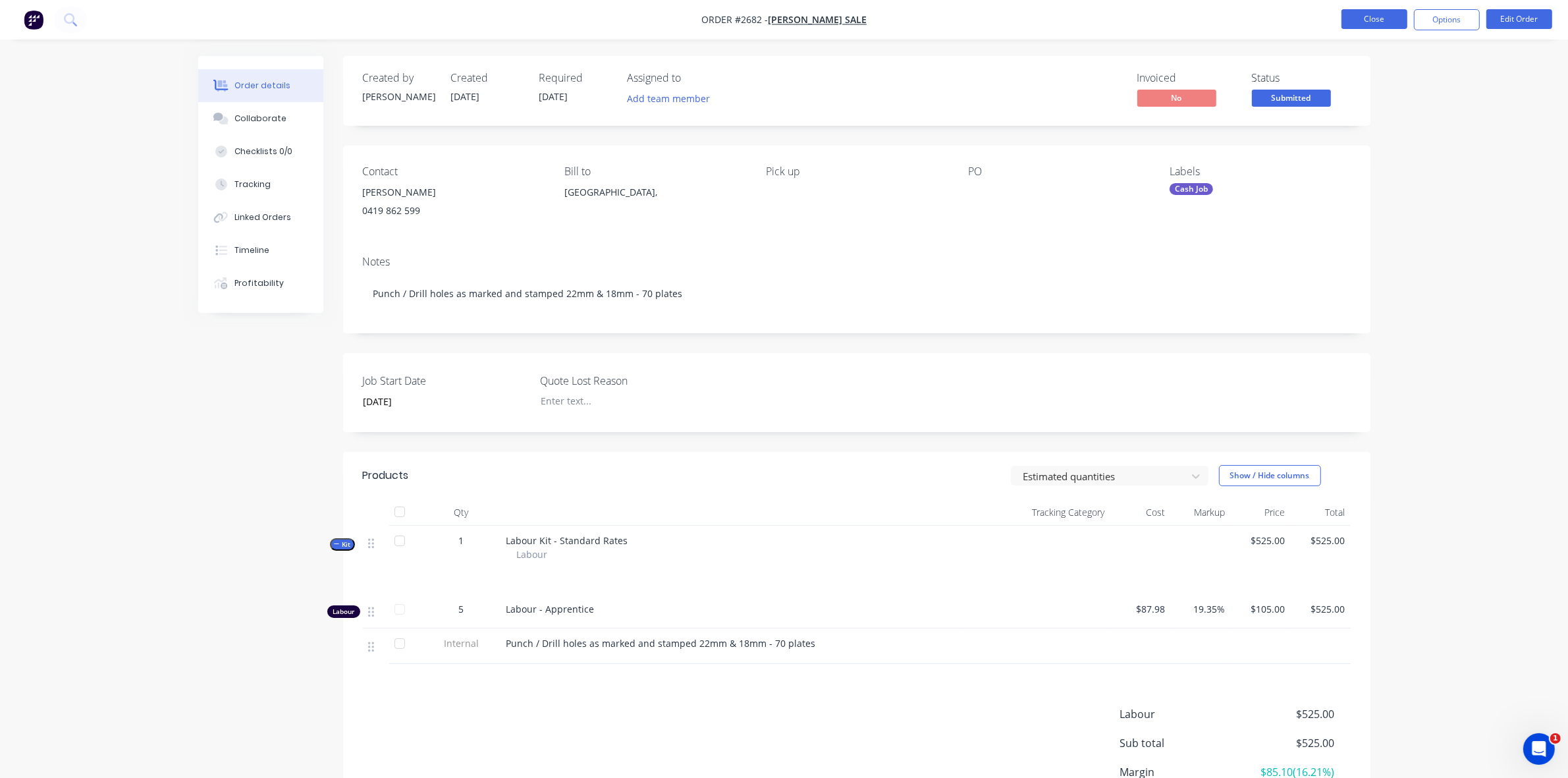
click at [1391, 18] on button "Close" at bounding box center [1374, 19] width 66 height 20
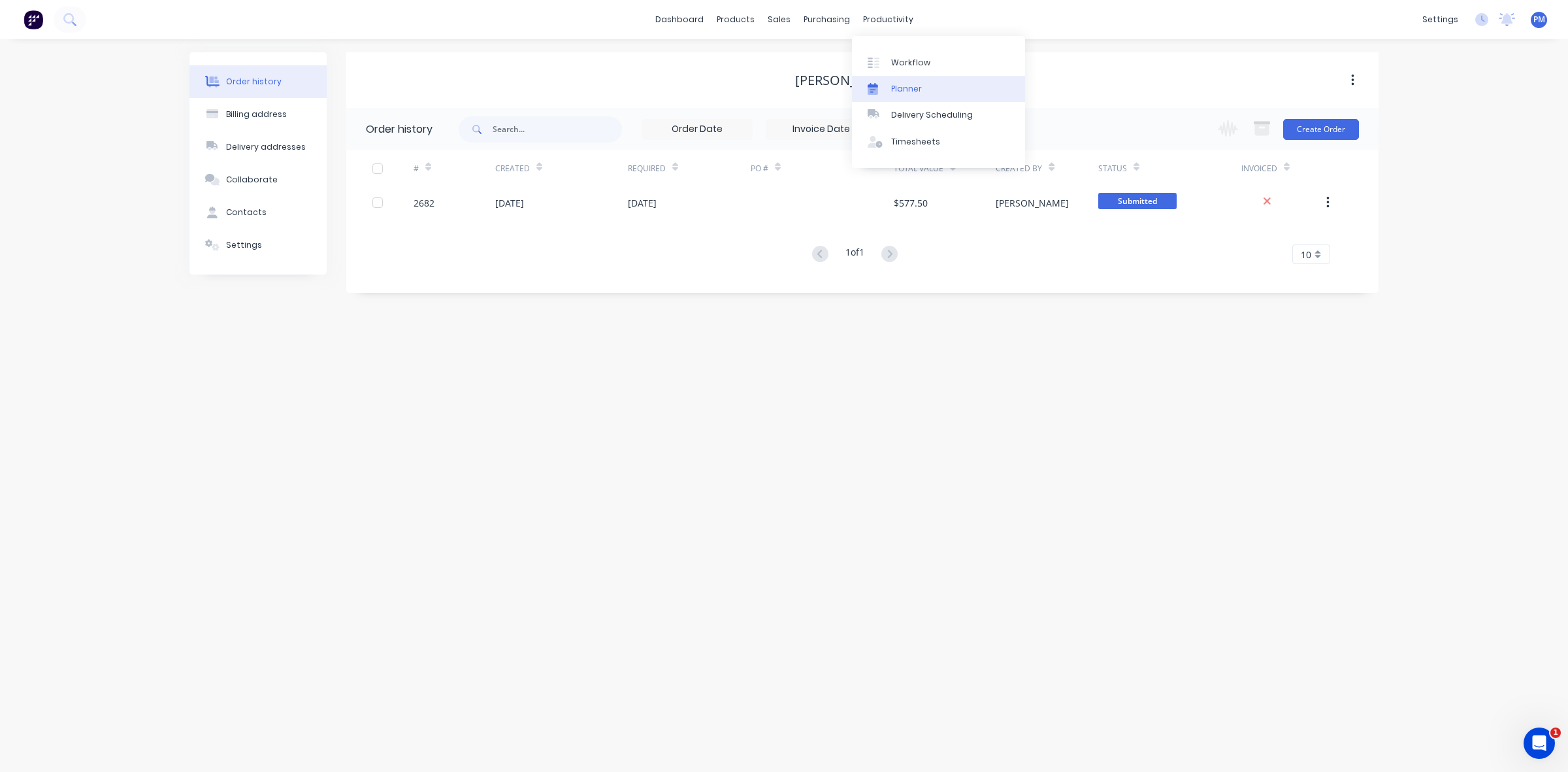
click at [897, 80] on link "Planner" at bounding box center [938, 88] width 173 height 26
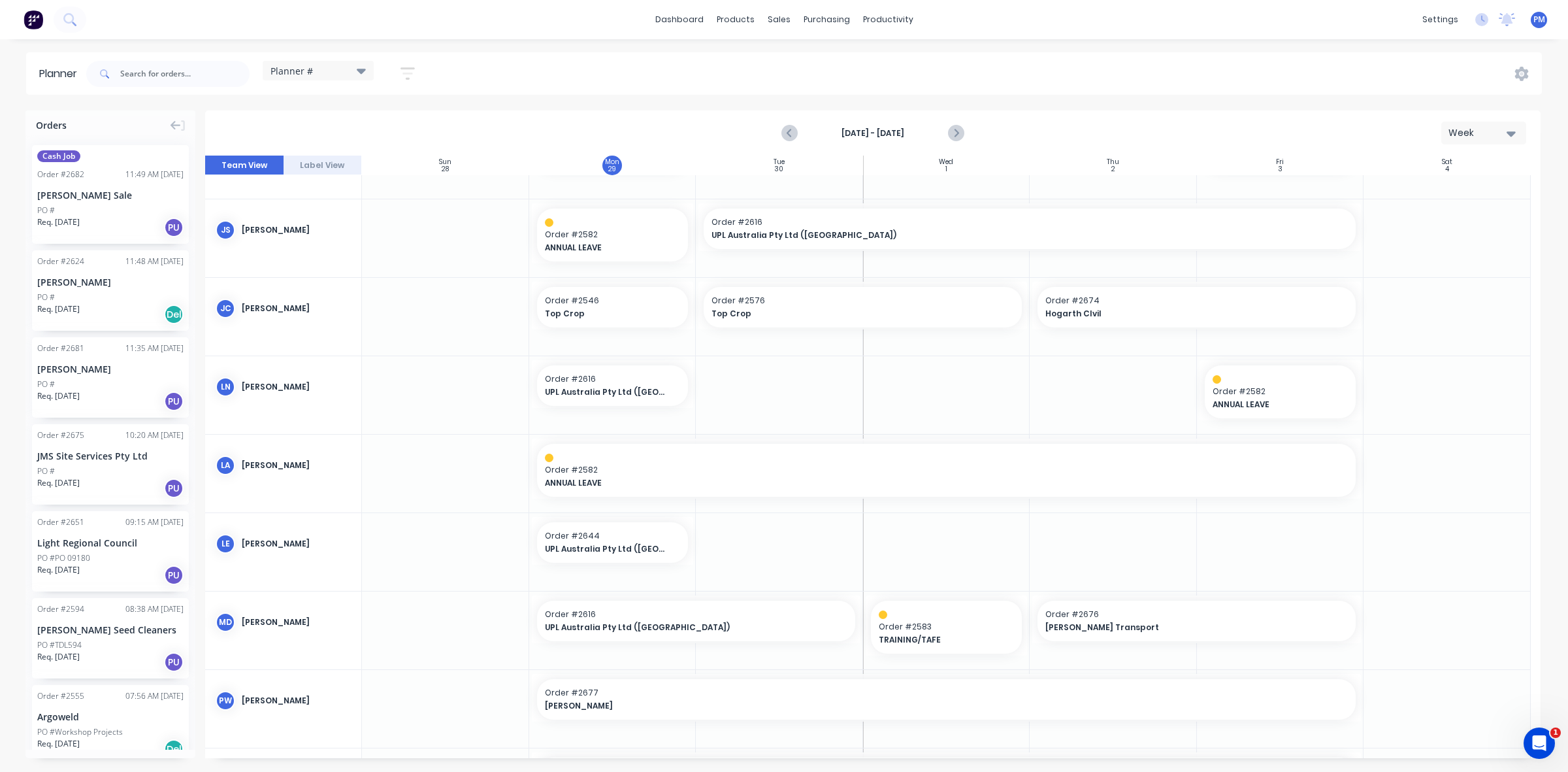
scroll to position [164, 0]
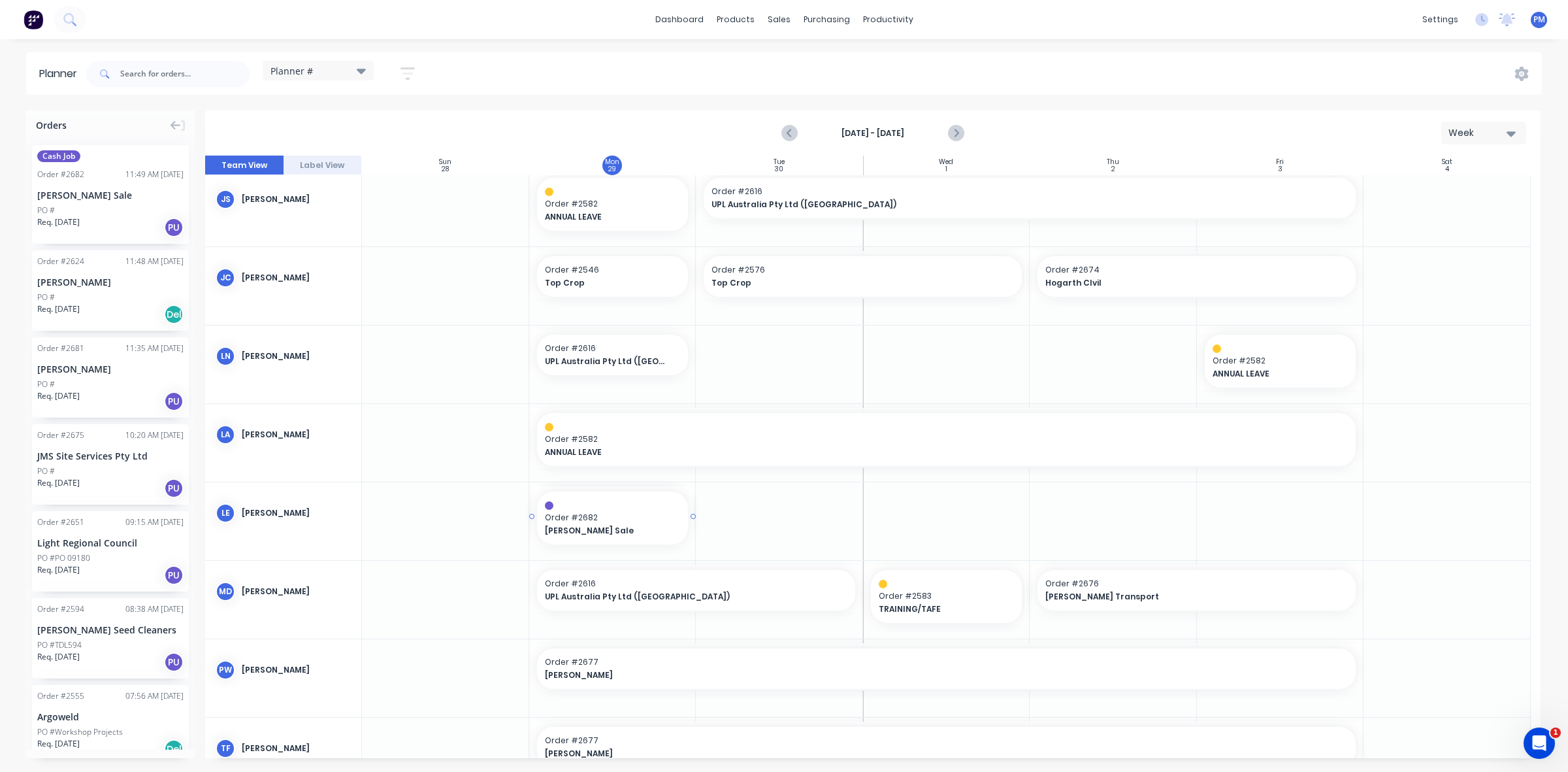
drag, startPoint x: 88, startPoint y: 203, endPoint x: 612, endPoint y: 547, distance: 626.8
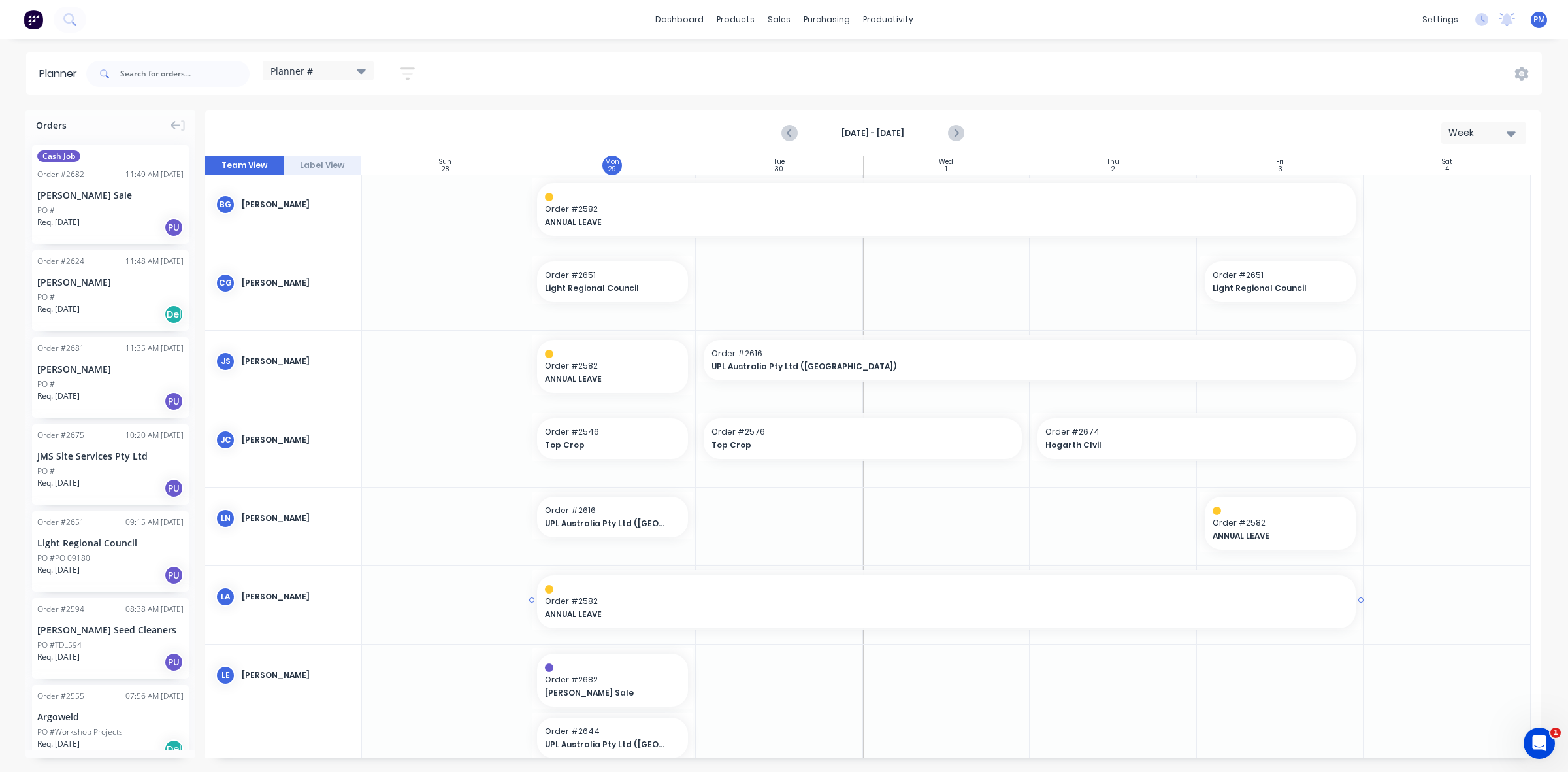
scroll to position [0, 0]
drag, startPoint x: 100, startPoint y: 188, endPoint x: 723, endPoint y: 282, distance: 630.1
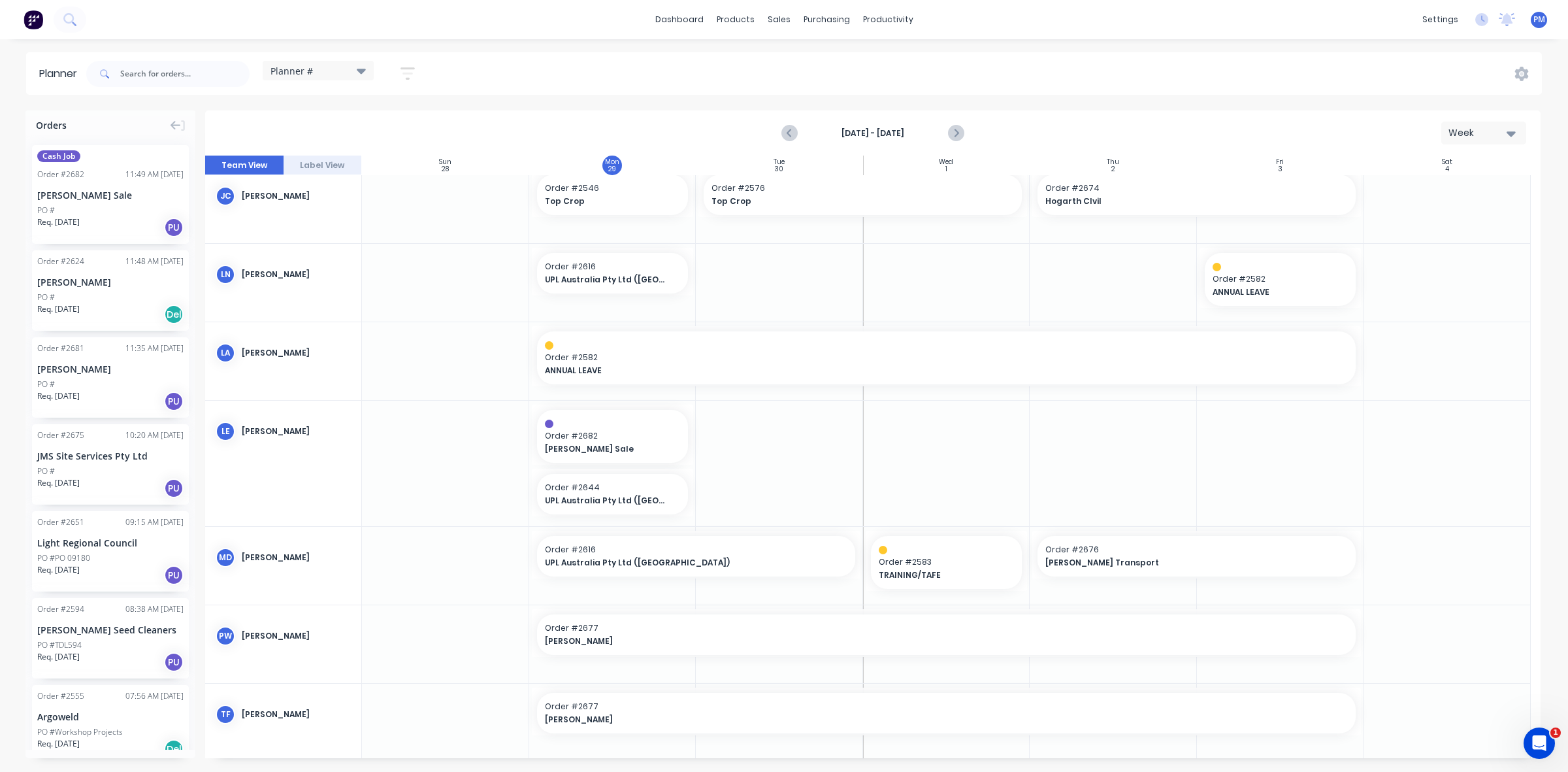
scroll to position [259, 0]
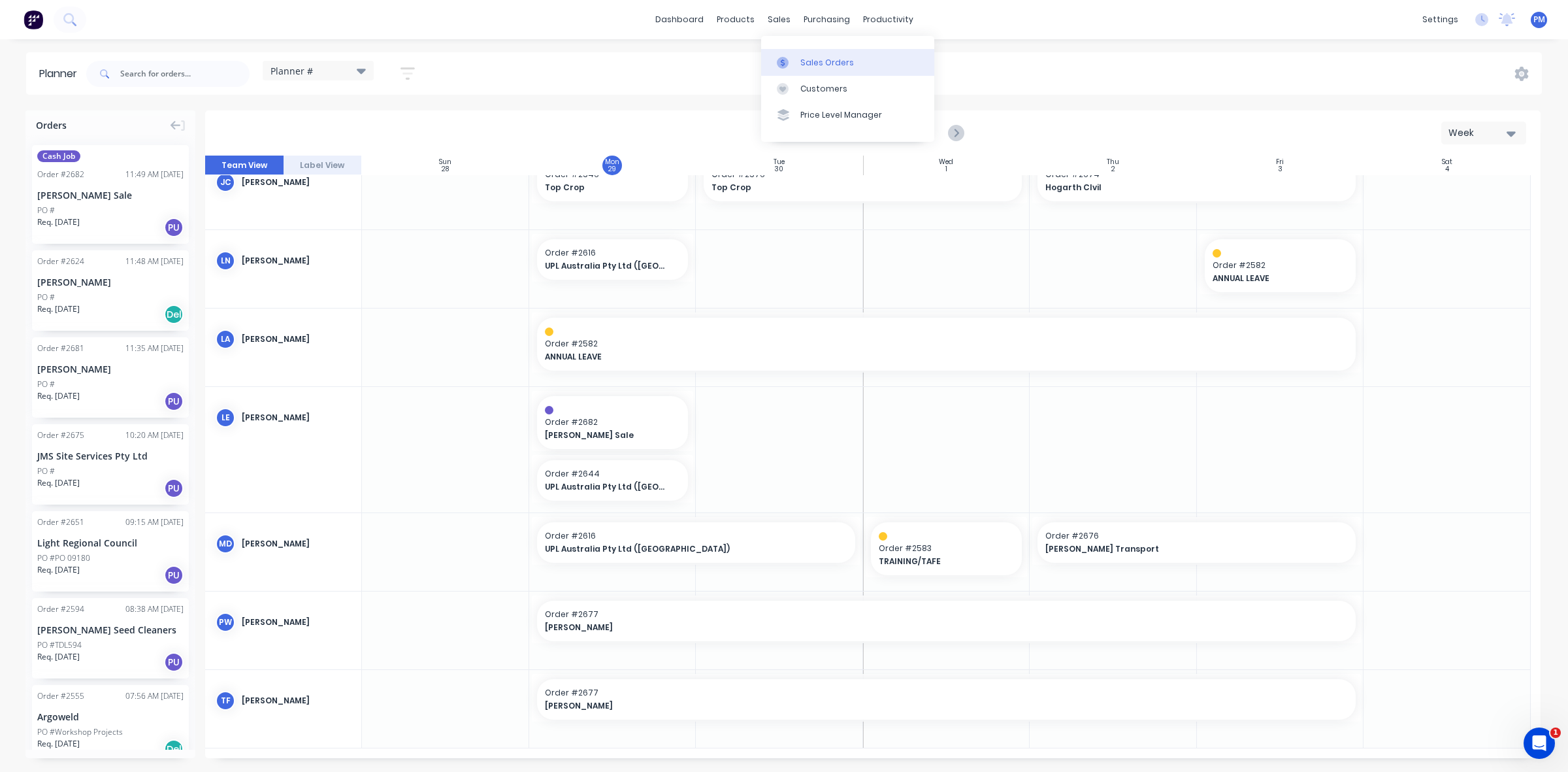
click at [810, 60] on div "Sales Orders" at bounding box center [828, 62] width 54 height 12
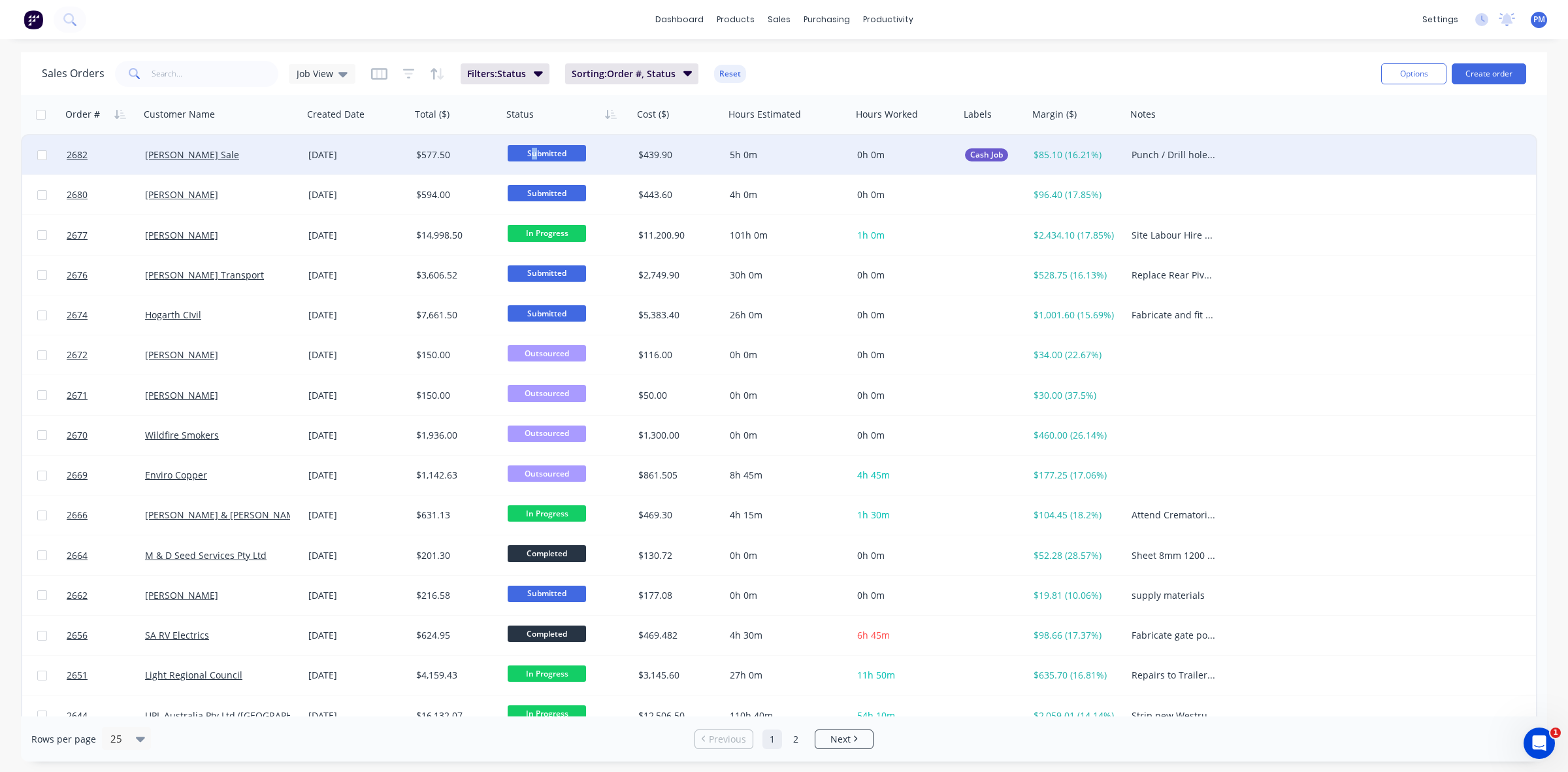
click at [534, 151] on span "Submitted" at bounding box center [547, 153] width 78 height 17
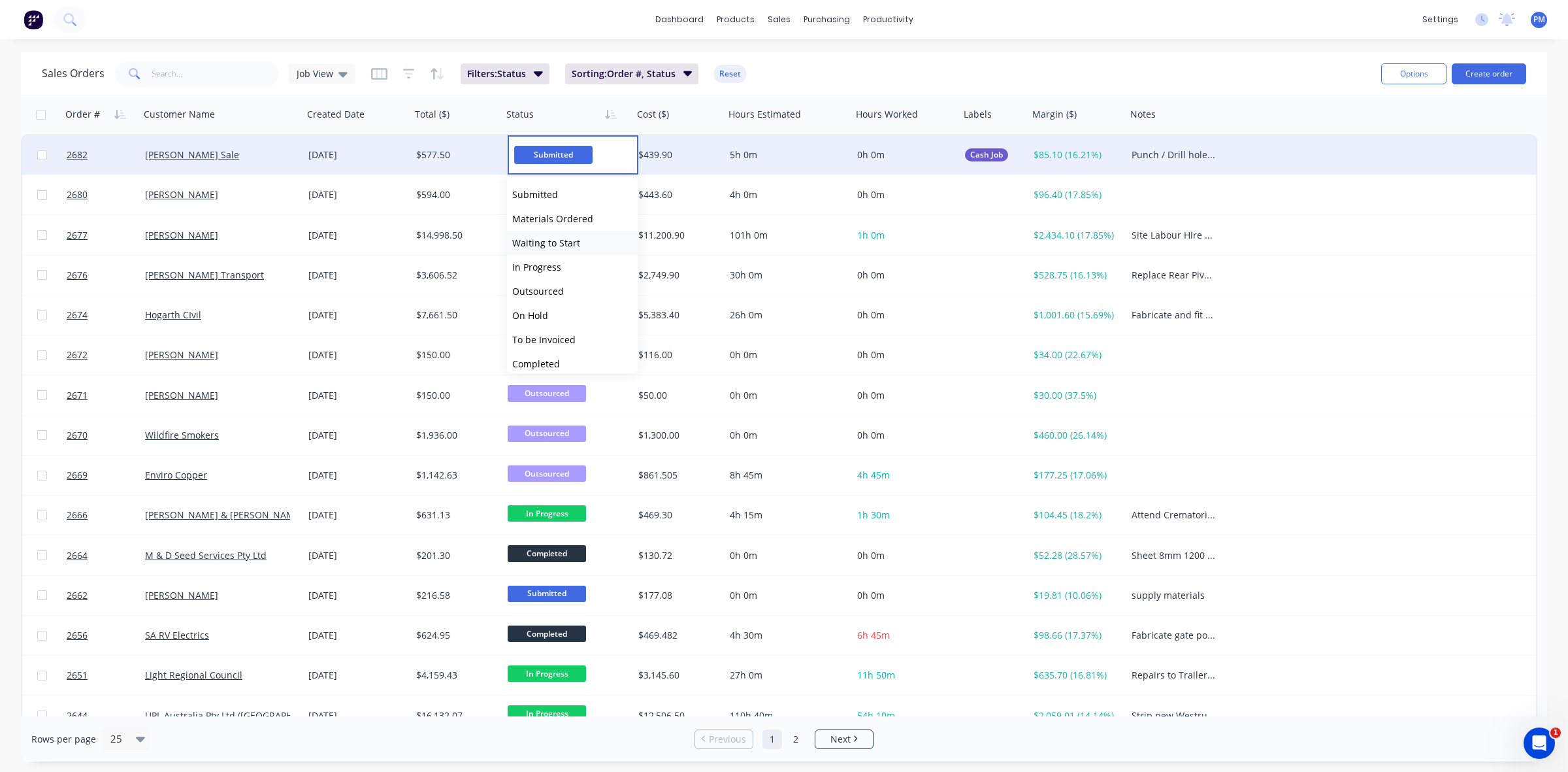
click at [534, 240] on span "Waiting to Start" at bounding box center [546, 242] width 68 height 12
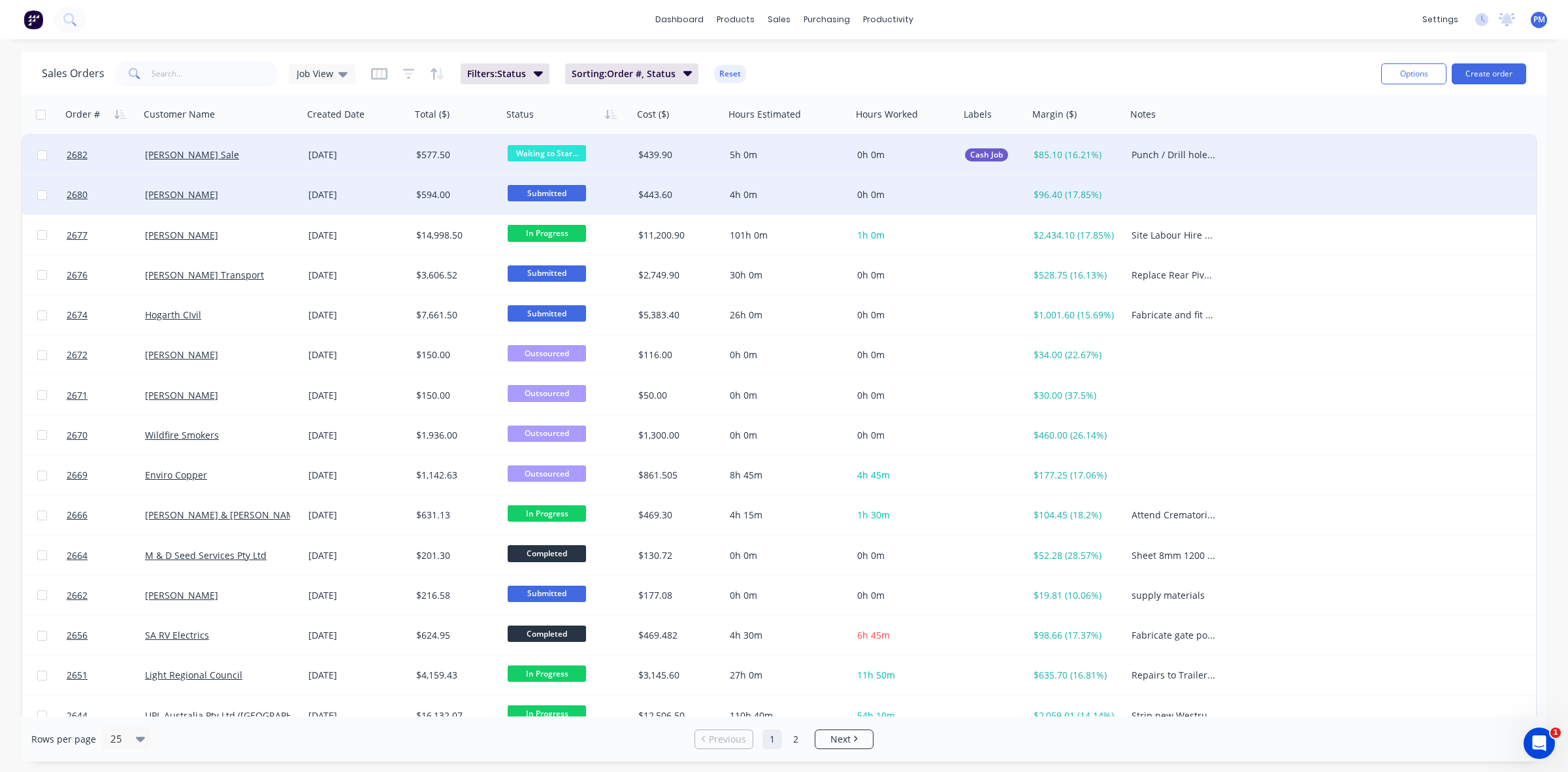
click at [263, 194] on div "[PERSON_NAME]" at bounding box center [218, 194] width 145 height 13
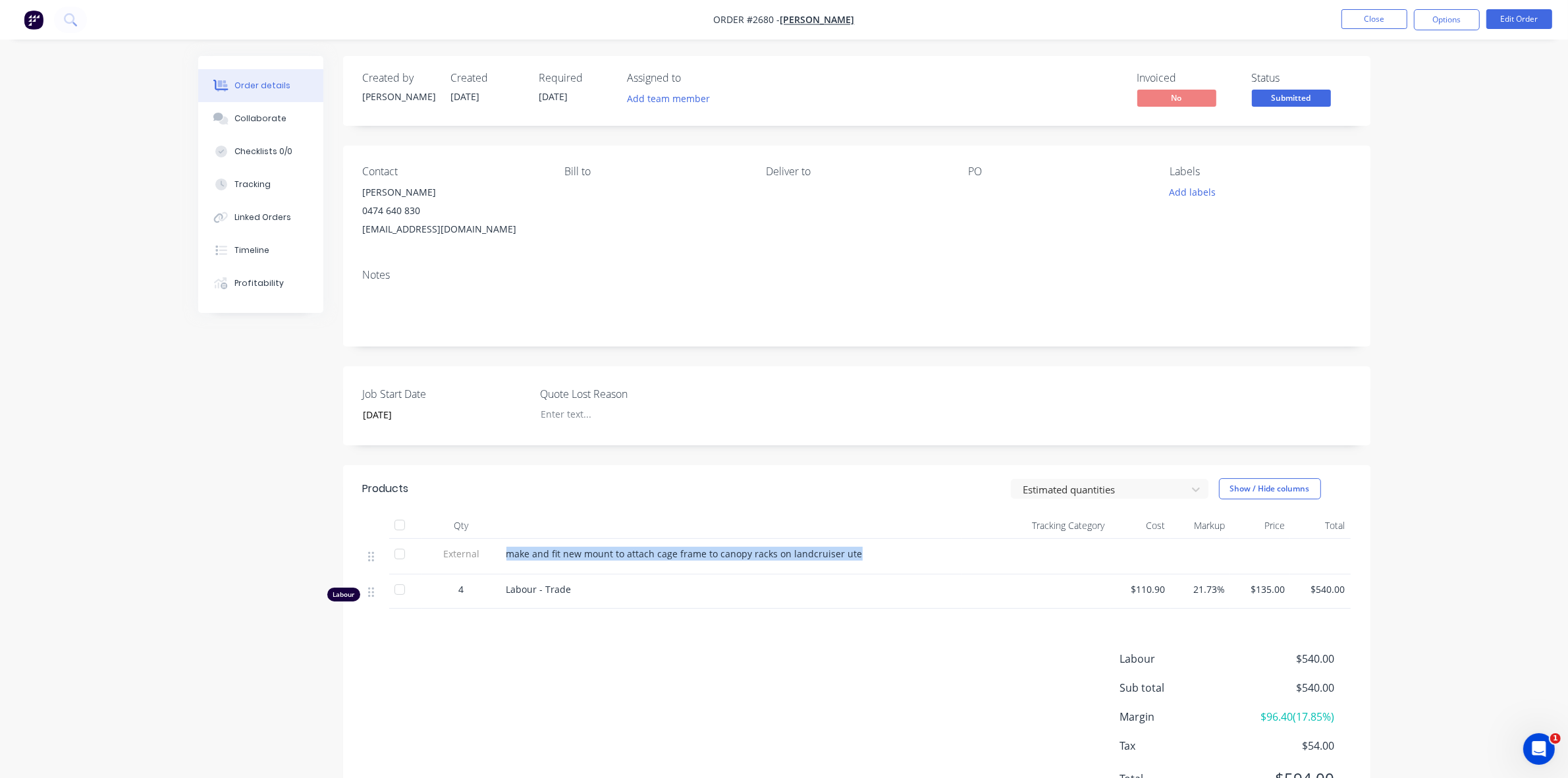
drag, startPoint x: 506, startPoint y: 553, endPoint x: 853, endPoint y: 555, distance: 347.0
click at [853, 555] on div "make and fit new mount to attach cage frame to canopy racks on landcruiser ute" at bounding box center [731, 553] width 451 height 14
copy span "make and fit new mount to attach cage frame to canopy racks on landcruiser ute"
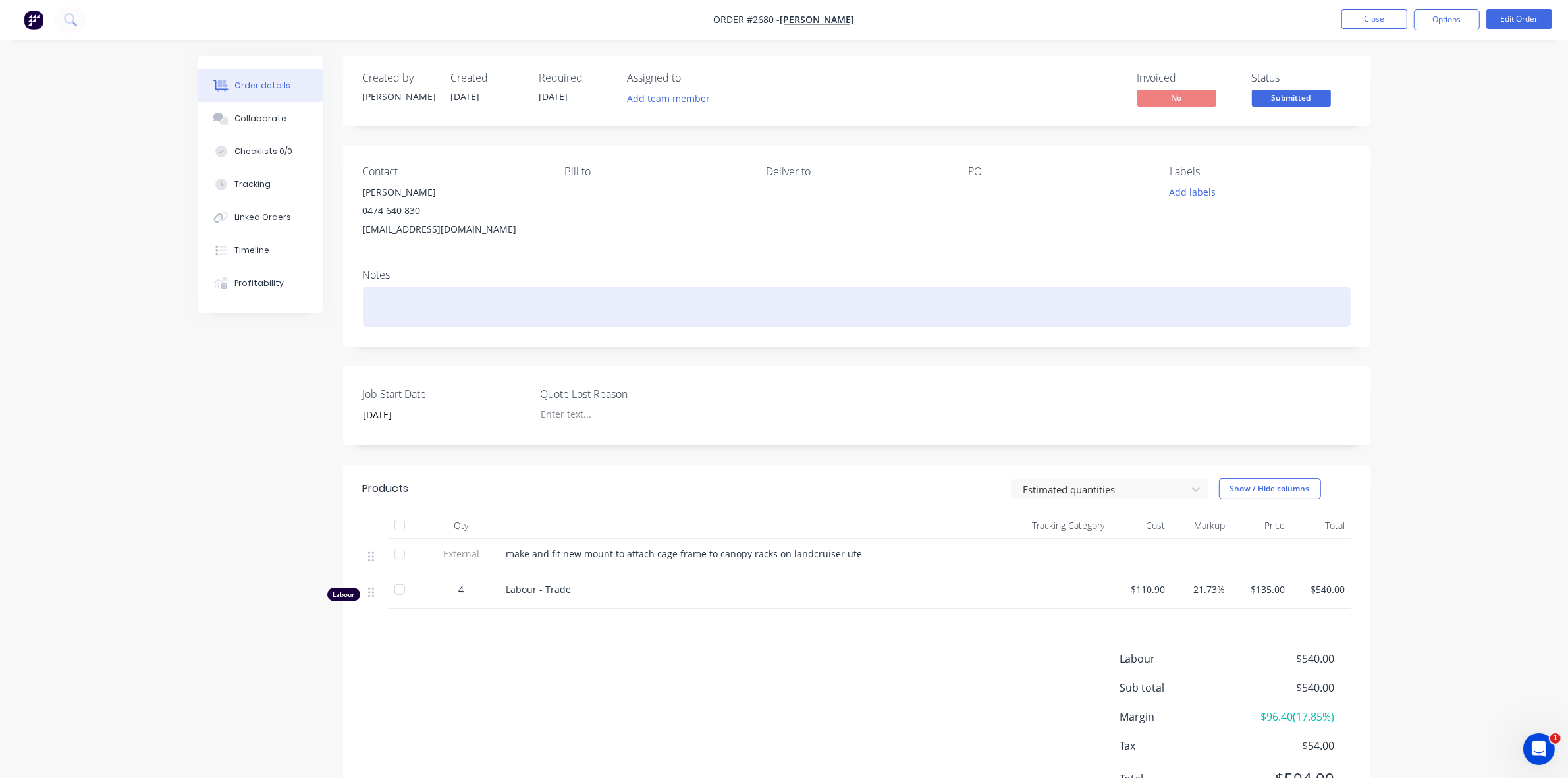
click at [439, 293] on div at bounding box center [857, 307] width 988 height 40
paste div
click at [380, 305] on div "make and fit new mount to attach cage frame to canopy racks on landcruiser ute" at bounding box center [857, 307] width 988 height 40
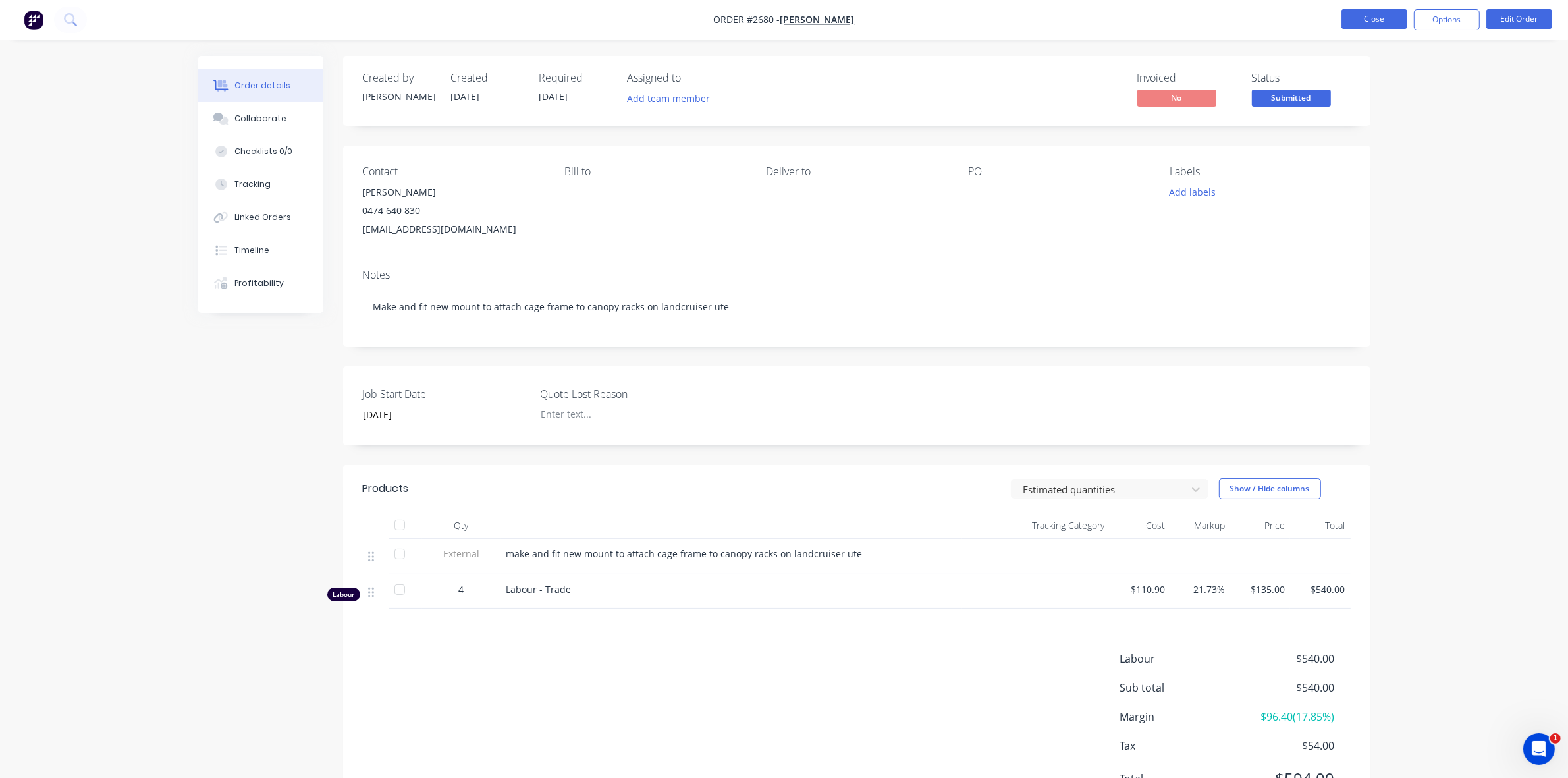
click at [1373, 21] on button "Close" at bounding box center [1374, 19] width 66 height 20
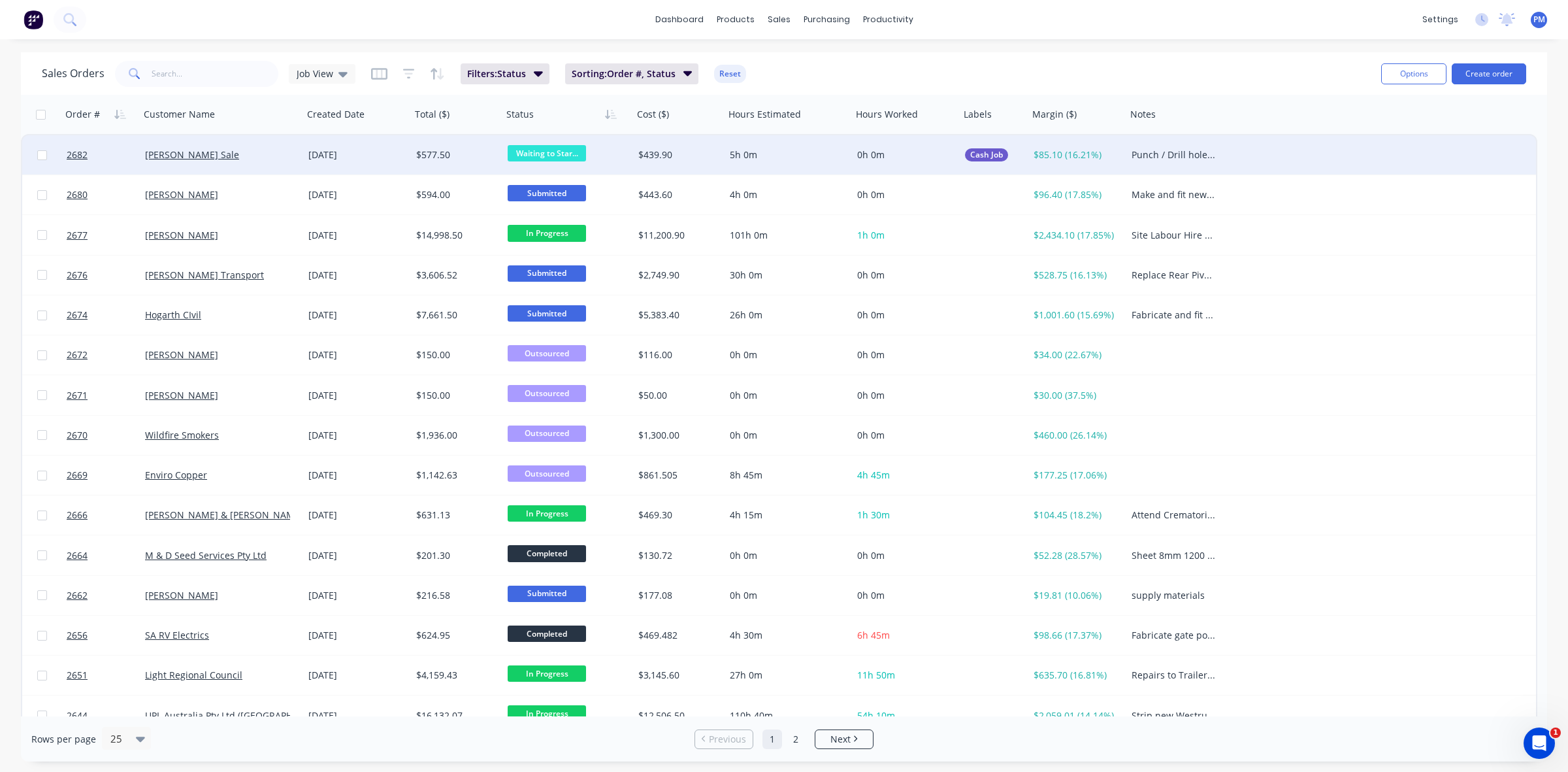
click at [260, 157] on div "[PERSON_NAME] Sale" at bounding box center [218, 154] width 145 height 13
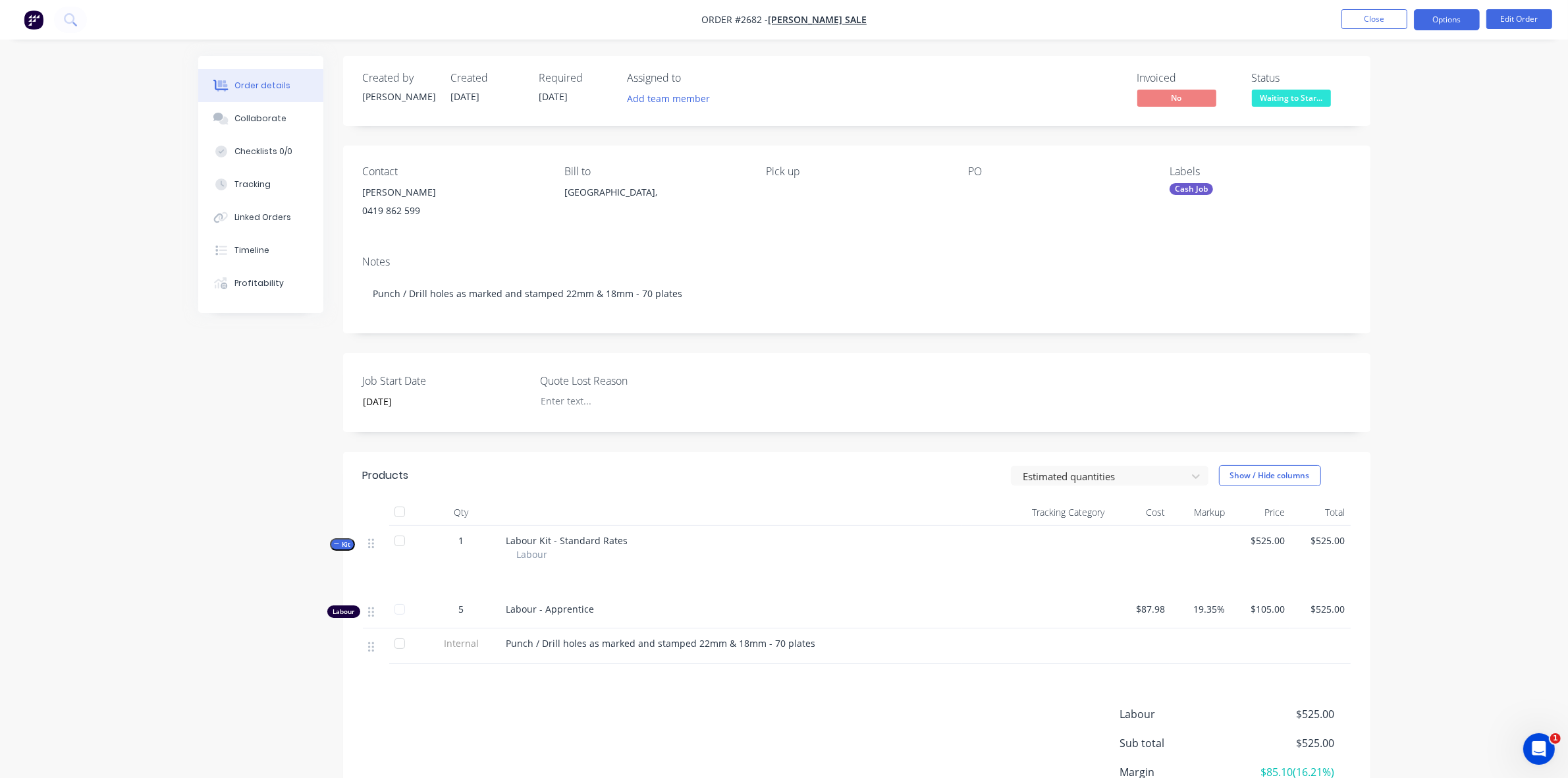
click at [1445, 22] on button "Options" at bounding box center [1446, 20] width 66 height 21
click at [1389, 159] on div "Work Order" at bounding box center [1407, 158] width 121 height 19
click at [1382, 129] on div "Without pricing" at bounding box center [1407, 132] width 121 height 19
click at [1382, 22] on button "Close" at bounding box center [1374, 19] width 66 height 20
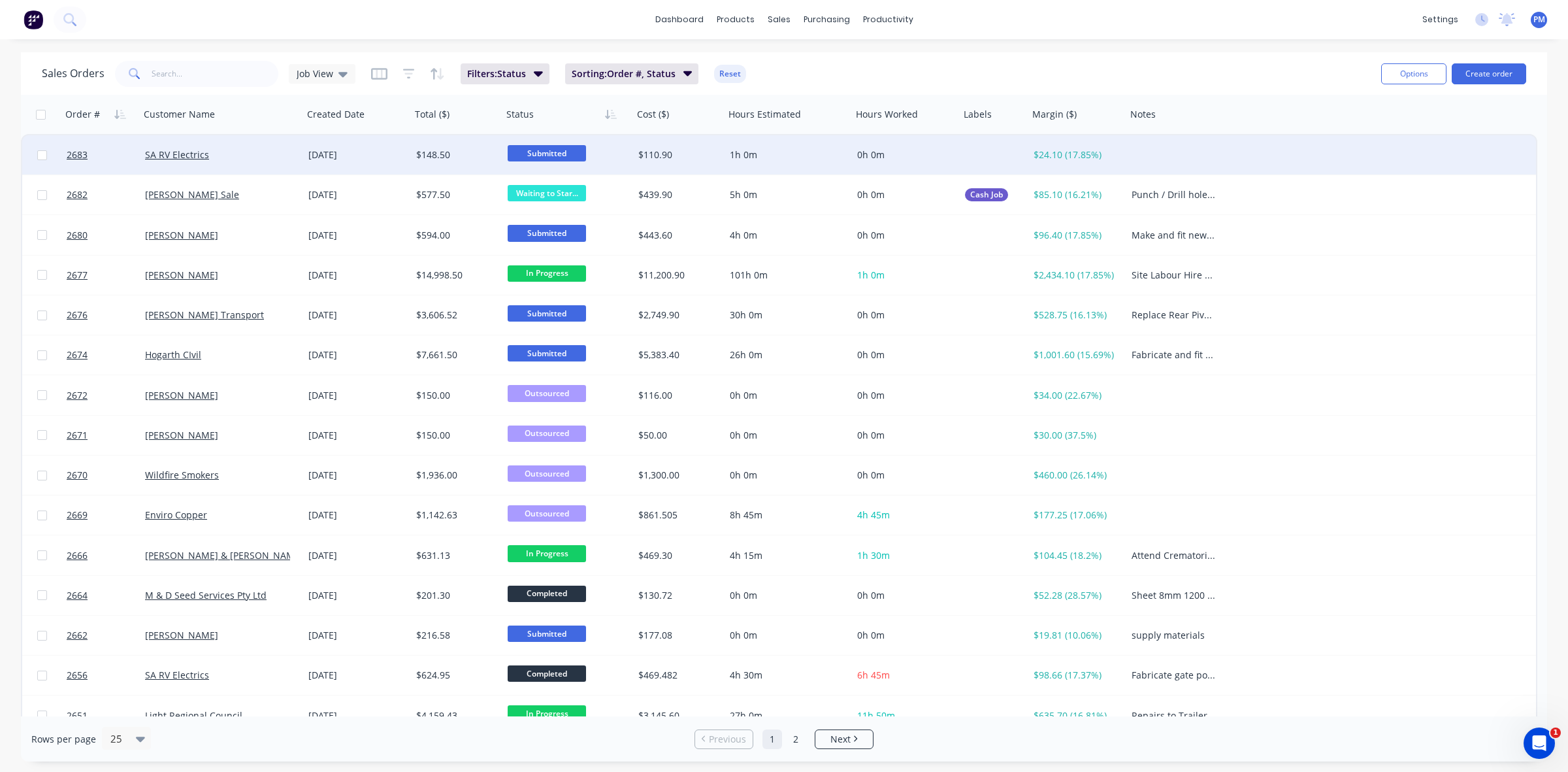
click at [259, 155] on div "SA RV Electrics" at bounding box center [218, 154] width 145 height 13
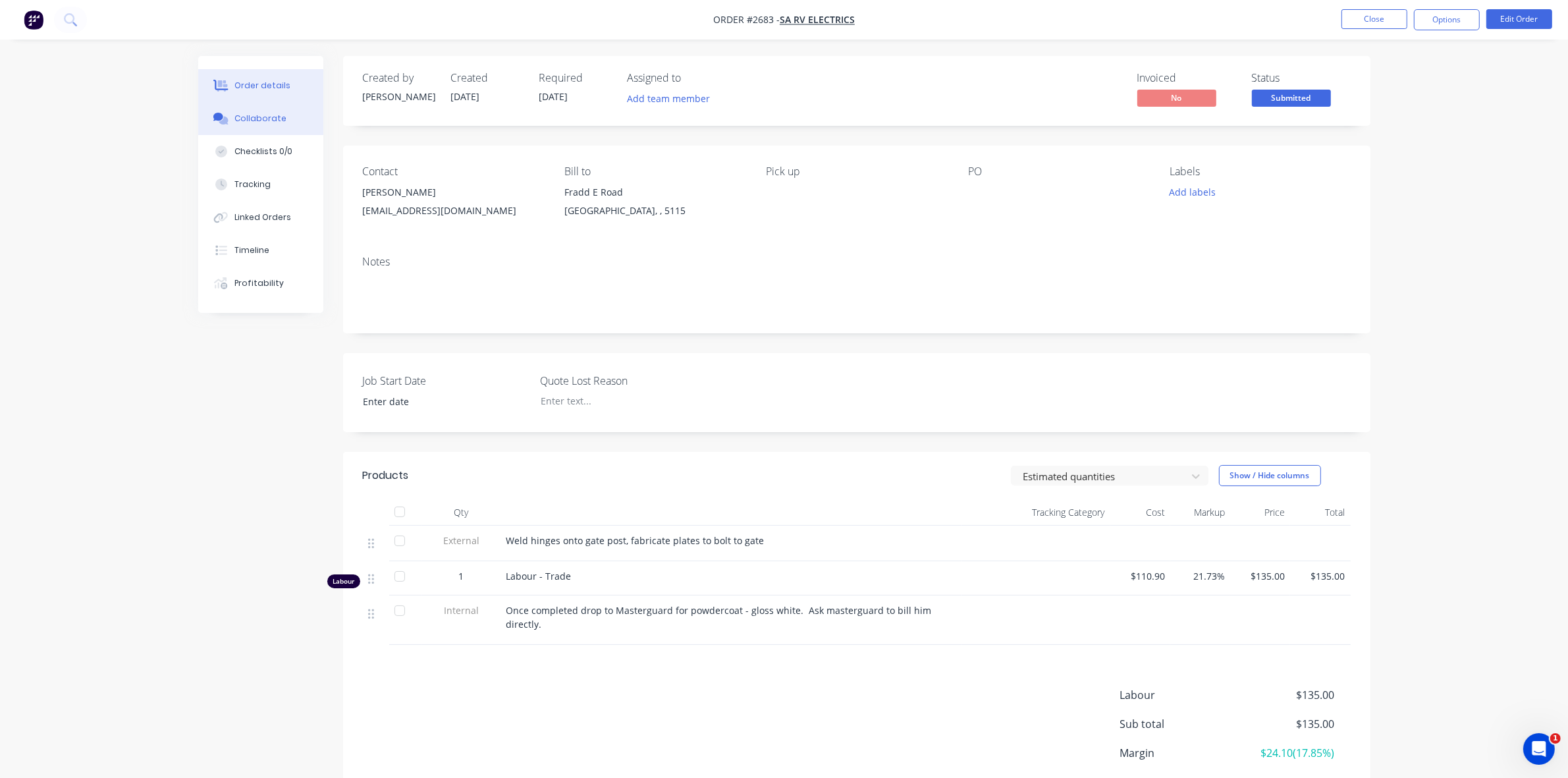
click at [254, 111] on button "Collaborate" at bounding box center [260, 118] width 125 height 33
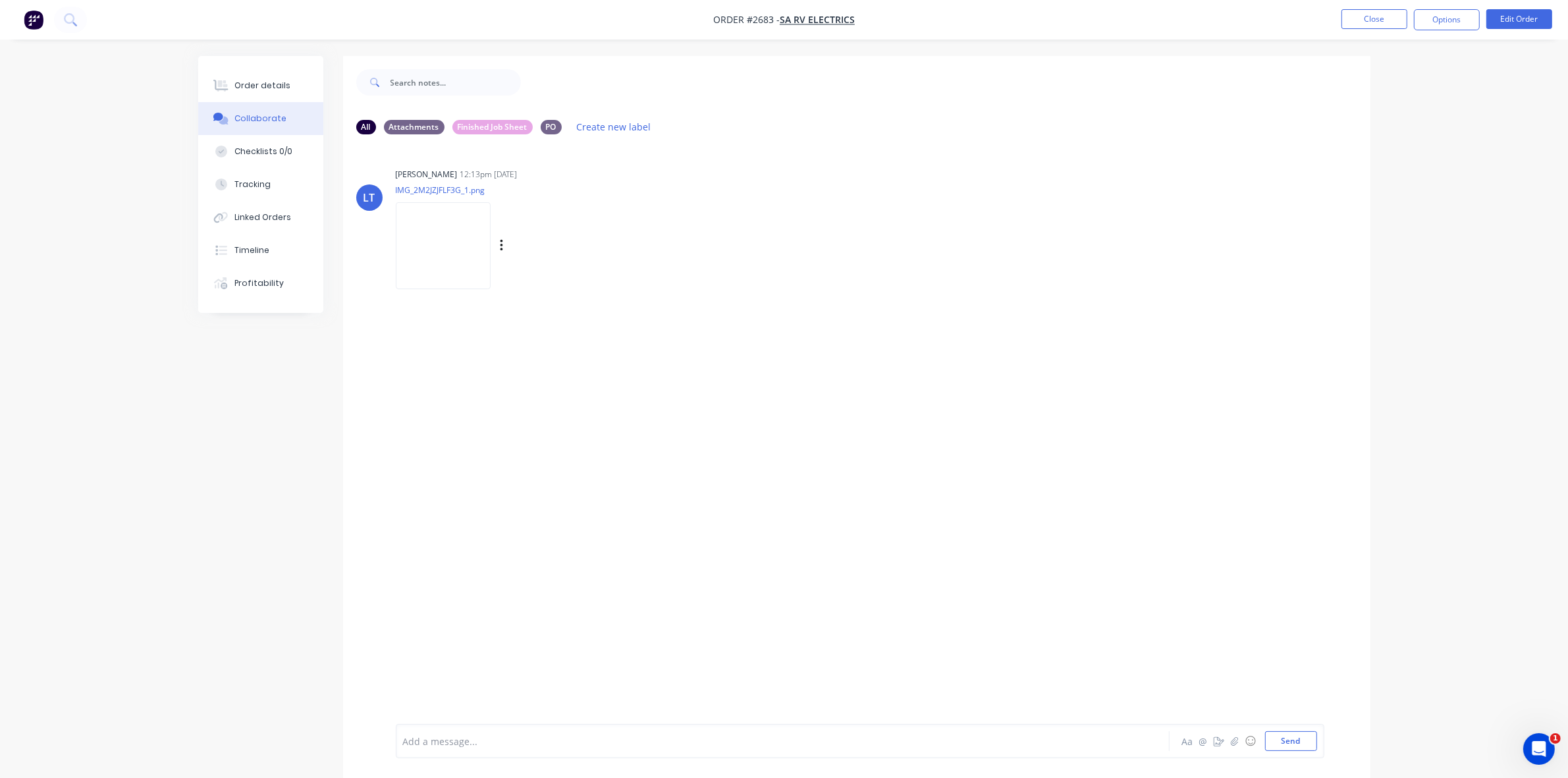
click at [446, 247] on img at bounding box center [442, 246] width 95 height 86
click at [1365, 17] on button "Close" at bounding box center [1374, 19] width 66 height 20
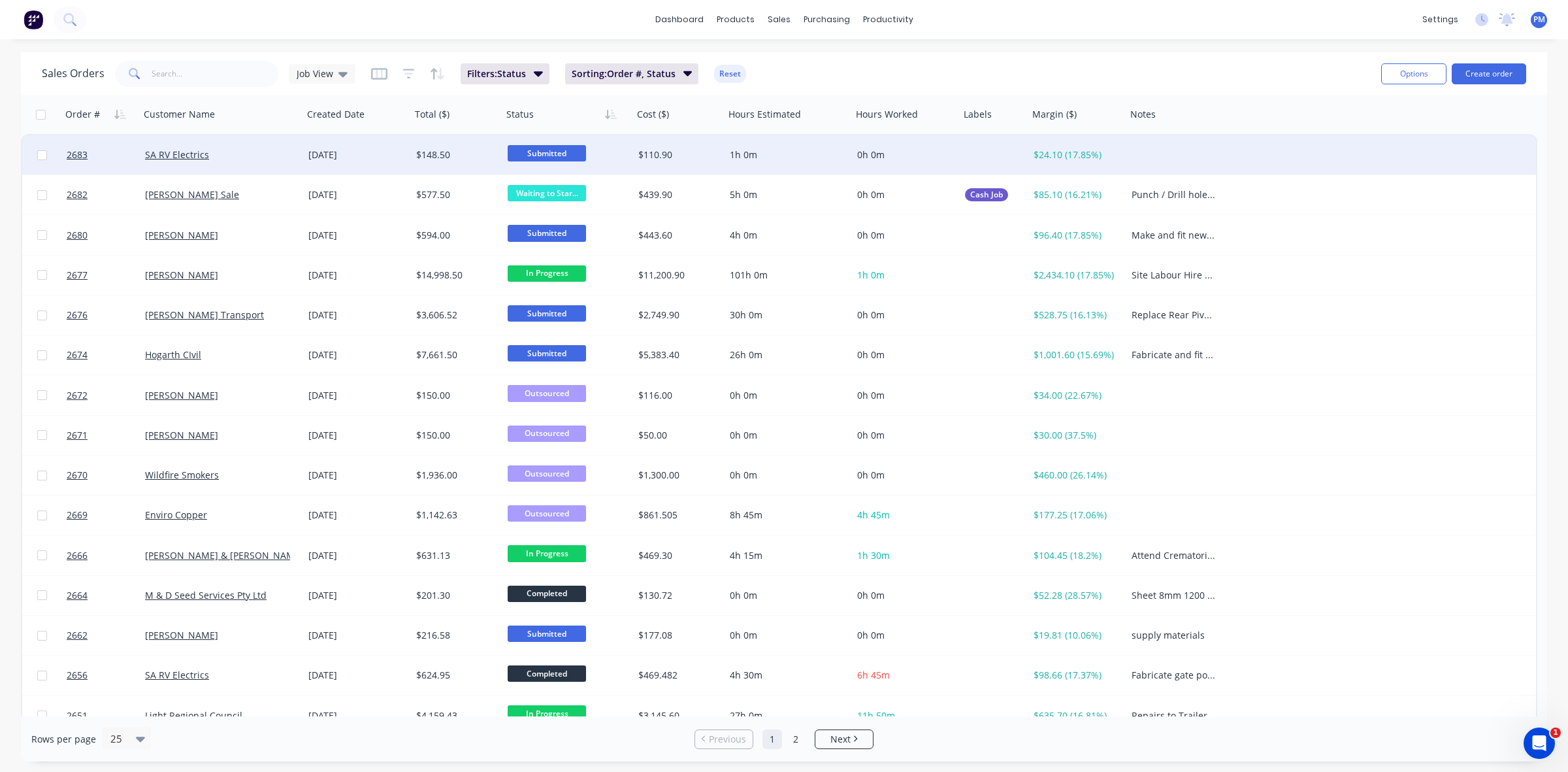
click at [256, 155] on div "SA RV Electrics" at bounding box center [218, 154] width 145 height 13
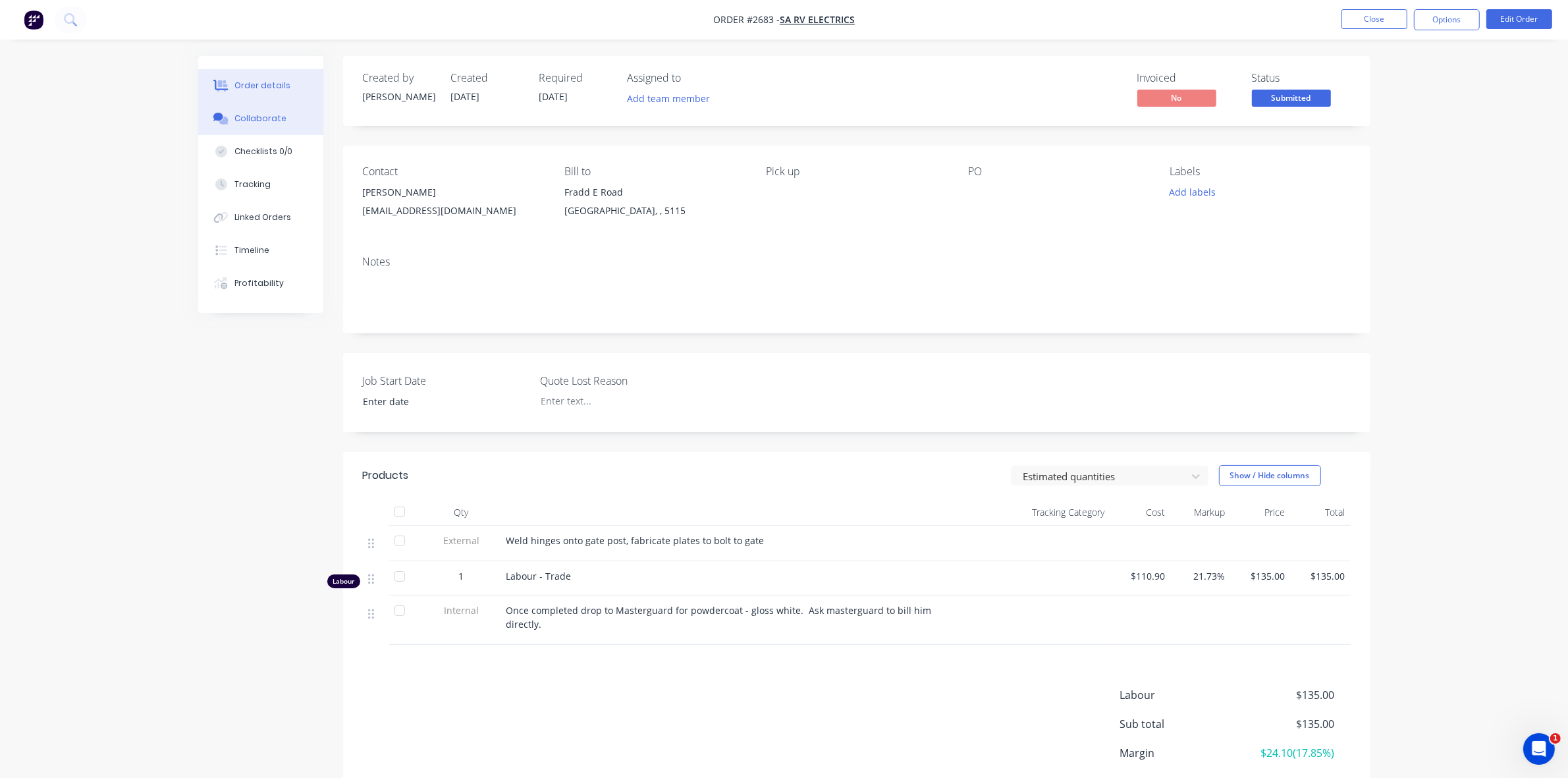
click at [269, 117] on div "Collaborate" at bounding box center [261, 118] width 52 height 12
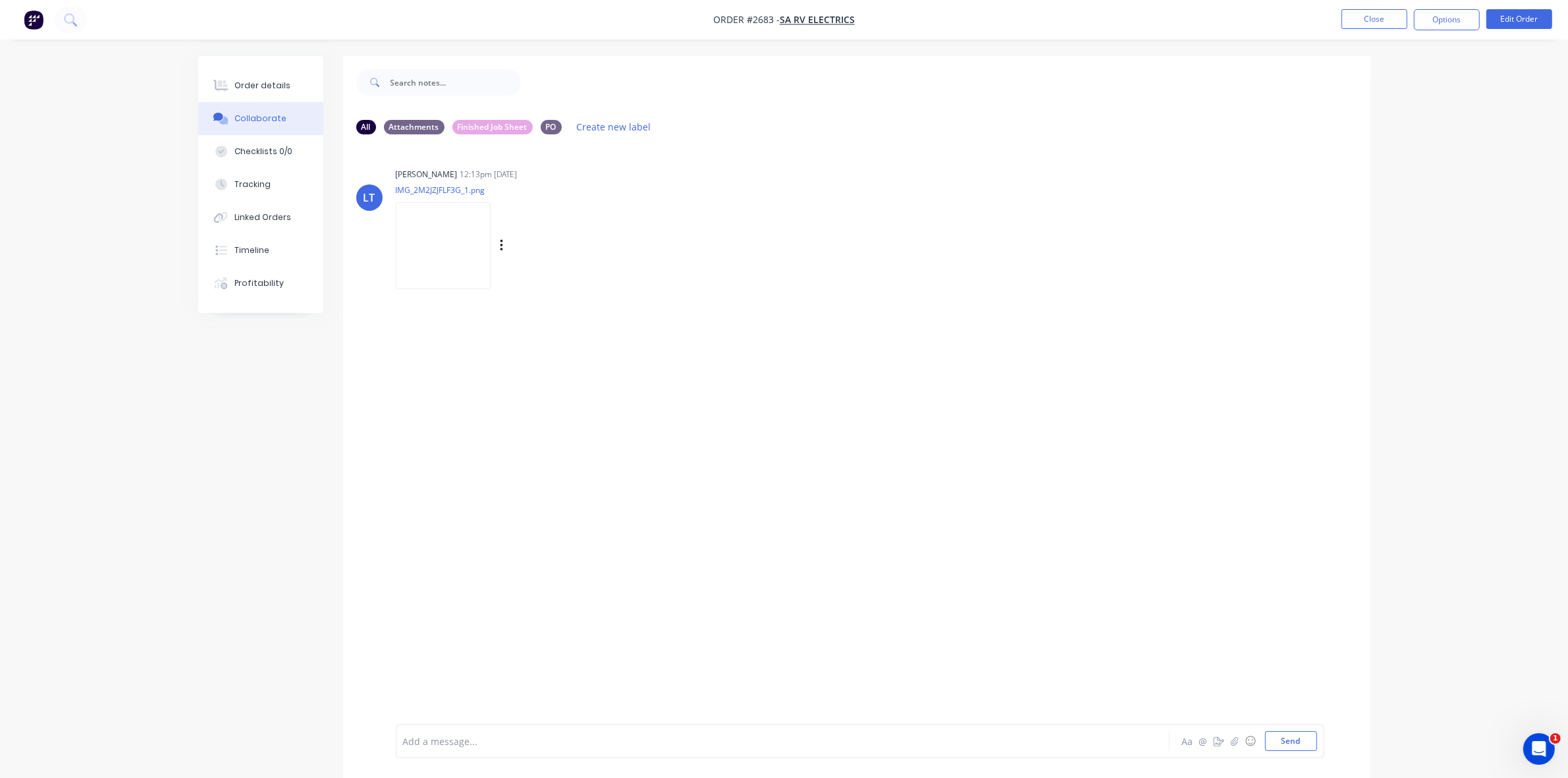
click at [437, 245] on img at bounding box center [442, 246] width 95 height 86
click at [246, 84] on div "Order details" at bounding box center [262, 85] width 56 height 12
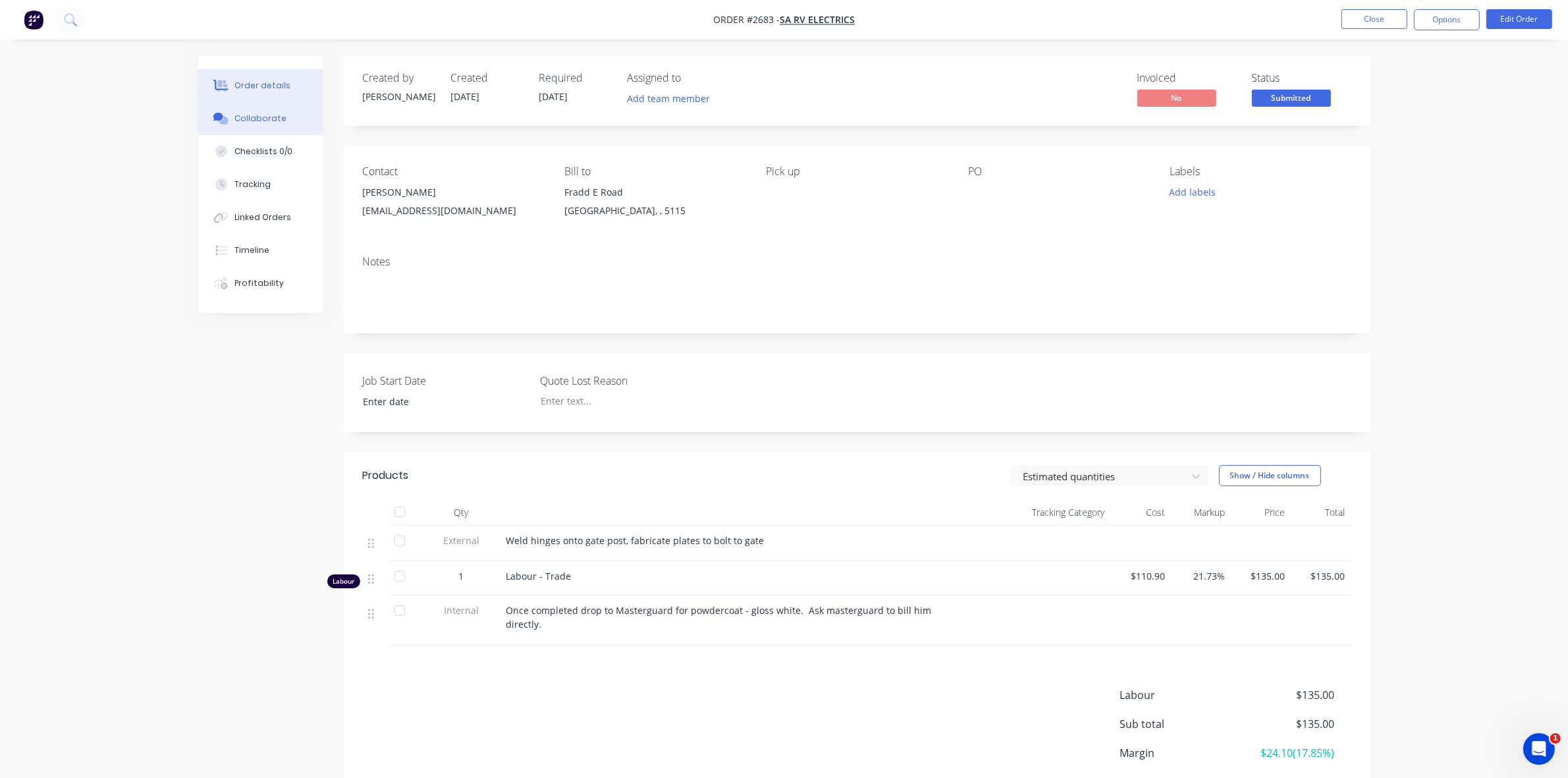
click at [256, 118] on div "Collaborate" at bounding box center [261, 118] width 52 height 12
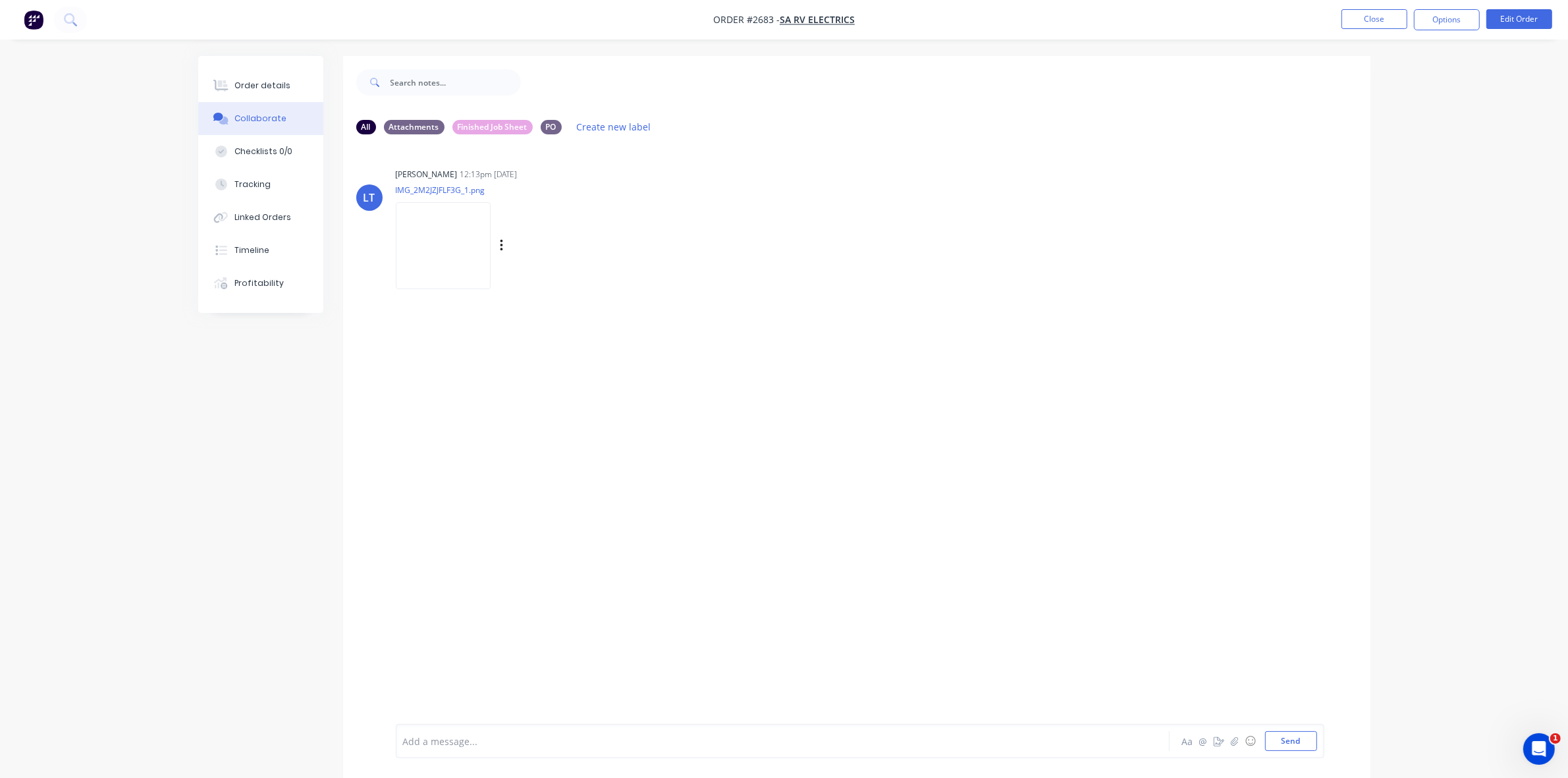
click at [444, 264] on img at bounding box center [442, 246] width 95 height 86
click at [254, 89] on div "Order details" at bounding box center [262, 85] width 56 height 12
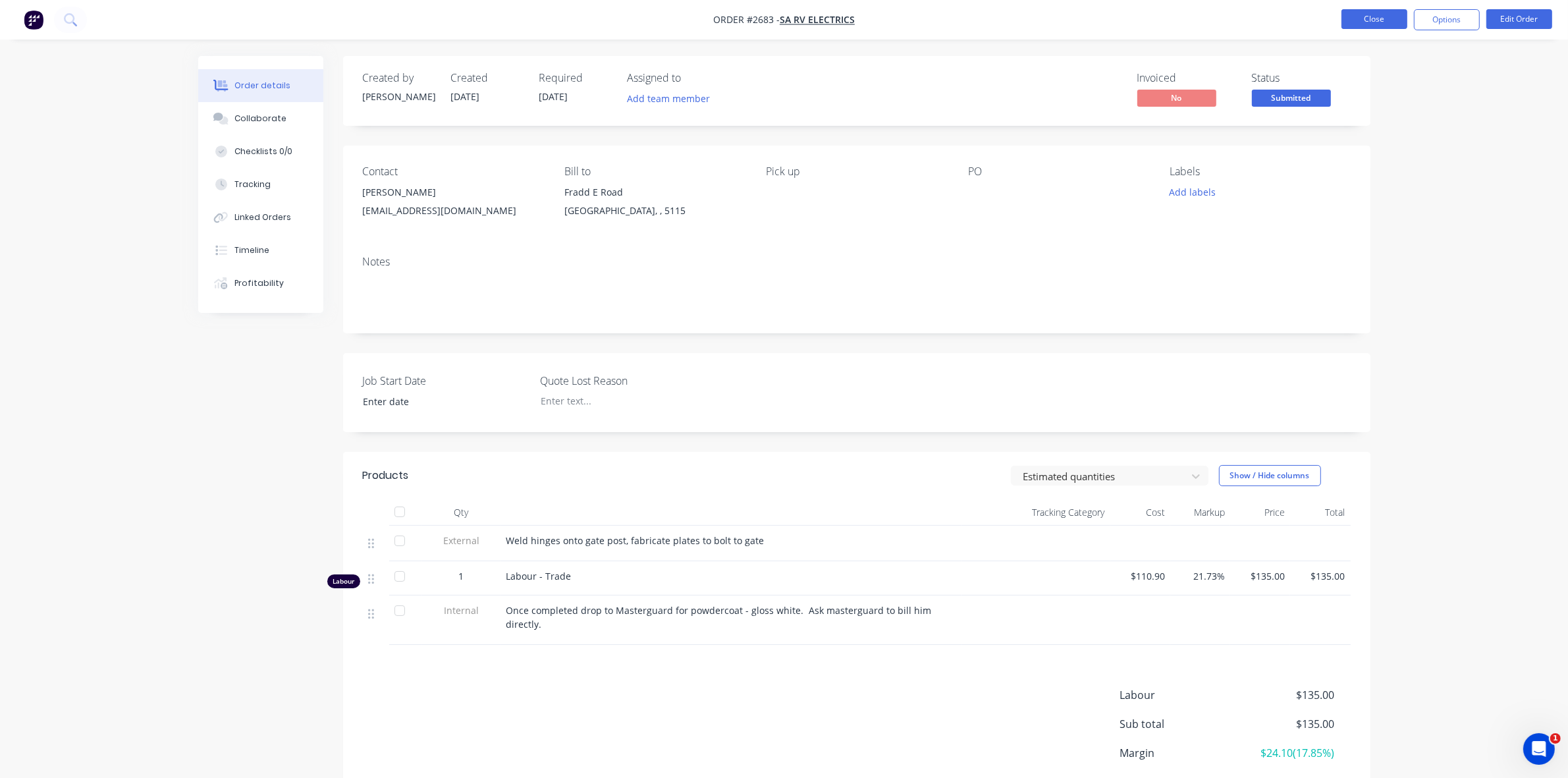
click at [1363, 21] on button "Close" at bounding box center [1374, 19] width 66 height 20
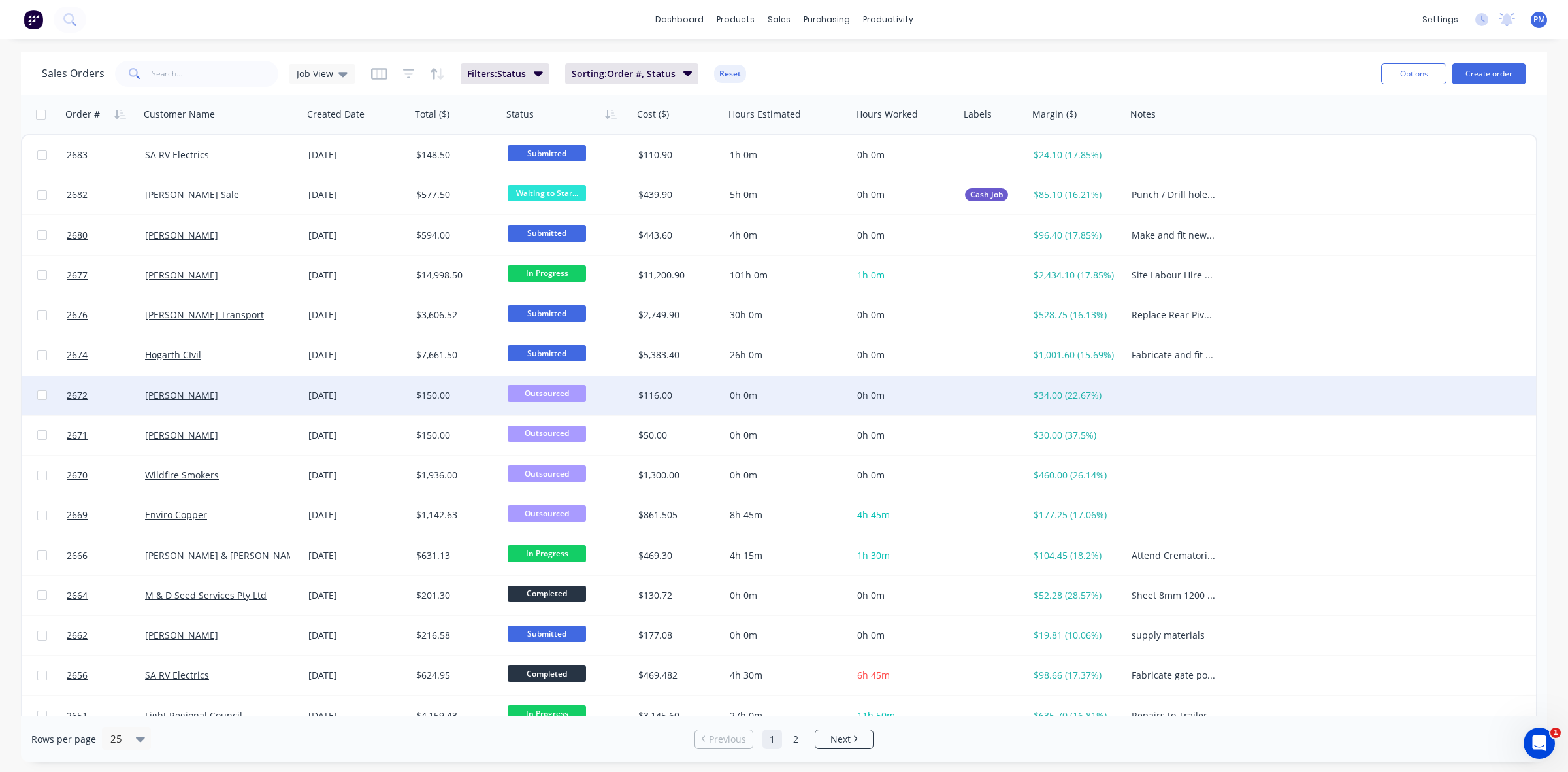
click at [260, 396] on div "[PERSON_NAME]" at bounding box center [218, 395] width 145 height 13
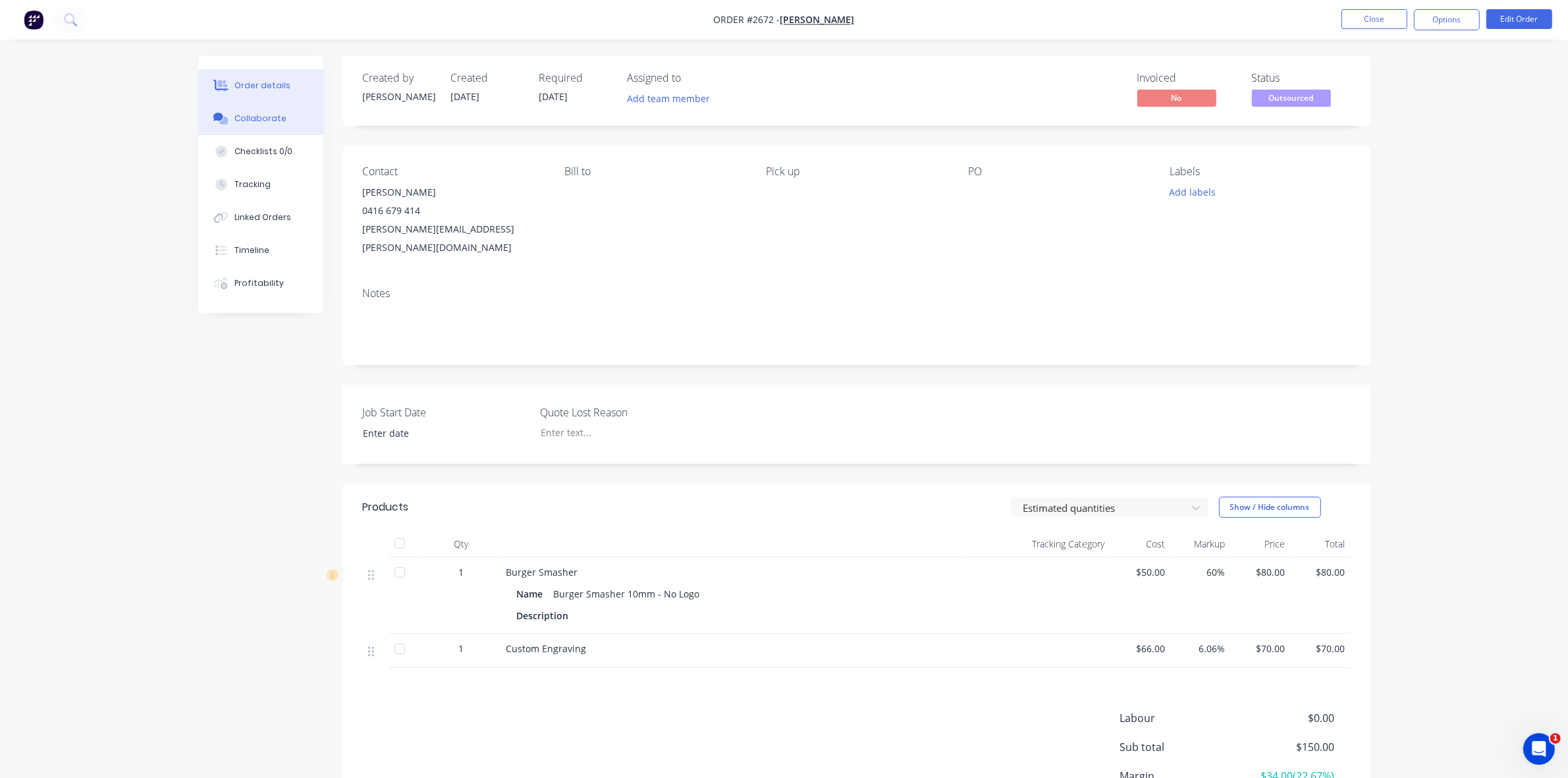
click at [264, 125] on button "Collaborate" at bounding box center [260, 118] width 125 height 33
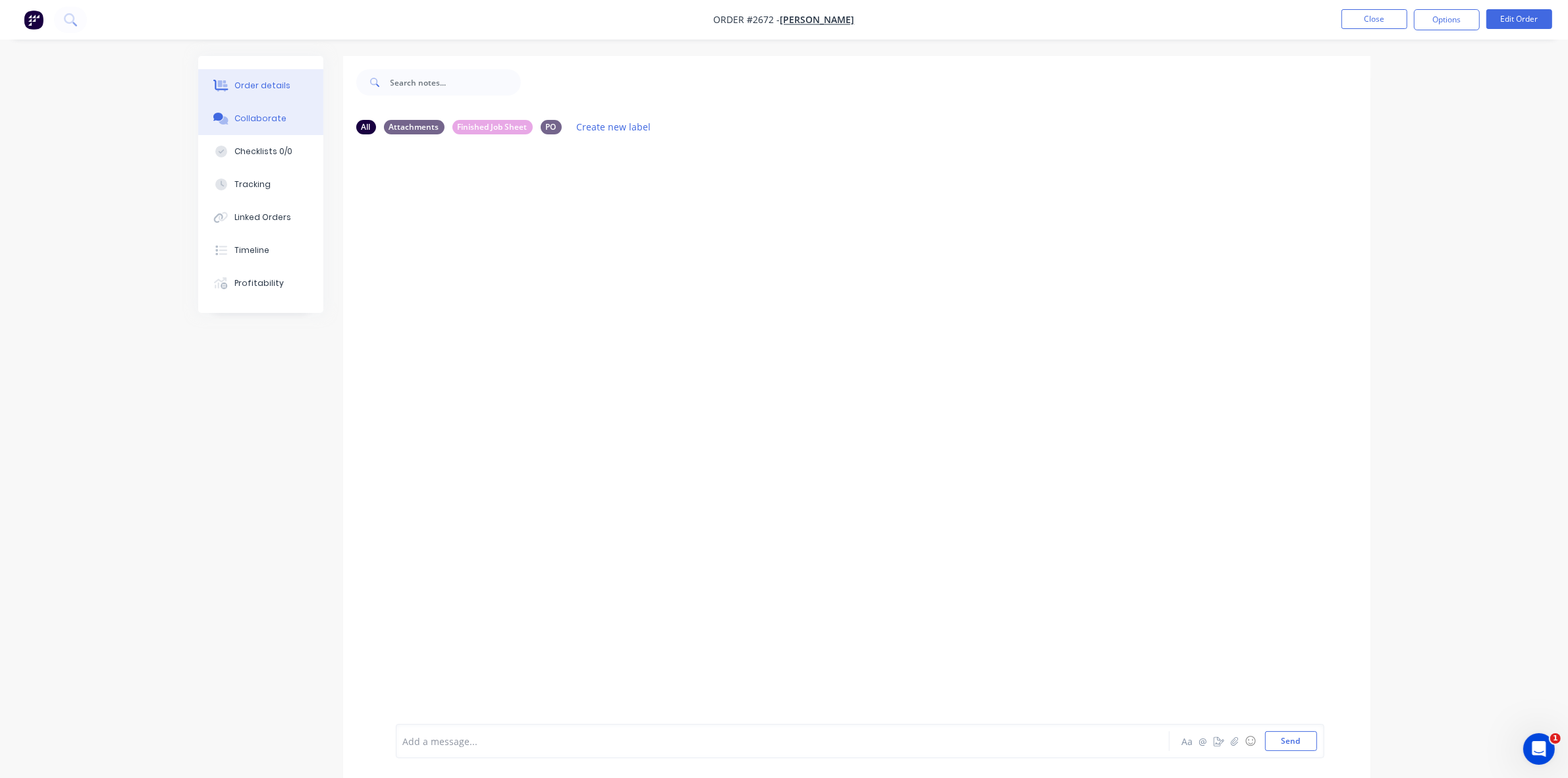
click at [276, 83] on div "Order details" at bounding box center [262, 85] width 56 height 12
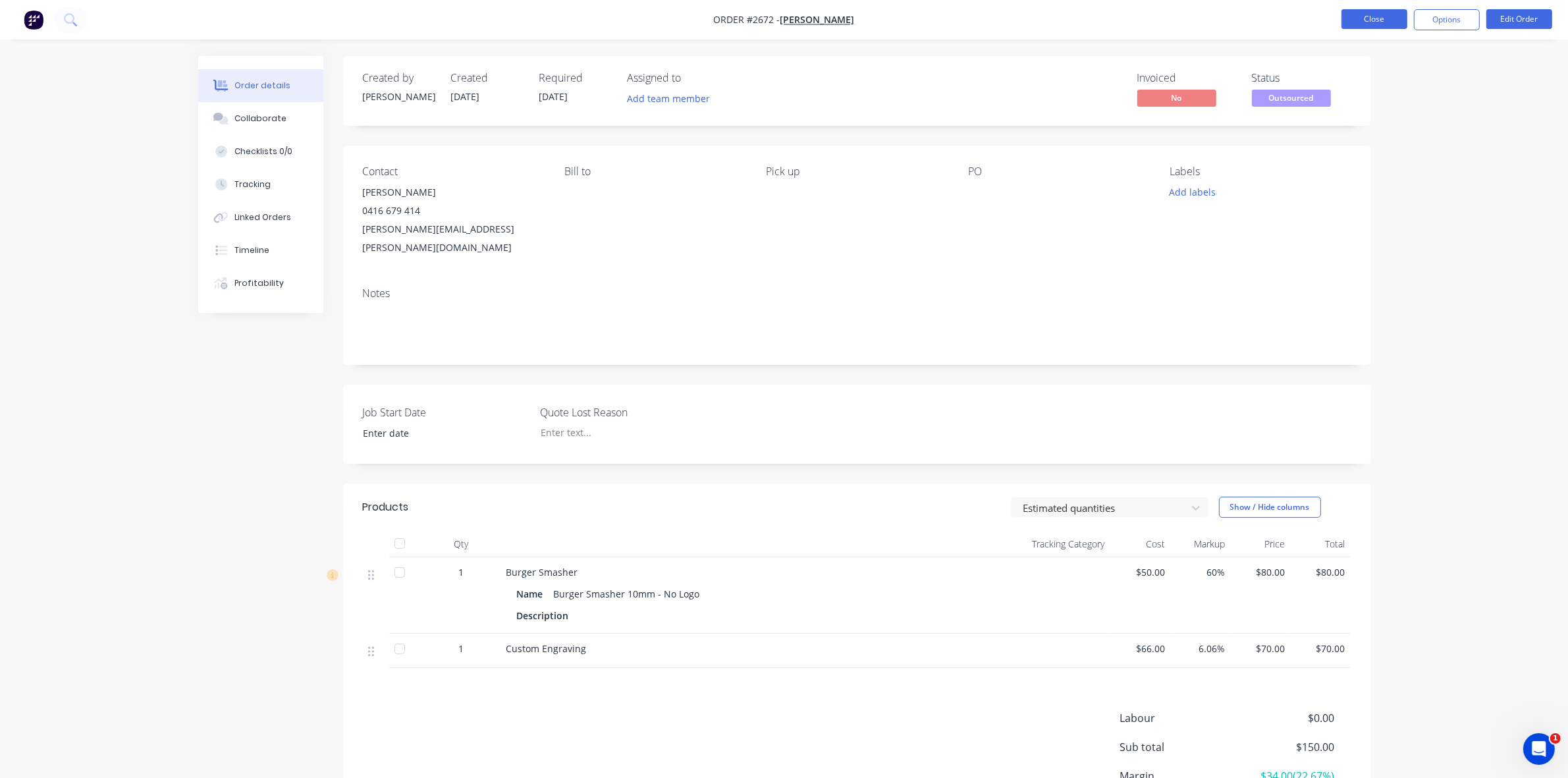
click at [1367, 15] on button "Close" at bounding box center [1374, 19] width 66 height 20
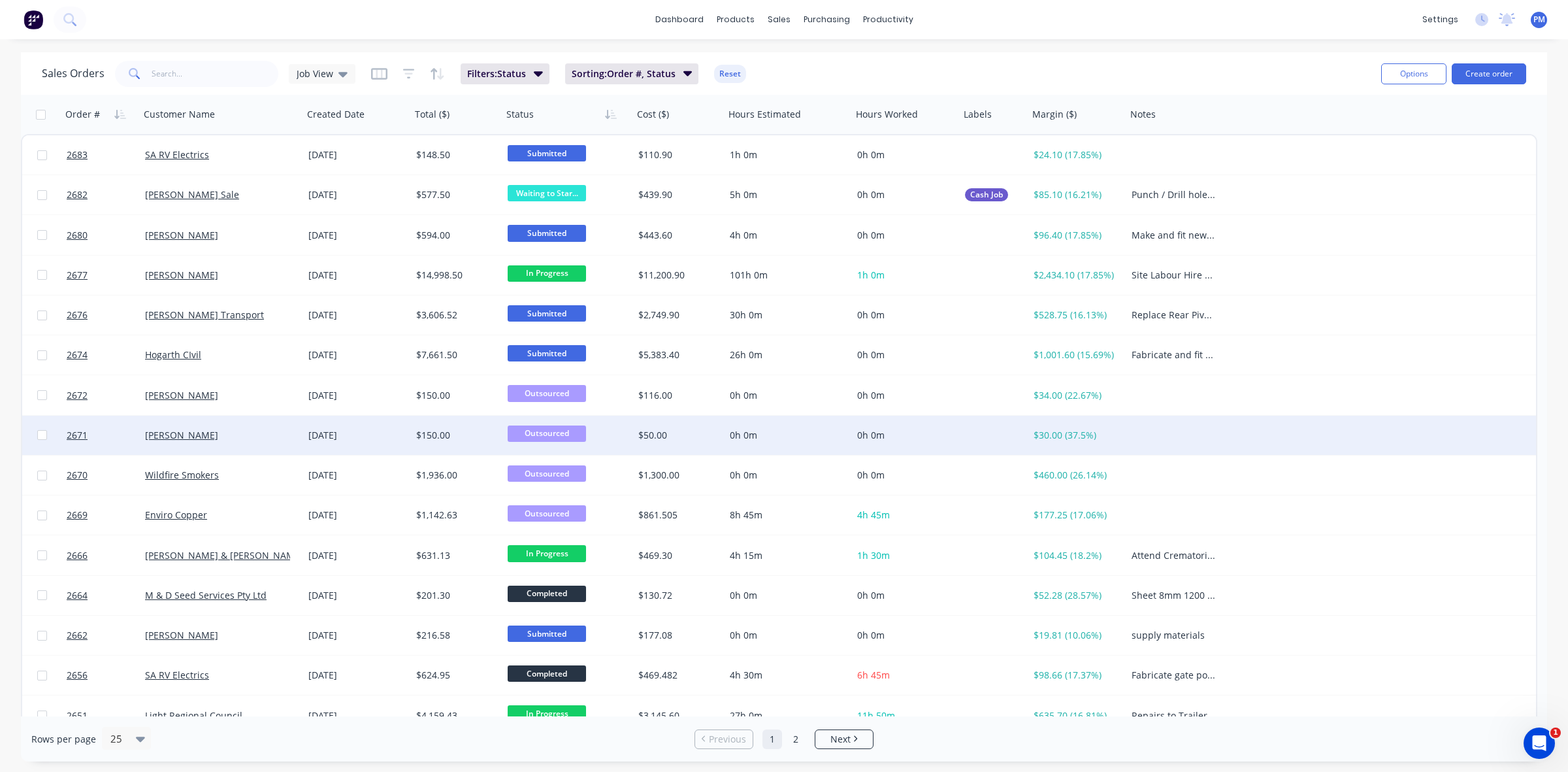
click at [249, 433] on div "[PERSON_NAME]" at bounding box center [218, 435] width 145 height 13
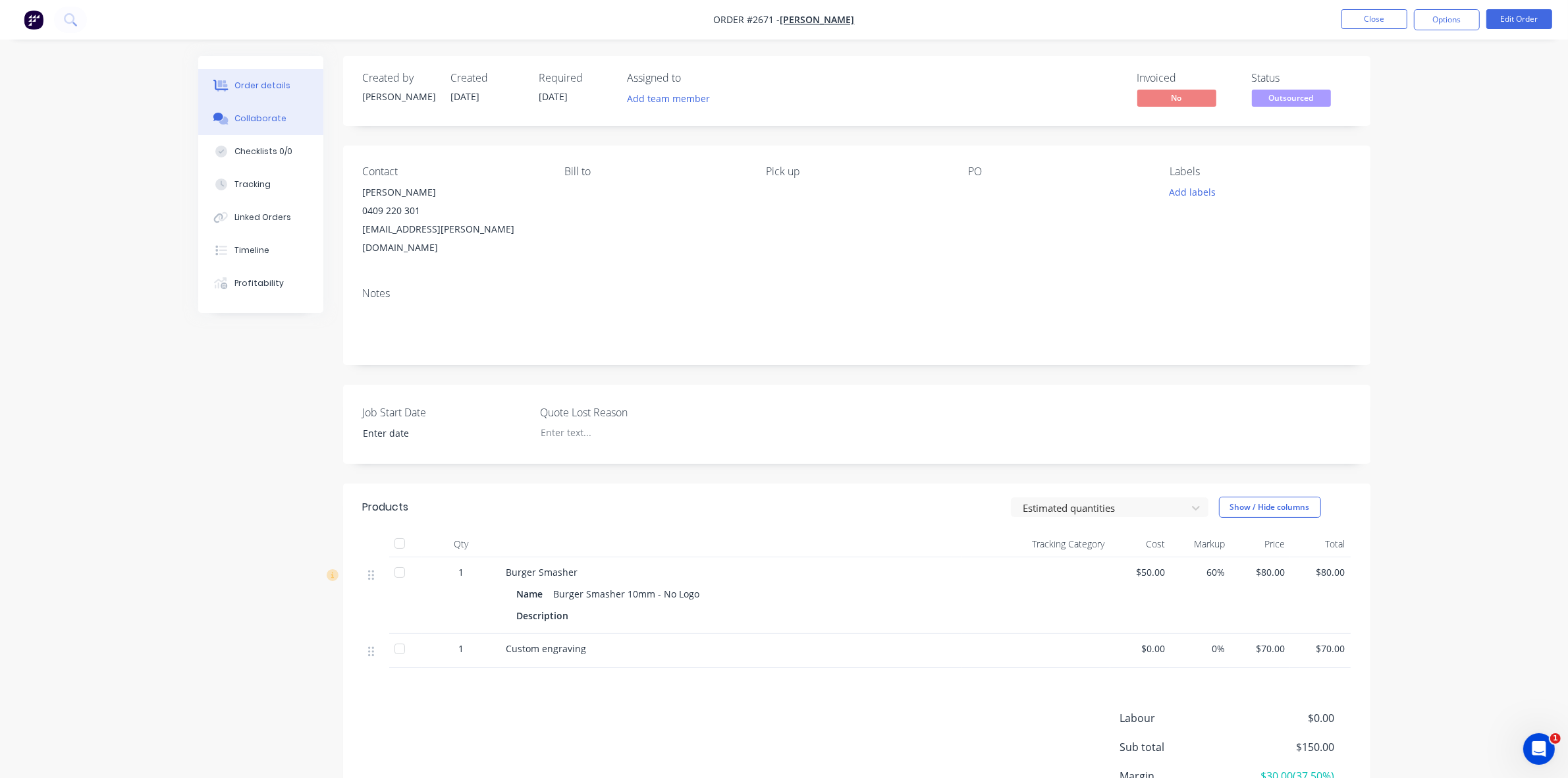
click at [268, 110] on button "Collaborate" at bounding box center [260, 118] width 125 height 33
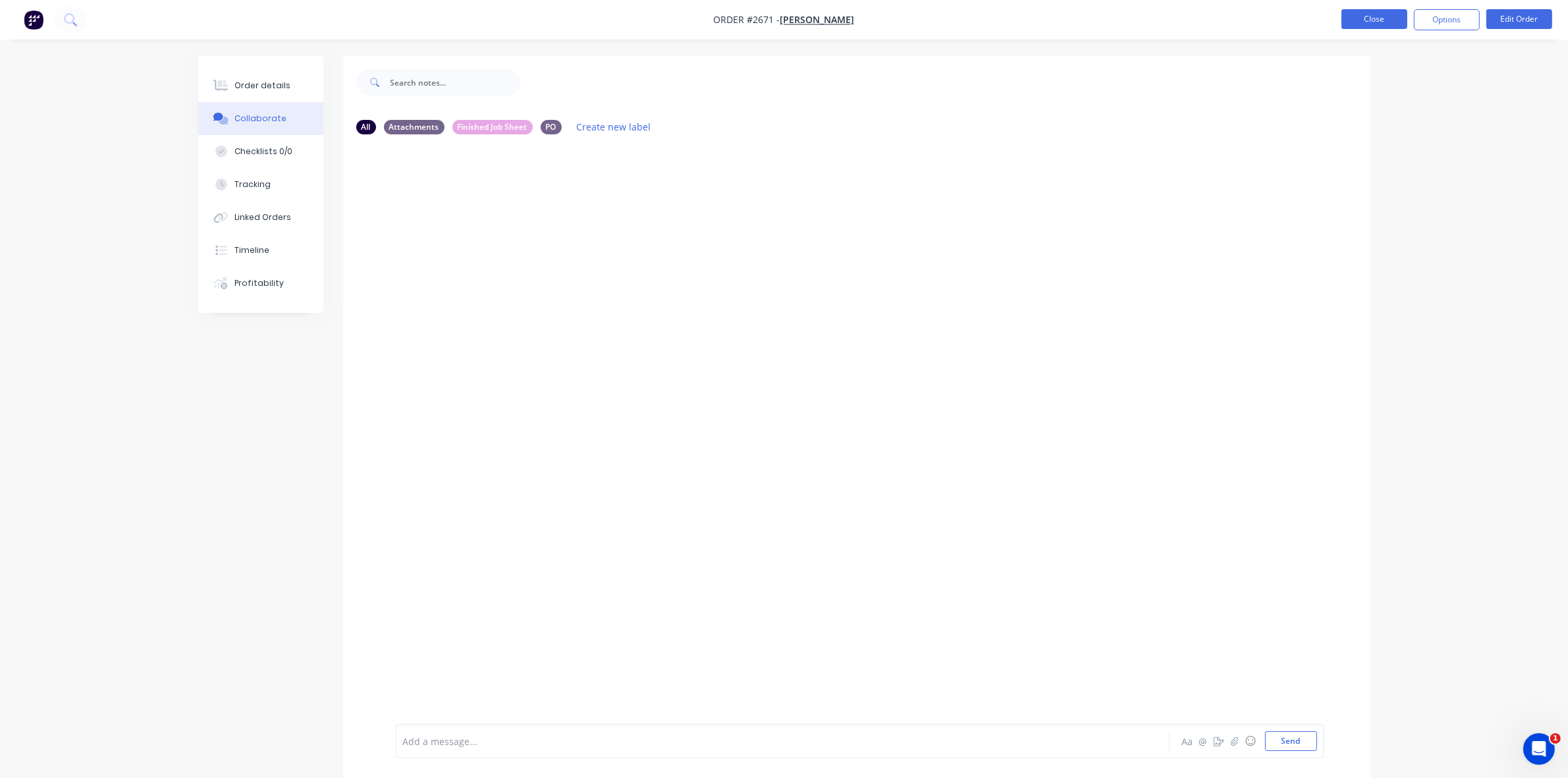
click at [1377, 18] on button "Close" at bounding box center [1374, 19] width 66 height 20
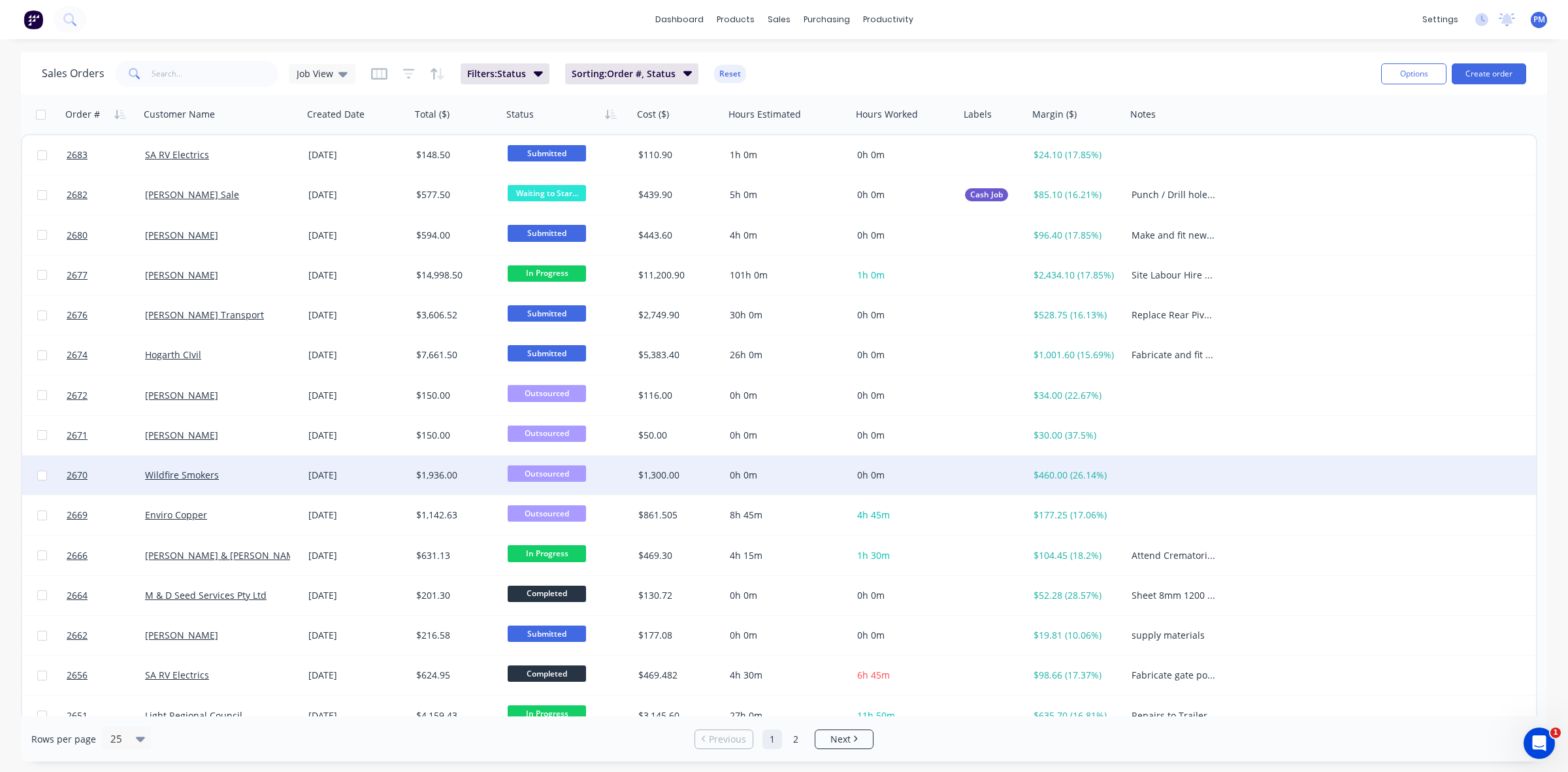
click at [265, 478] on div "Wildfire Smokers" at bounding box center [218, 475] width 145 height 13
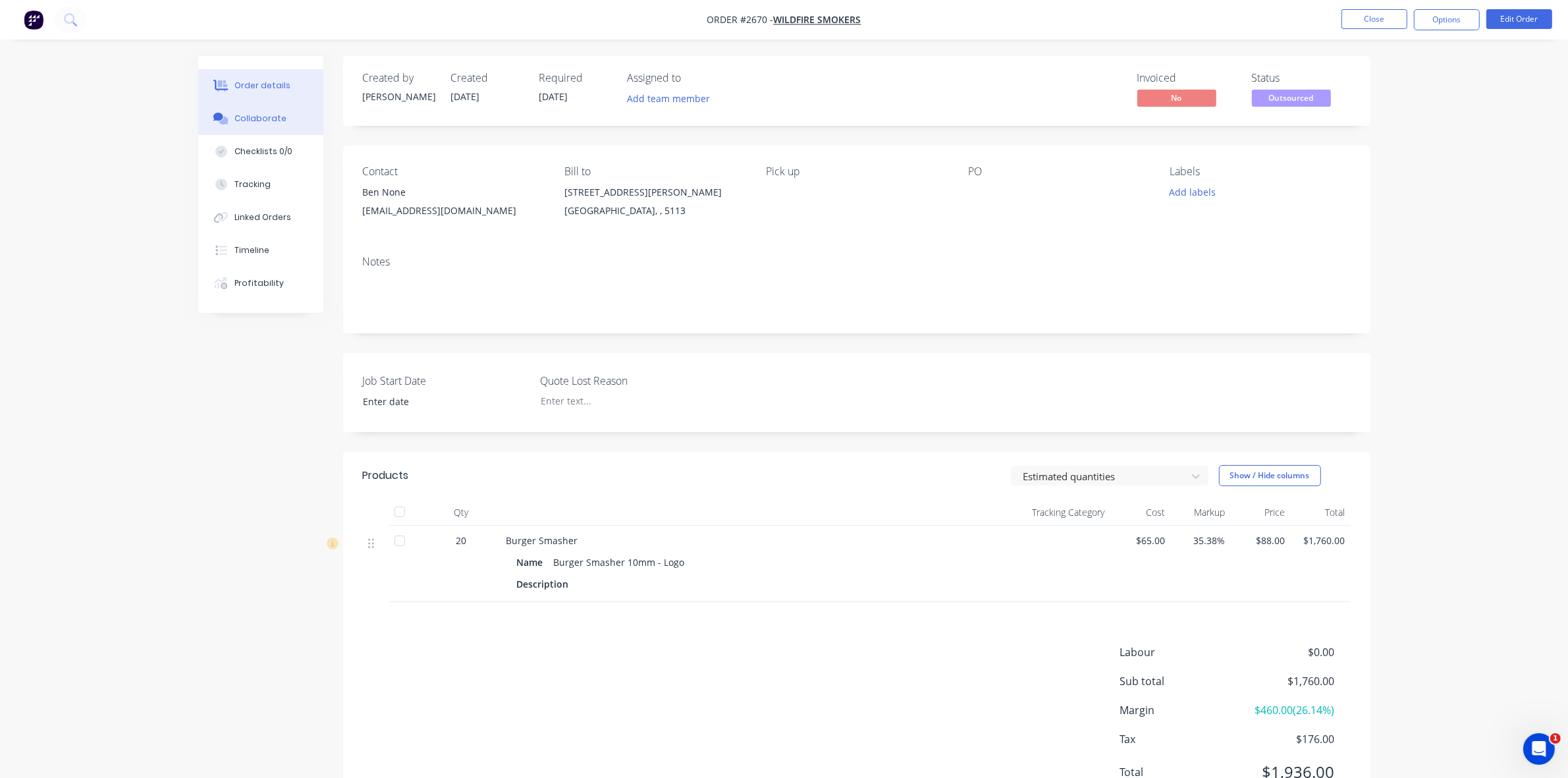
click at [270, 111] on button "Collaborate" at bounding box center [260, 118] width 125 height 33
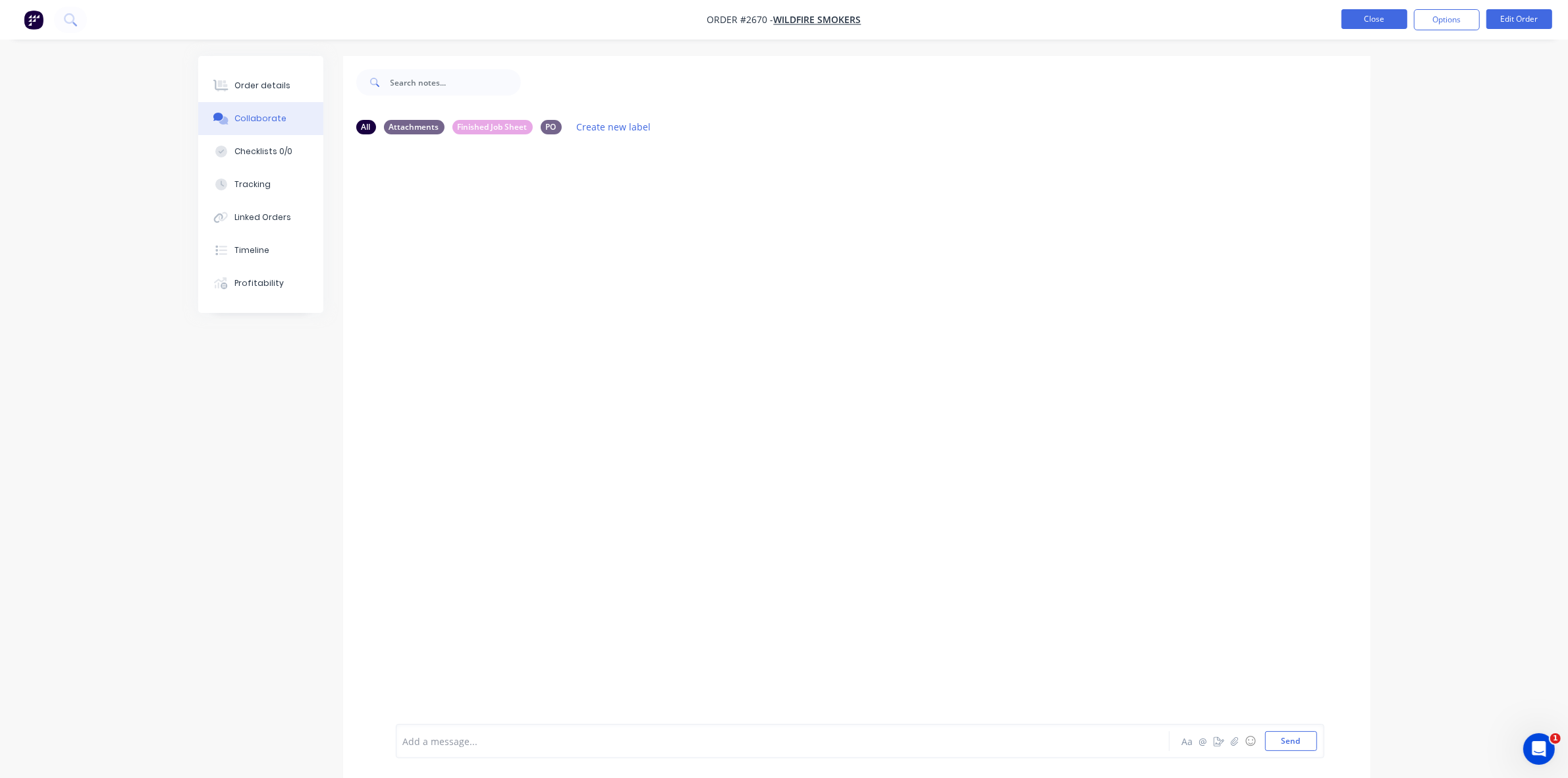
click at [1391, 23] on button "Close" at bounding box center [1374, 19] width 66 height 20
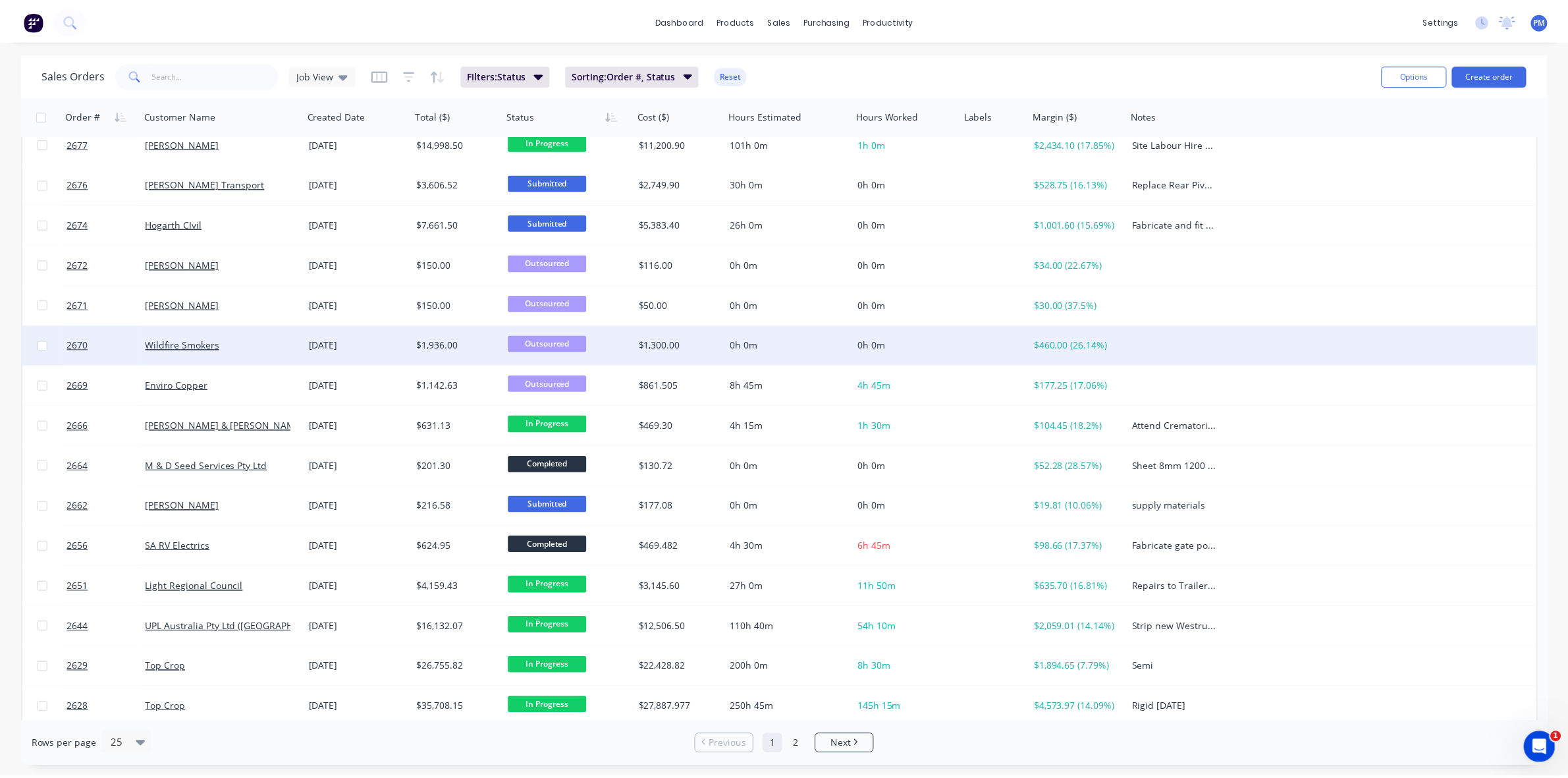
scroll to position [165, 0]
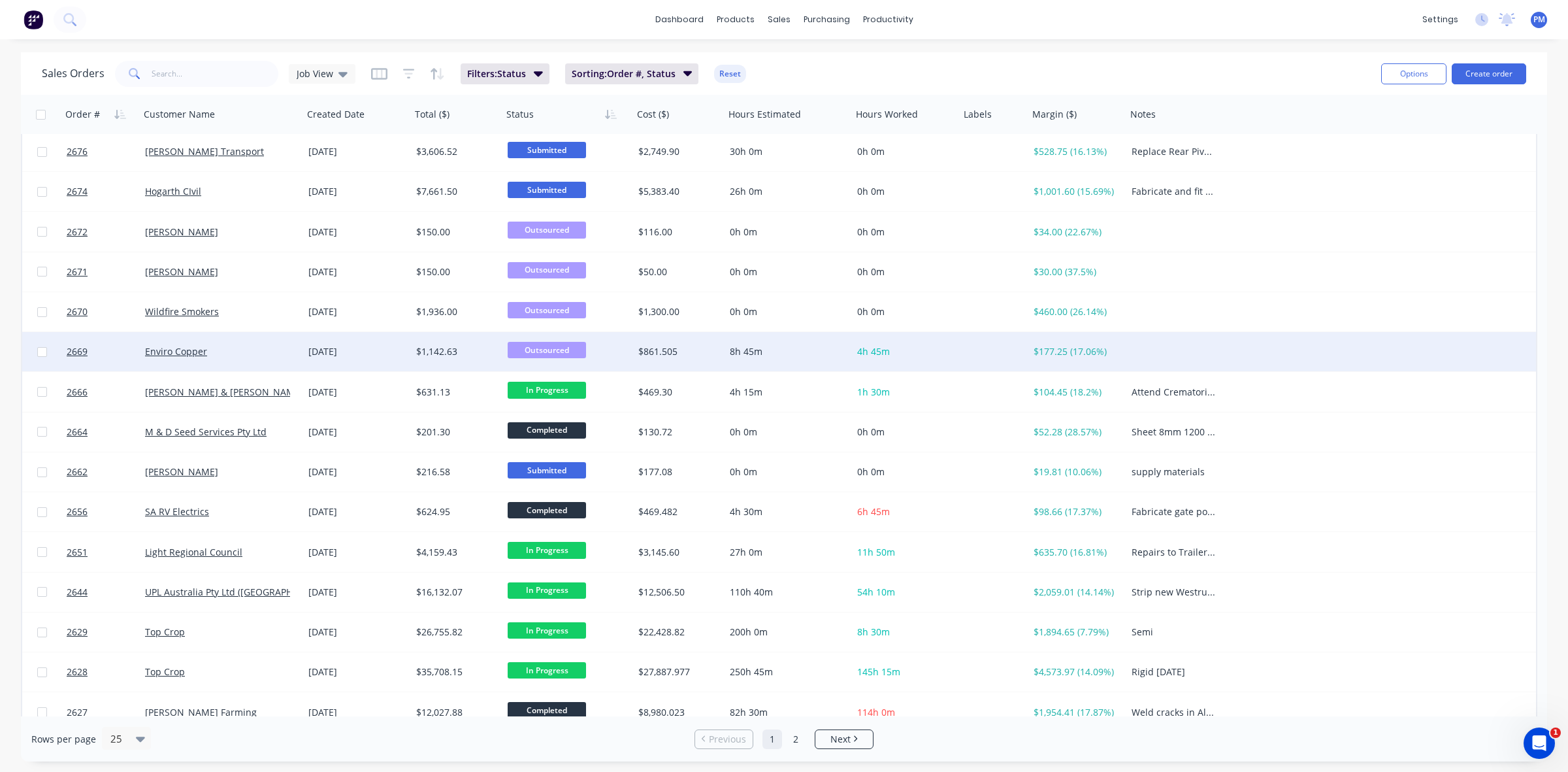
click at [275, 348] on div "Enviro Copper" at bounding box center [218, 352] width 145 height 13
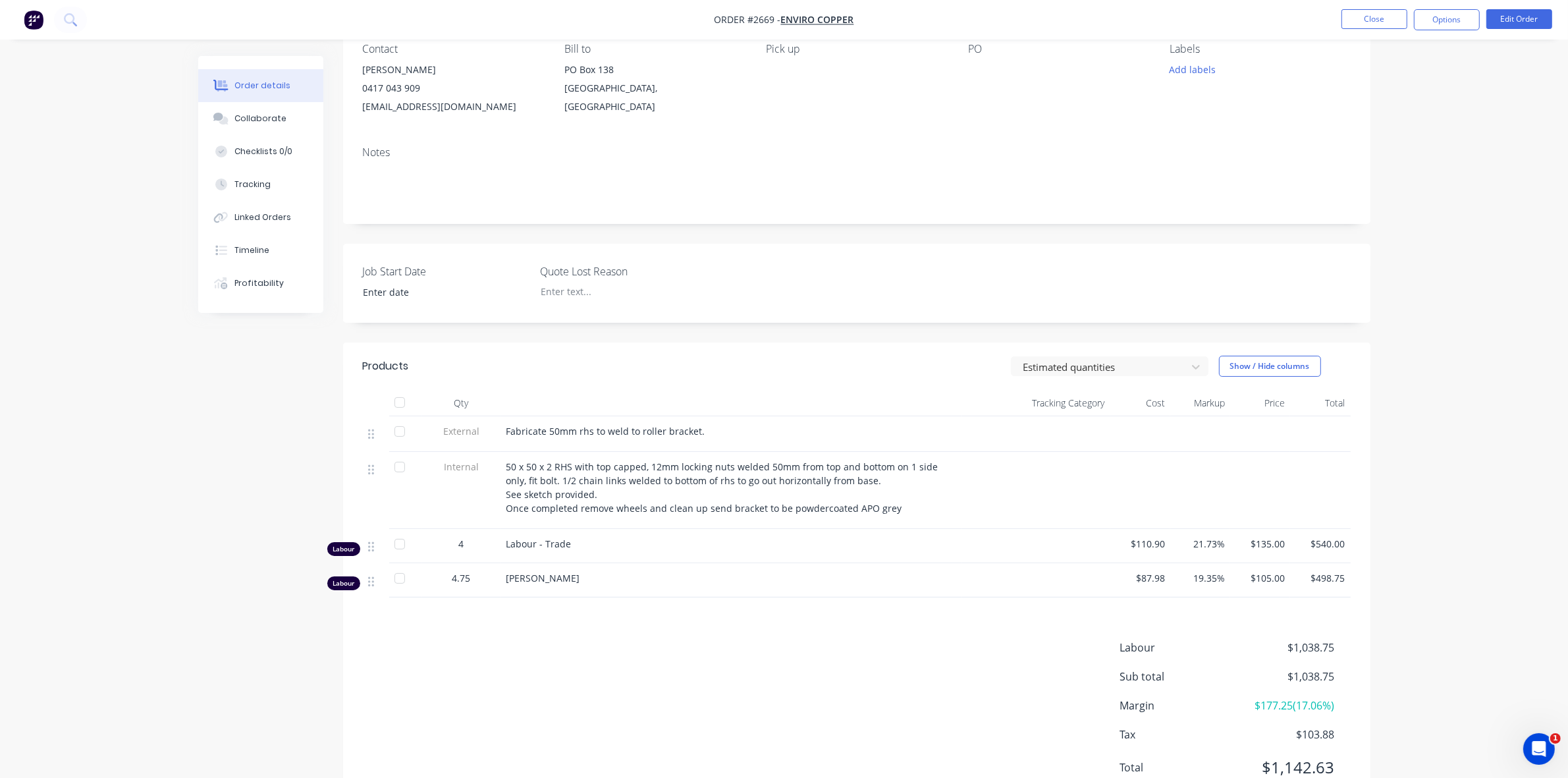
scroll to position [165, 0]
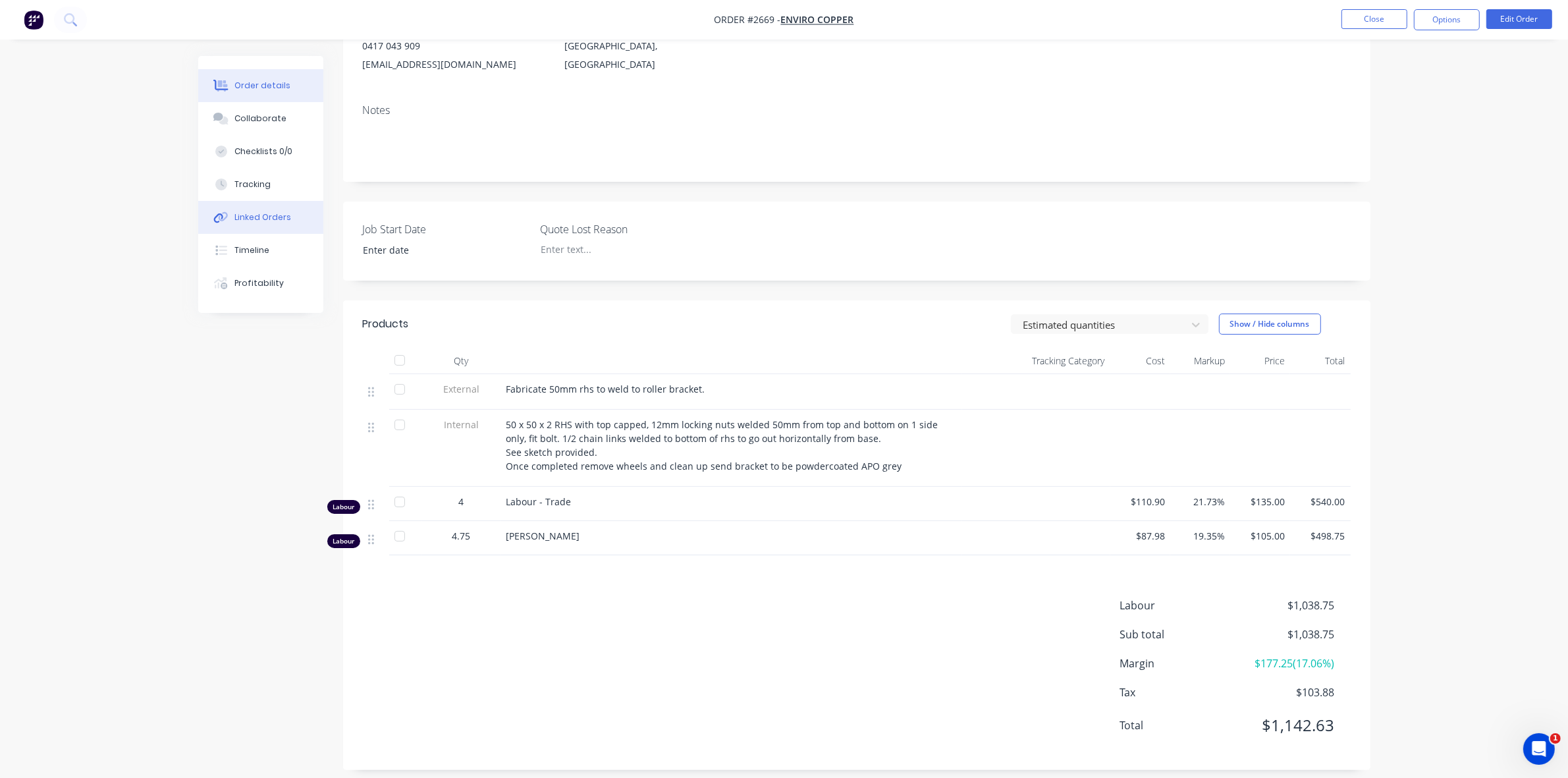
click at [272, 216] on div "Linked Orders" at bounding box center [262, 217] width 56 height 12
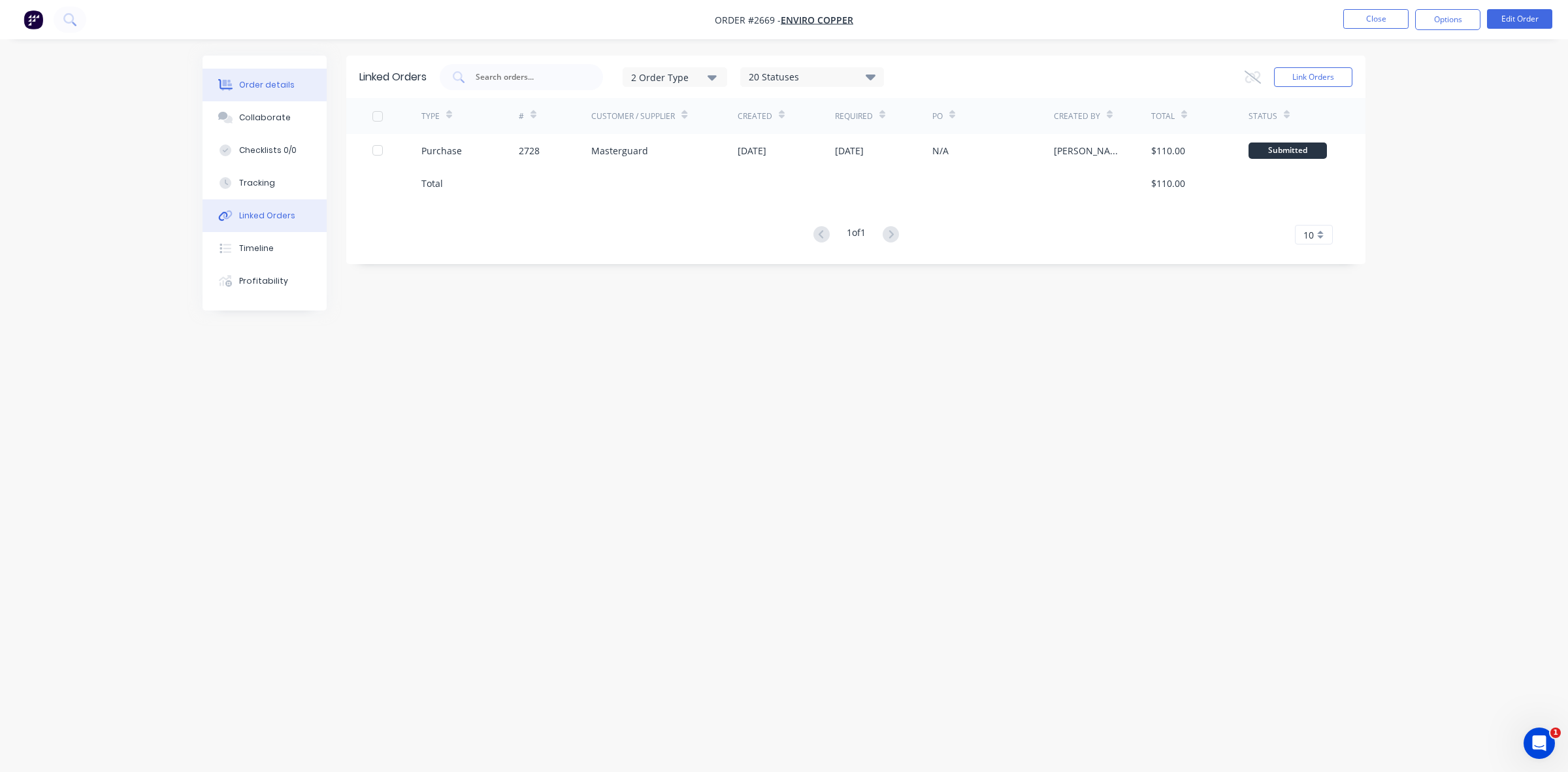
drag, startPoint x: 270, startPoint y: 88, endPoint x: 273, endPoint y: 83, distance: 5.8
click at [272, 87] on div "Order details" at bounding box center [267, 85] width 56 height 12
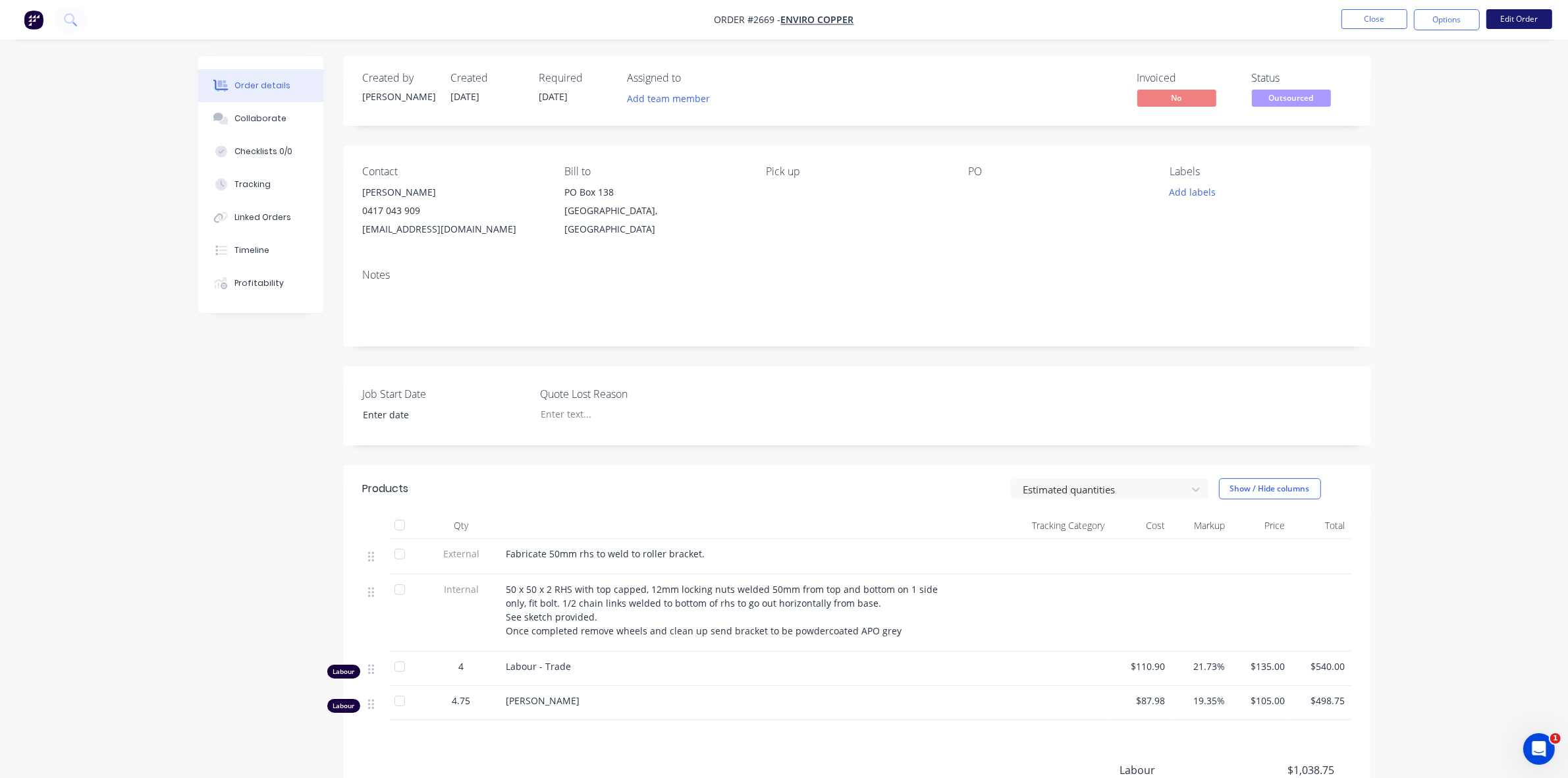
click at [1509, 23] on button "Edit Order" at bounding box center [1519, 19] width 66 height 20
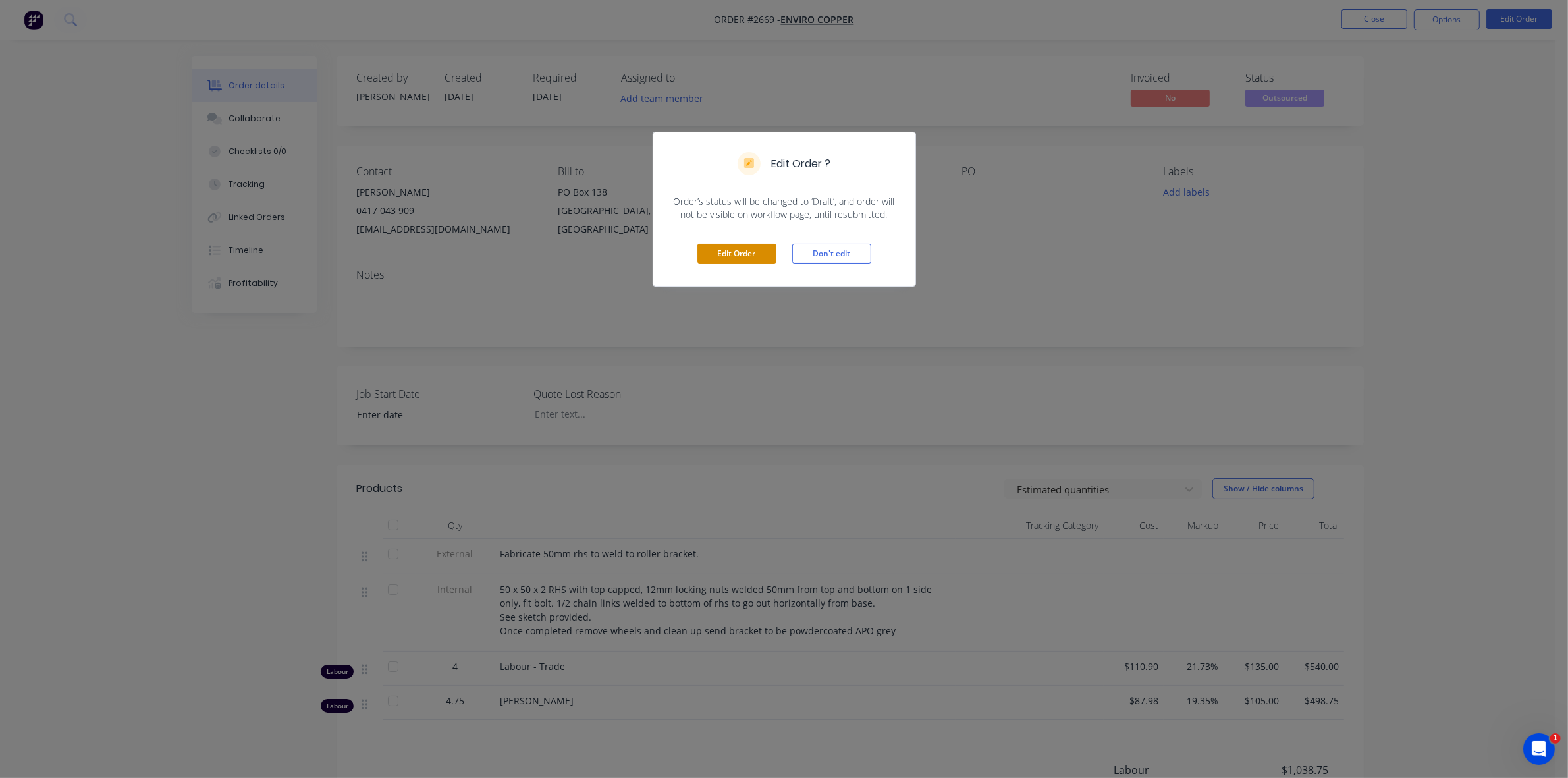
click at [745, 252] on button "Edit Order" at bounding box center [737, 253] width 79 height 20
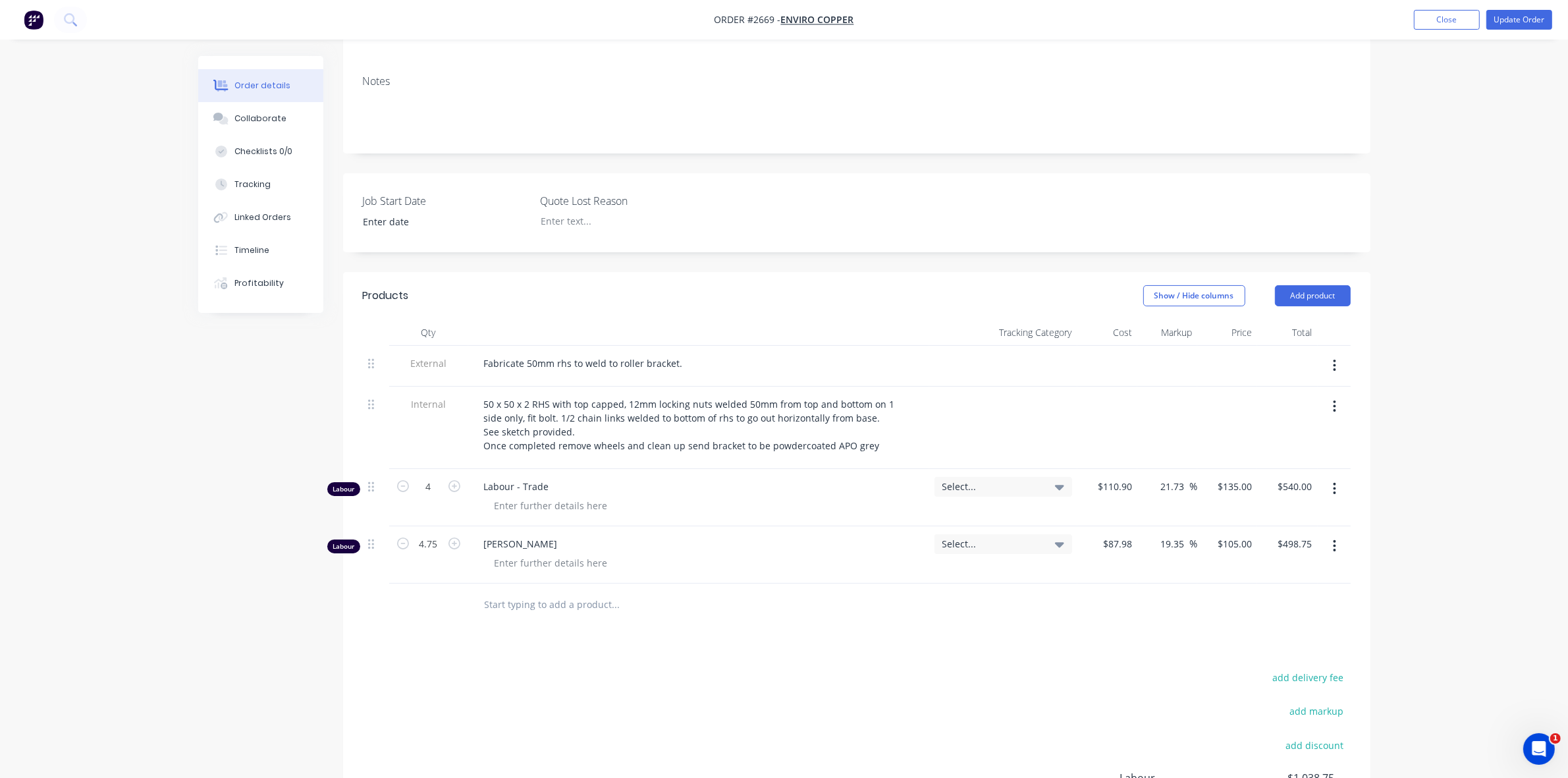
scroll to position [329, 0]
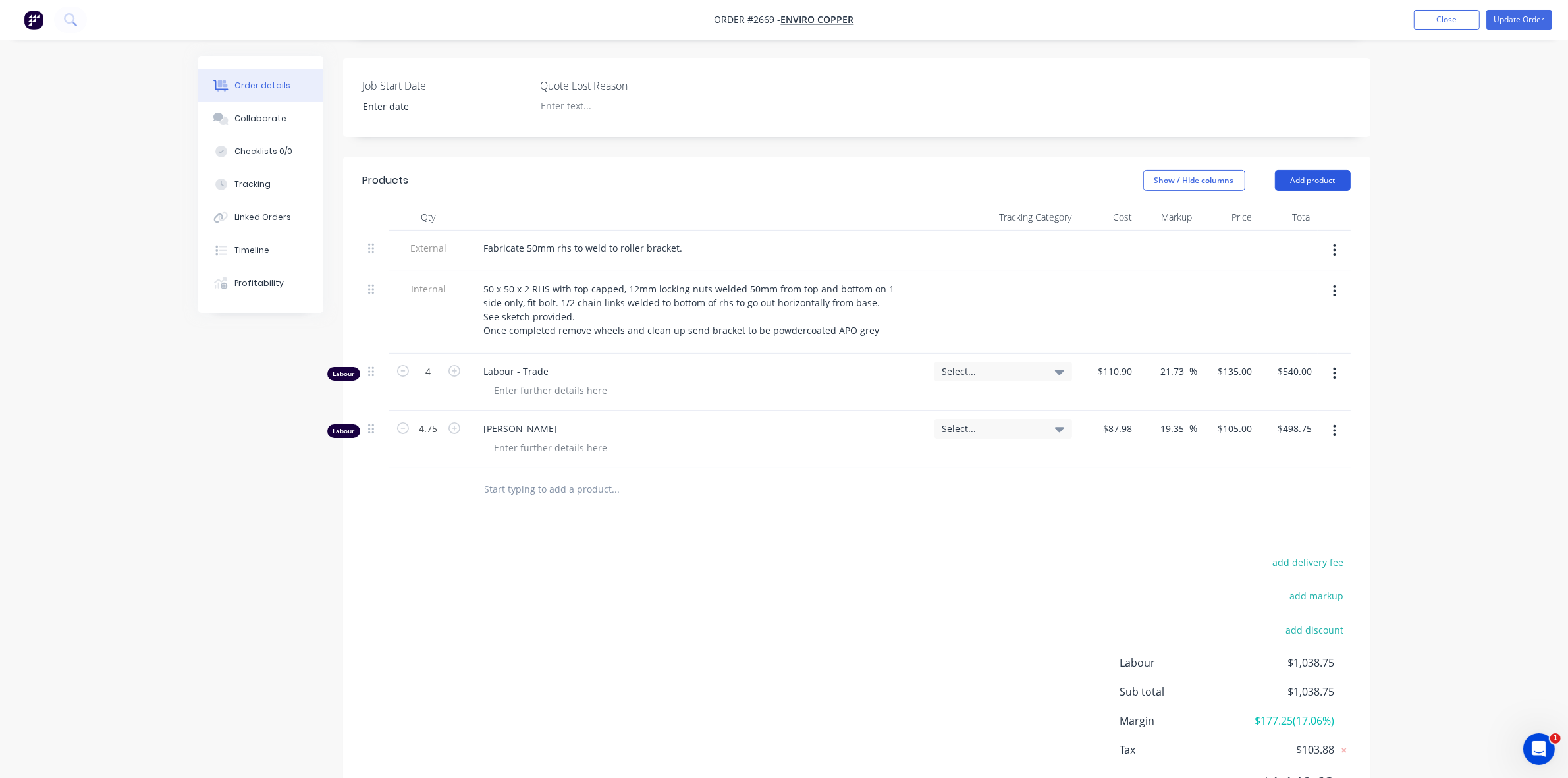
click at [1314, 170] on button "Add product" at bounding box center [1312, 180] width 76 height 21
click at [1277, 231] on div "Basic product" at bounding box center [1288, 240] width 101 height 19
click at [524, 476] on div at bounding box center [528, 486] width 110 height 19
click at [496, 476] on div "Podwercoat" at bounding box center [509, 486] width 72 height 19
click at [648, 476] on div "Powdercoat" at bounding box center [698, 486] width 451 height 19
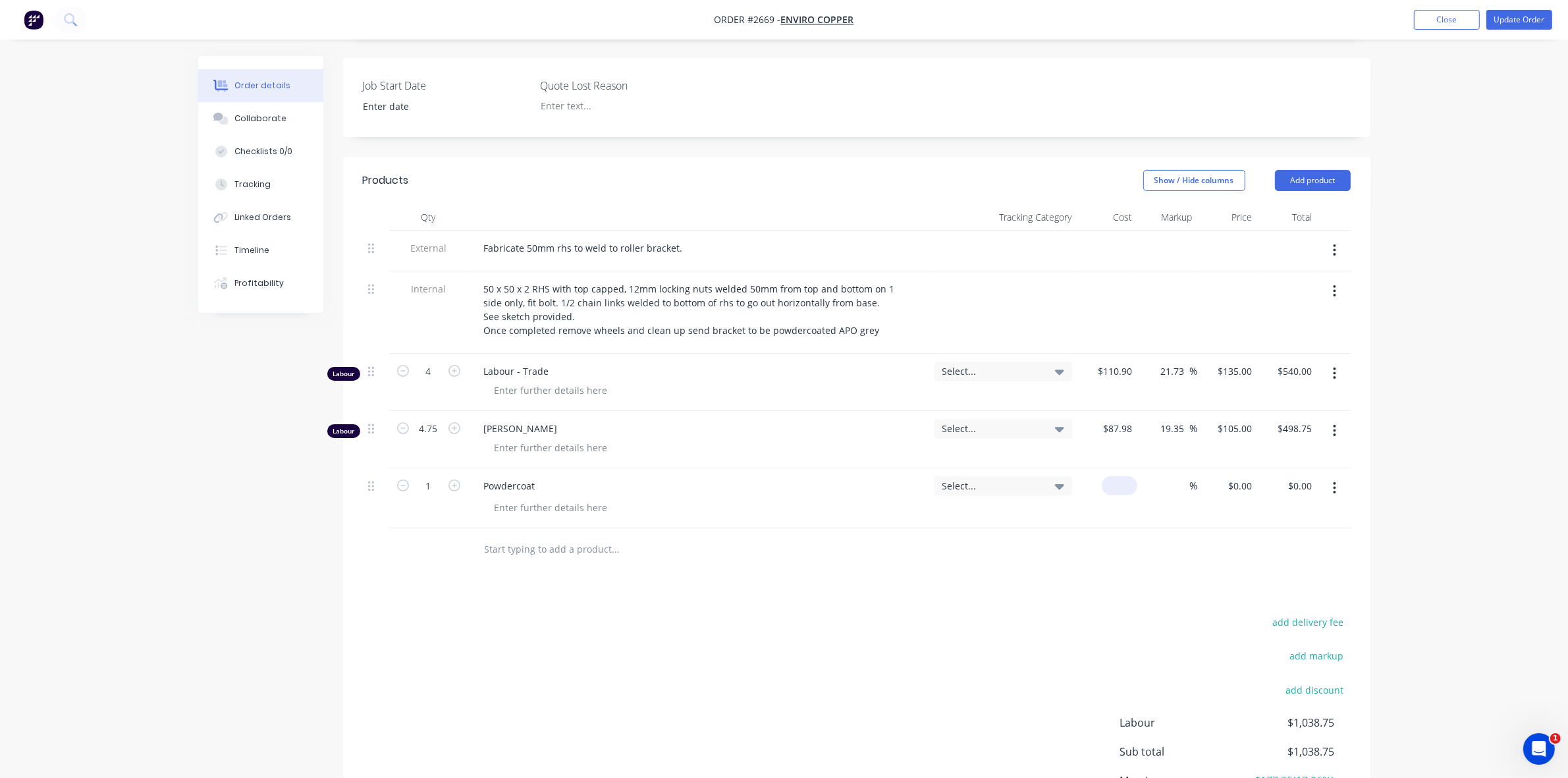
click at [1113, 469] on div "$0.00" at bounding box center [1107, 499] width 60 height 60
type input "$100.00"
click at [1169, 486] on div "%" at bounding box center [1167, 499] width 60 height 60
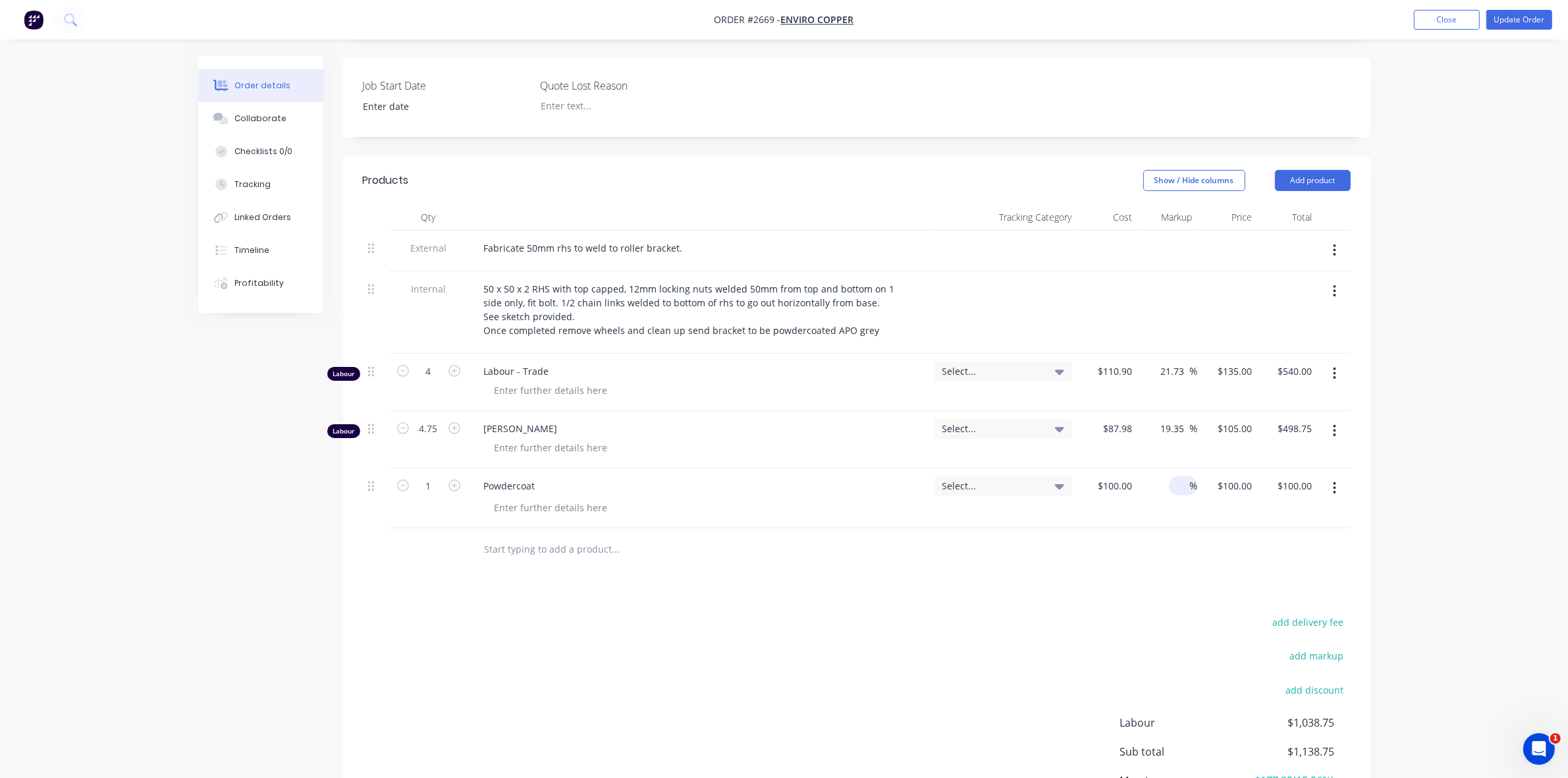
click at [1189, 478] on span "%" at bounding box center [1193, 486] width 7 height 15
click at [1187, 476] on input at bounding box center [1182, 486] width 15 height 19
type input "40"
type input "$140.00"
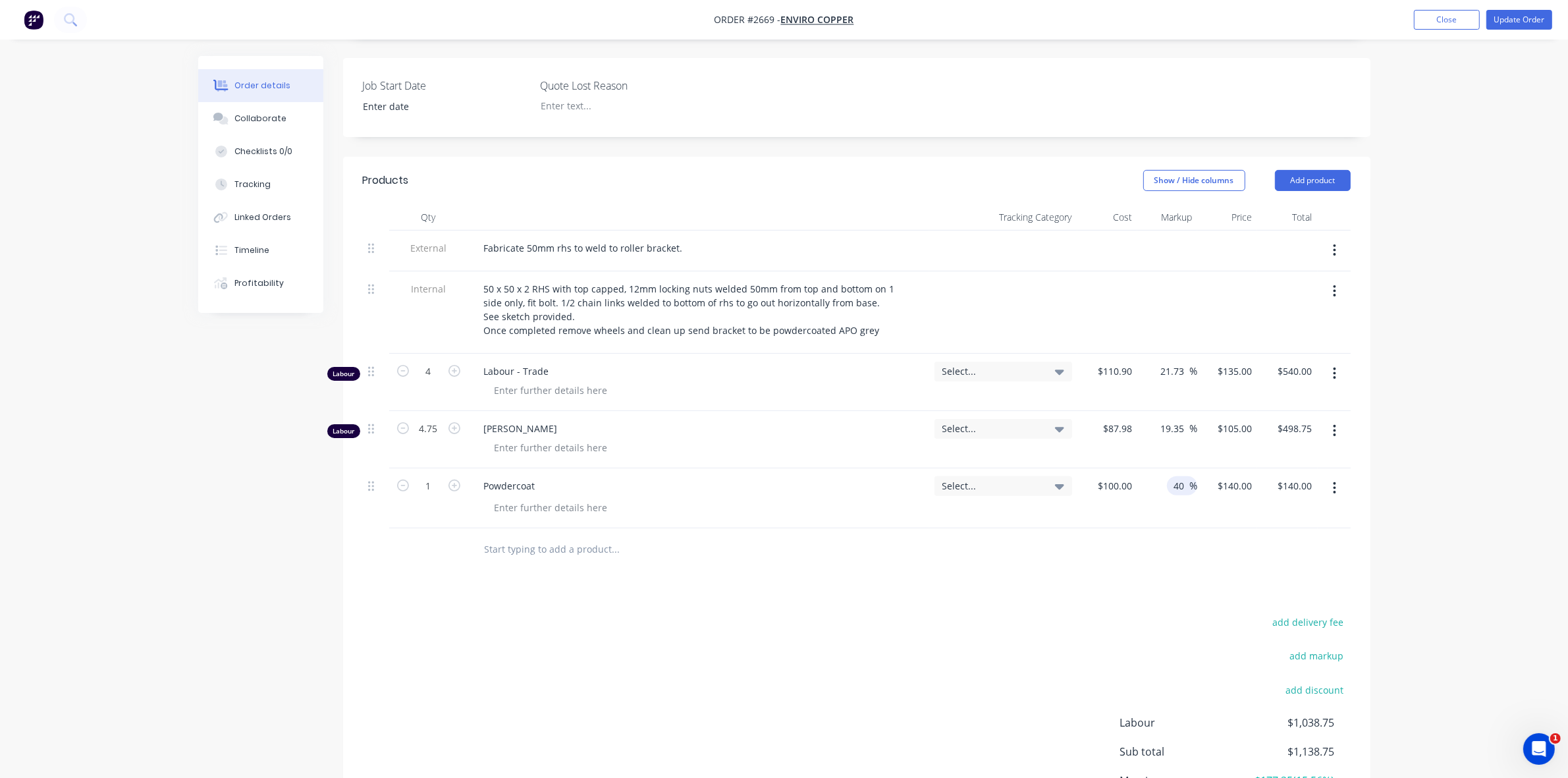
click at [1150, 497] on div "40 40 %" at bounding box center [1167, 499] width 60 height 60
drag, startPoint x: 1184, startPoint y: 469, endPoint x: 1151, endPoint y: 442, distance: 42.6
click at [1175, 476] on input "40" at bounding box center [1181, 486] width 17 height 19
type input "20"
type input "$120.00"
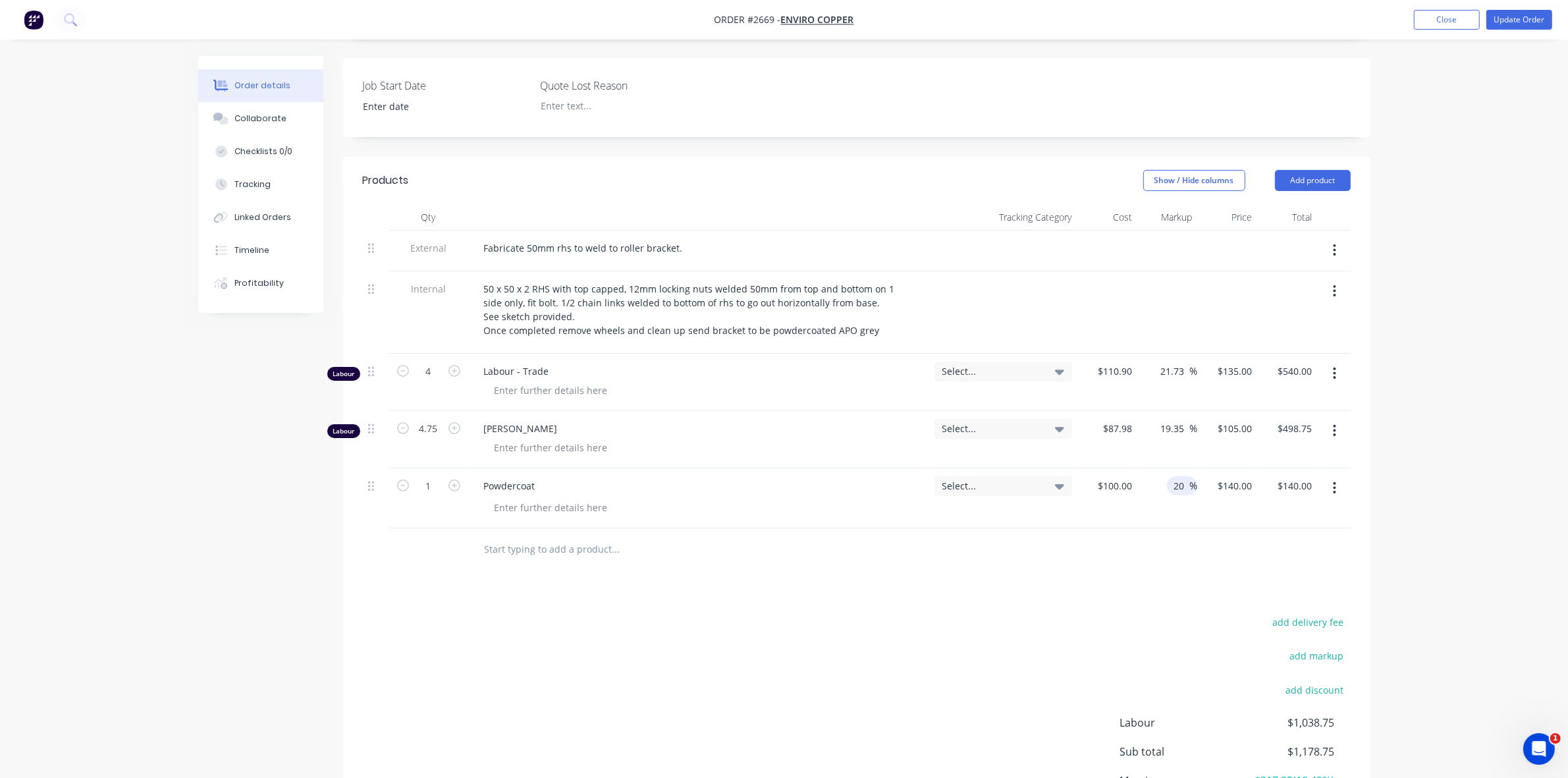
type input "$120.00"
click at [1133, 488] on div "$100.00 $100.00" at bounding box center [1107, 499] width 60 height 60
drag, startPoint x: 1174, startPoint y: 469, endPoint x: 1183, endPoint y: 468, distance: 9.1
click at [1183, 476] on input "20" at bounding box center [1181, 486] width 17 height 19
type input "40"
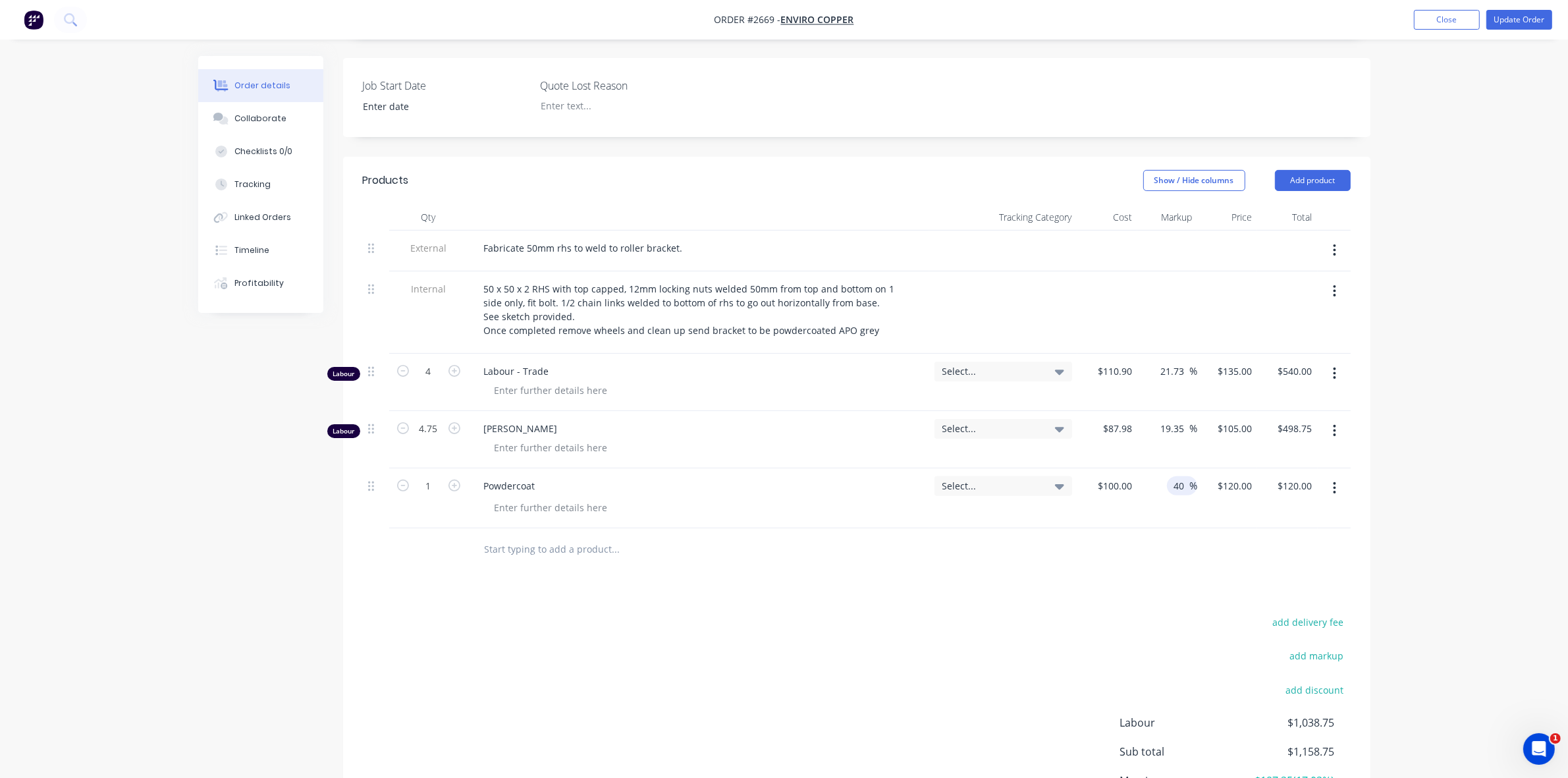
type input "$140.00"
click at [799, 498] on div at bounding box center [703, 507] width 440 height 19
click at [520, 498] on div at bounding box center [550, 507] width 134 height 19
click at [521, 498] on div "APO GHrey" at bounding box center [518, 507] width 69 height 19
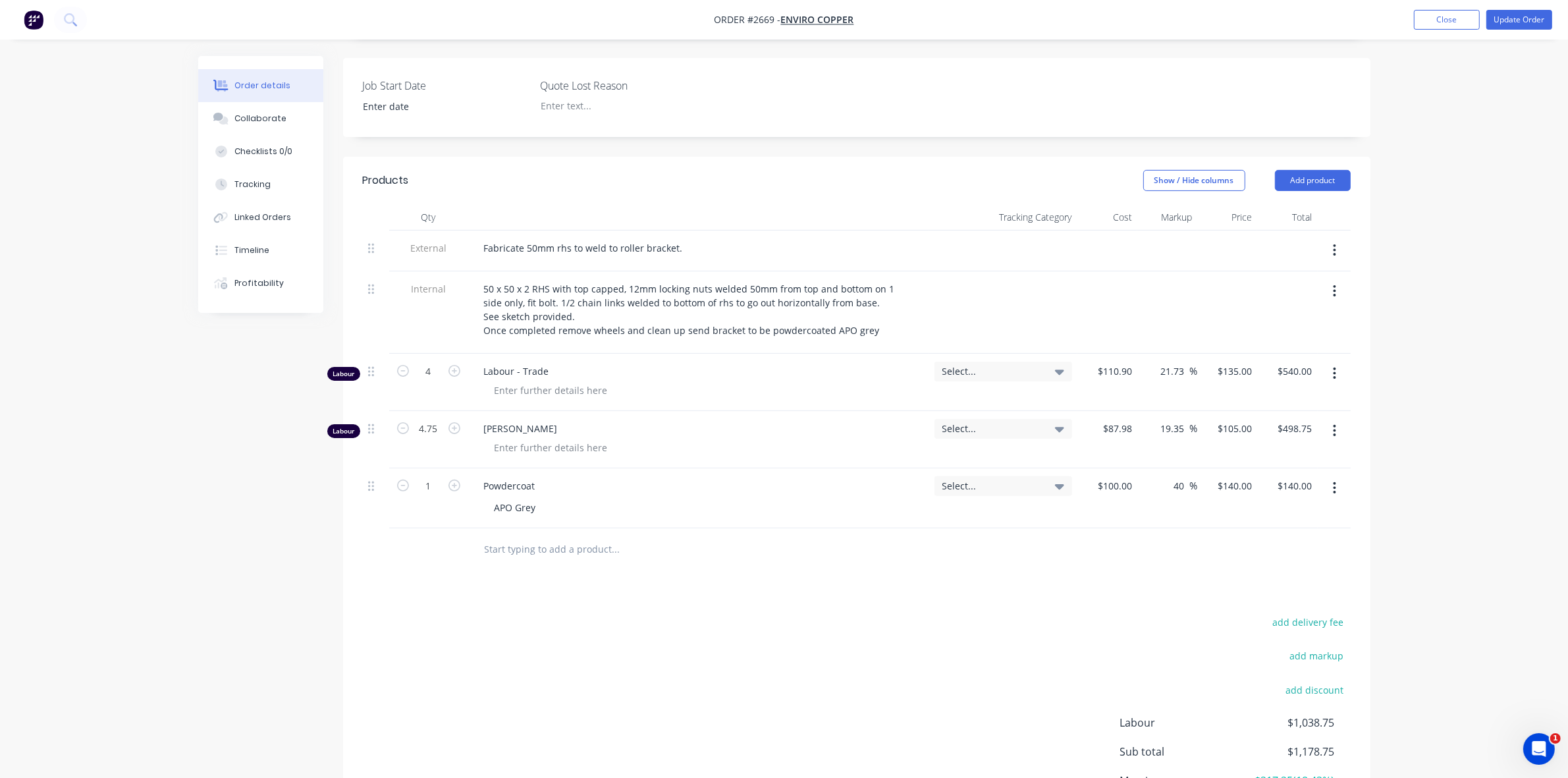
click at [575, 498] on div "APO Grey" at bounding box center [703, 507] width 440 height 19
click at [1515, 21] on button "Update Order" at bounding box center [1519, 20] width 66 height 20
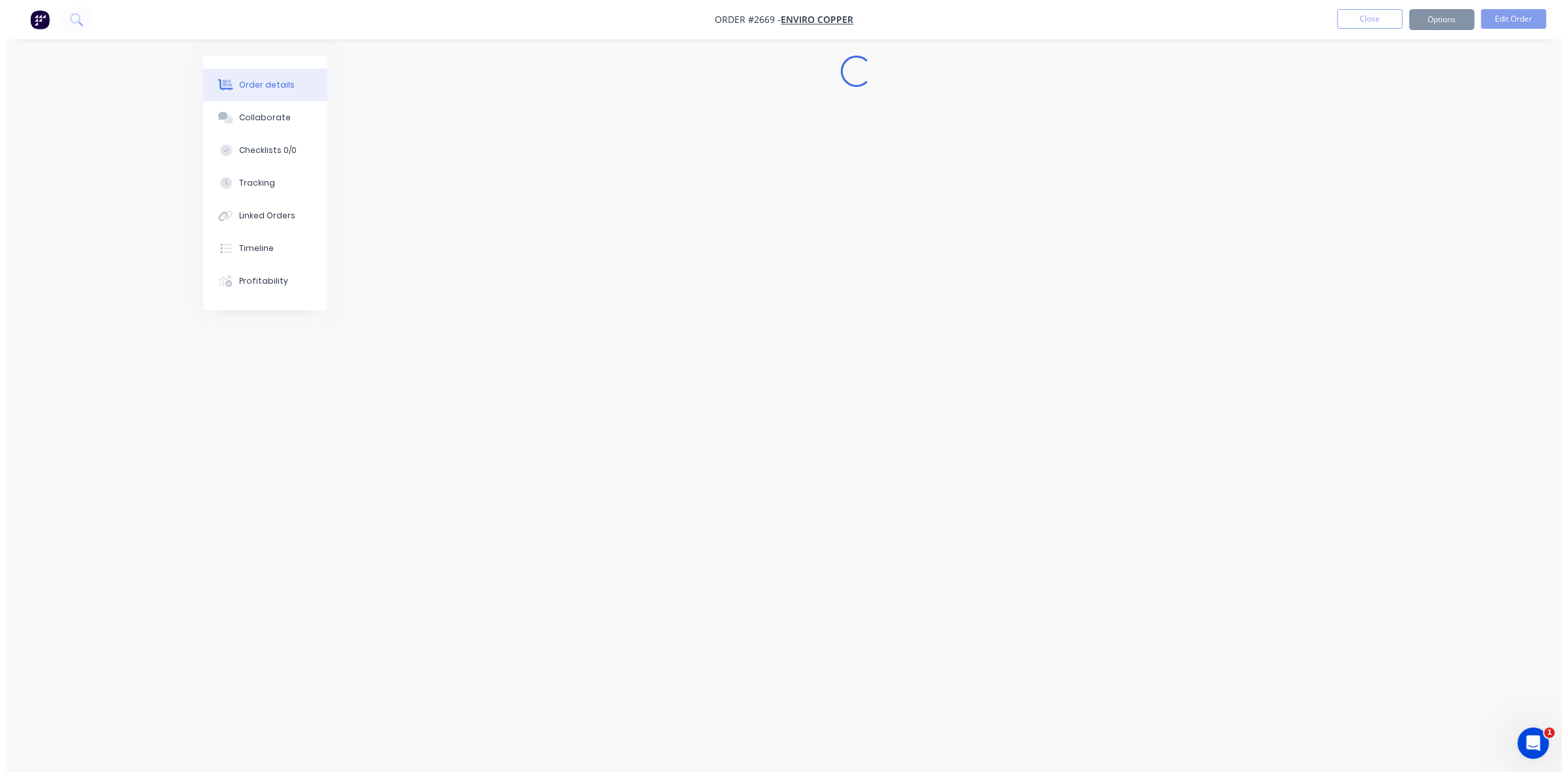
scroll to position [0, 0]
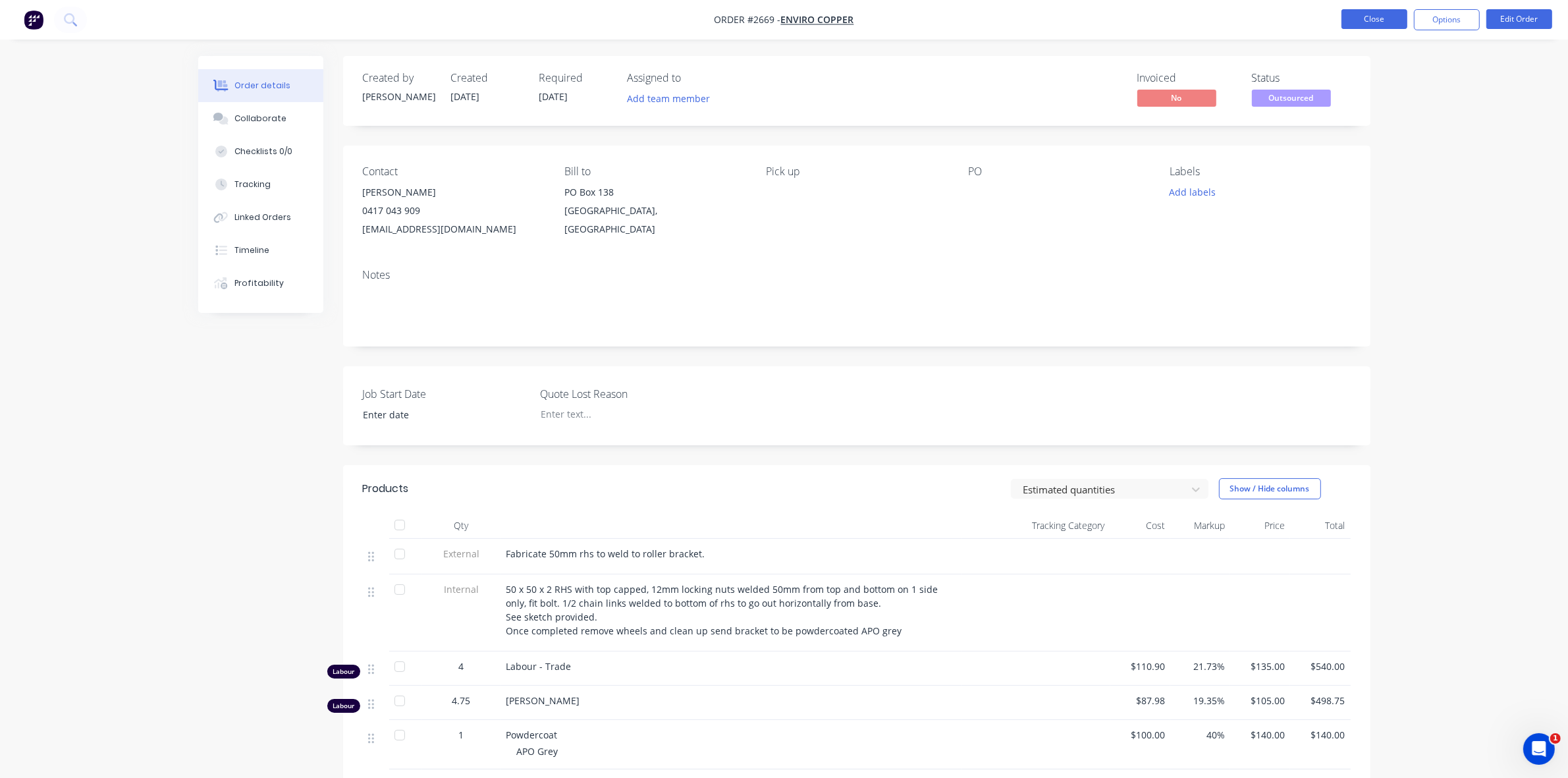
click at [1381, 20] on button "Close" at bounding box center [1374, 19] width 66 height 20
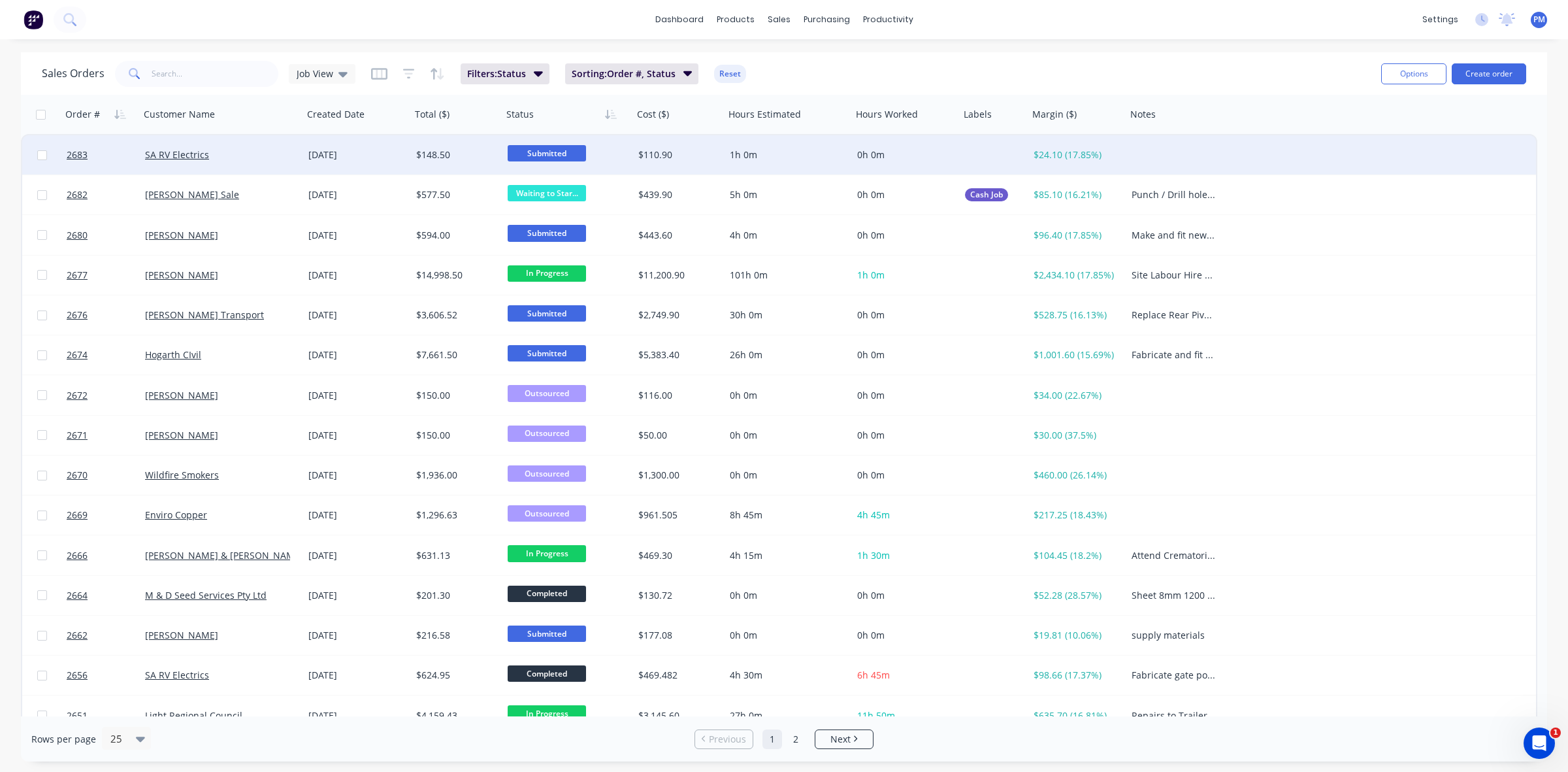
click at [544, 157] on span "Submitted" at bounding box center [547, 153] width 78 height 17
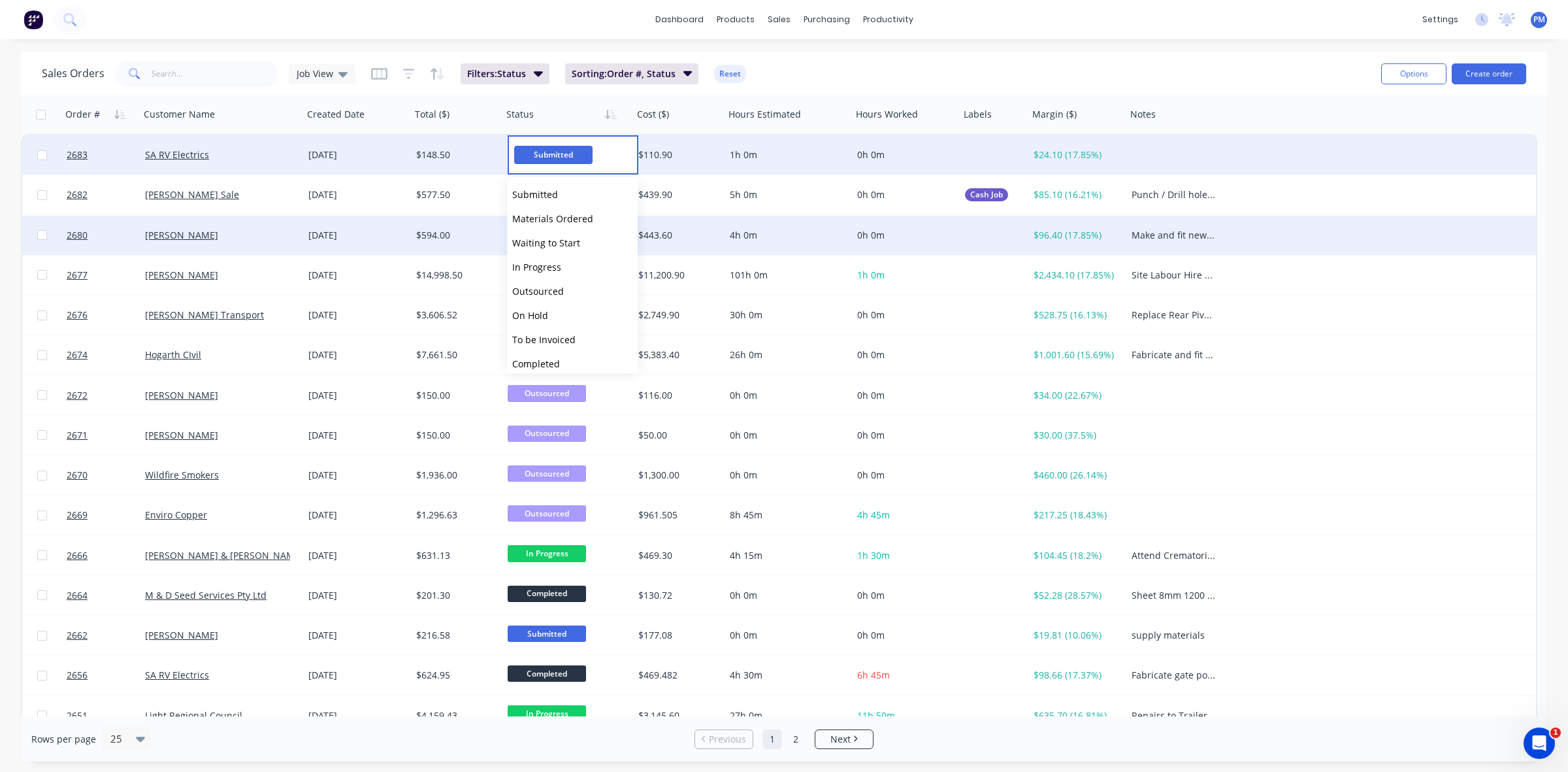
click at [554, 242] on span "Waiting to Start" at bounding box center [546, 242] width 68 height 12
